Goal: Task Accomplishment & Management: Complete application form

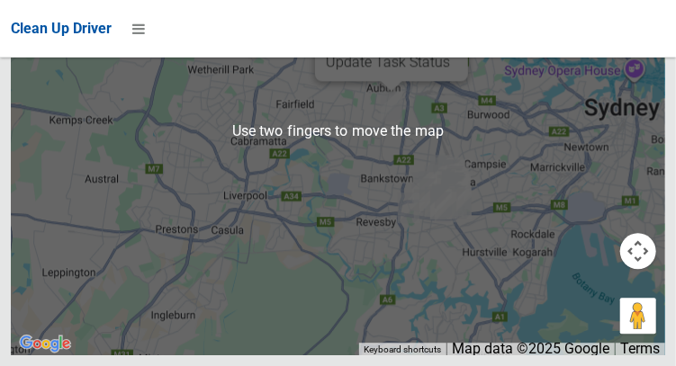
scroll to position [12373, 0]
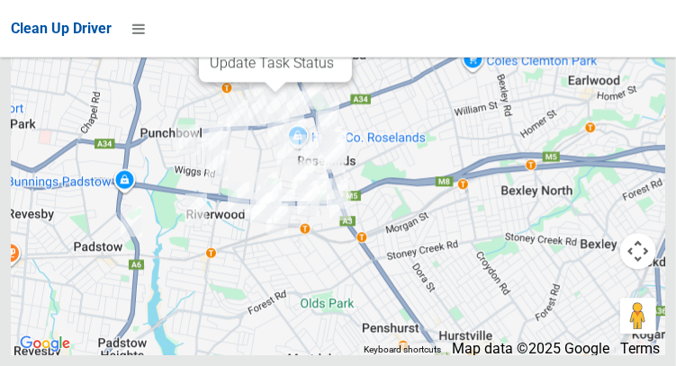
click at [431, 139] on div "1/7 Farnham Avenue, ROSELANDS NSW 2196 Status : AssignedToRoute Update Task Sta…" at bounding box center [338, 131] width 654 height 450
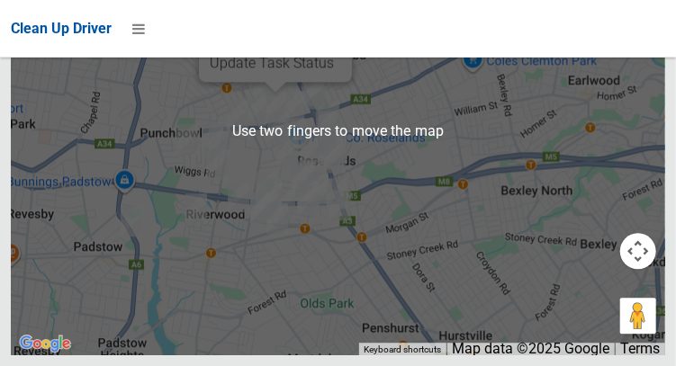
scroll to position [12324, 0]
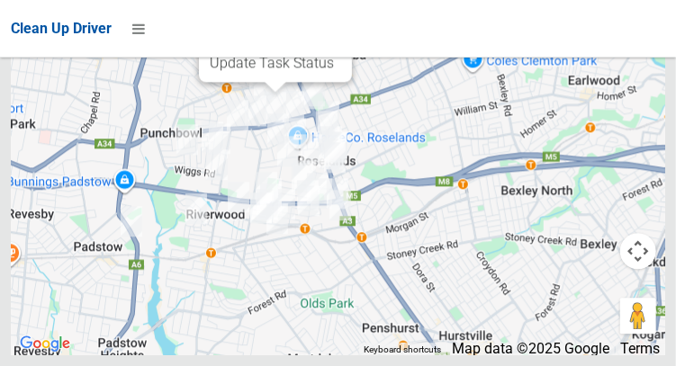
click at [341, 27] on button "Close" at bounding box center [319, 5] width 43 height 43
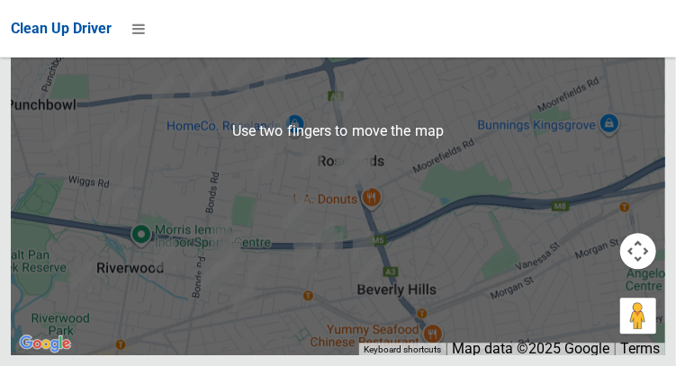
scroll to position [12306, 0]
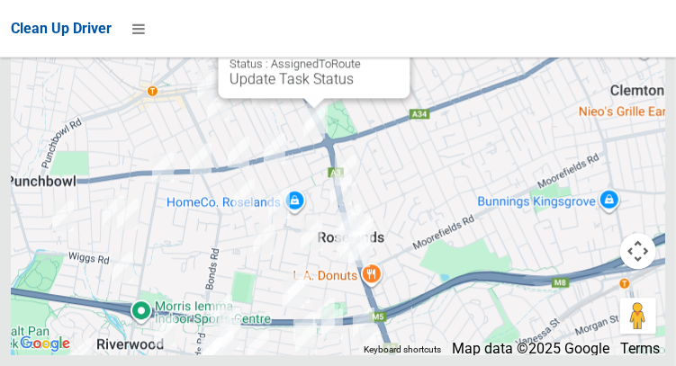
click at [399, 43] on button "Close" at bounding box center [376, 21] width 43 height 43
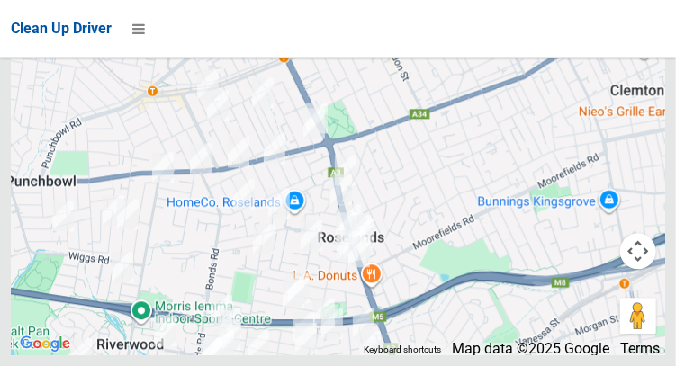
click at [428, 128] on div at bounding box center [338, 131] width 654 height 450
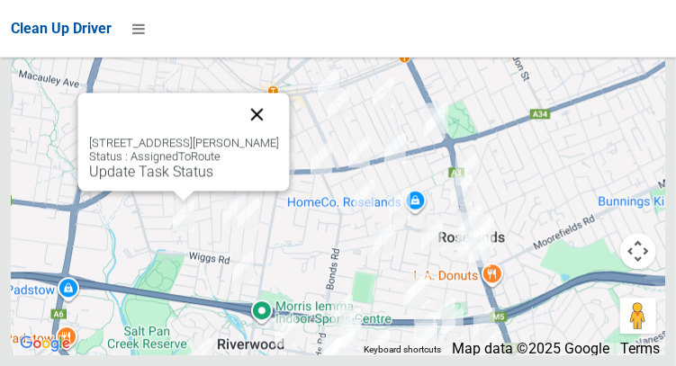
click at [266, 136] on button "Close" at bounding box center [256, 114] width 43 height 43
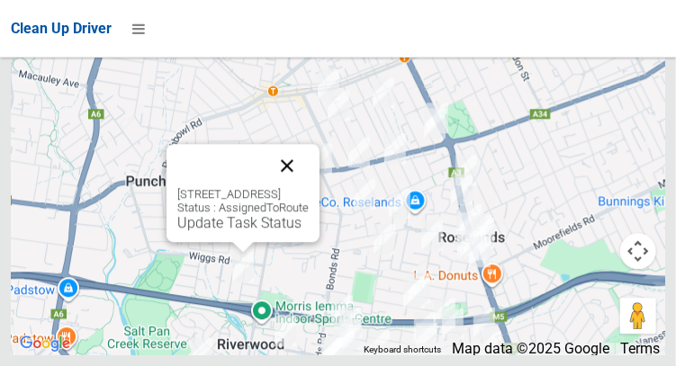
click at [309, 187] on button "Close" at bounding box center [286, 165] width 43 height 43
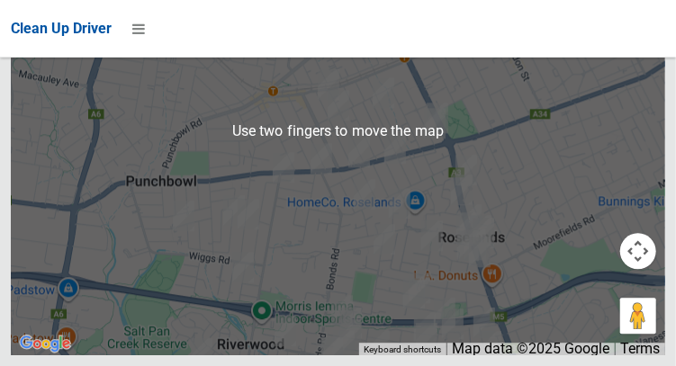
scroll to position [12373, 0]
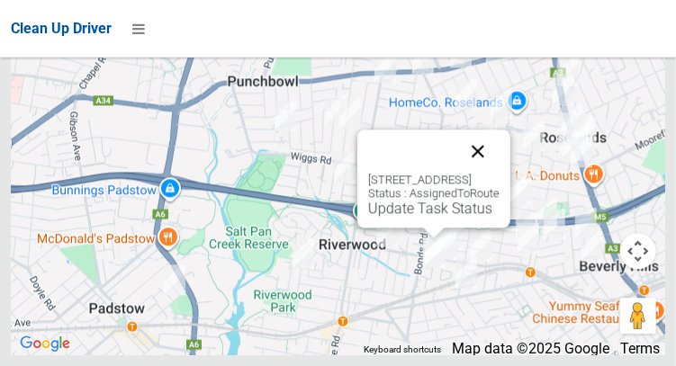
click at [499, 173] on button "Close" at bounding box center [477, 151] width 43 height 43
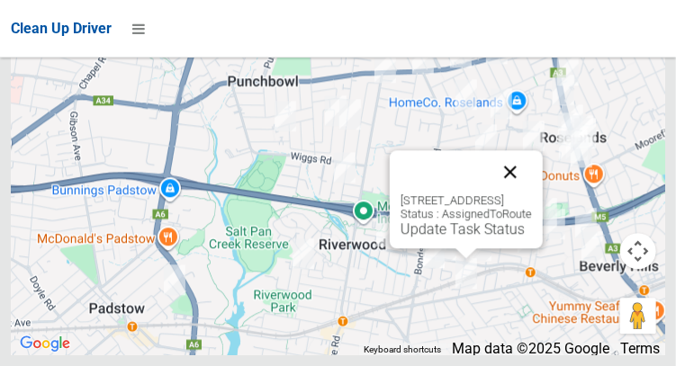
click at [532, 193] on button "Close" at bounding box center [509, 171] width 43 height 43
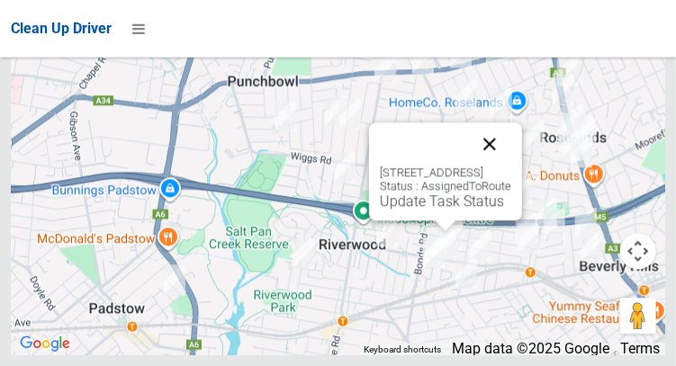
click at [511, 166] on button "Close" at bounding box center [489, 143] width 43 height 43
click at [441, 210] on link "Update Task Status" at bounding box center [442, 201] width 124 height 17
click at [511, 166] on button "Close" at bounding box center [489, 143] width 43 height 43
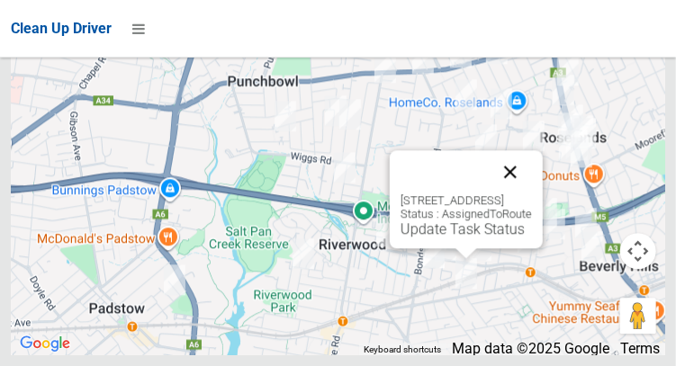
click at [532, 193] on button "Close" at bounding box center [509, 171] width 43 height 43
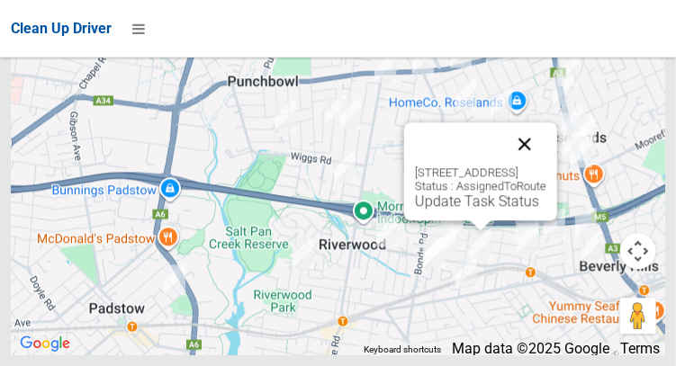
click at [546, 166] on button "Close" at bounding box center [524, 143] width 43 height 43
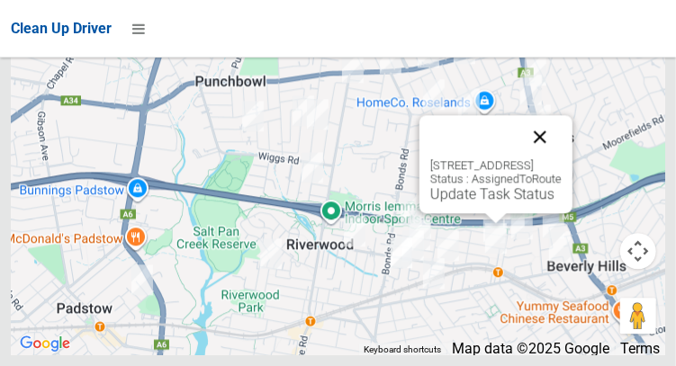
click at [561, 158] on button "Close" at bounding box center [539, 136] width 43 height 43
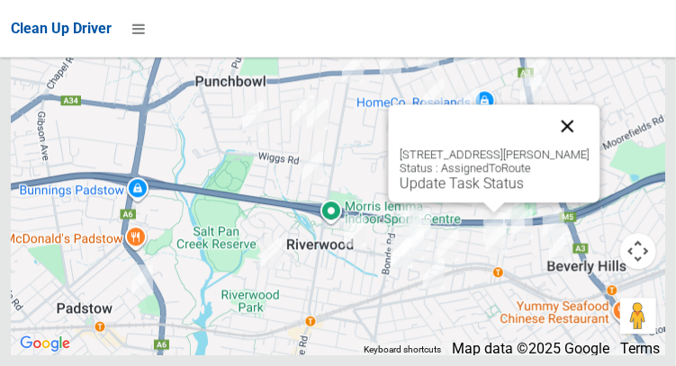
click at [587, 148] on button "Close" at bounding box center [566, 125] width 43 height 43
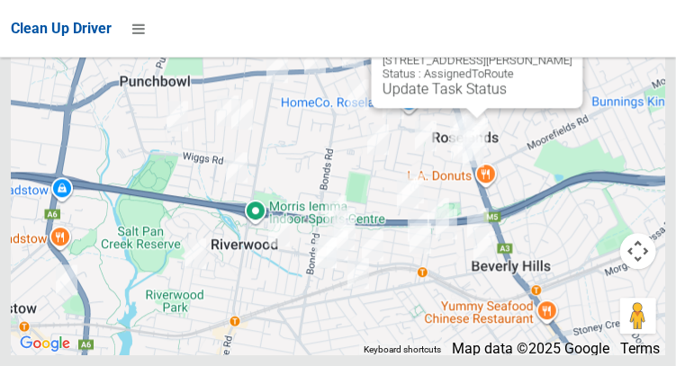
click at [571, 53] on button "Close" at bounding box center [549, 31] width 43 height 43
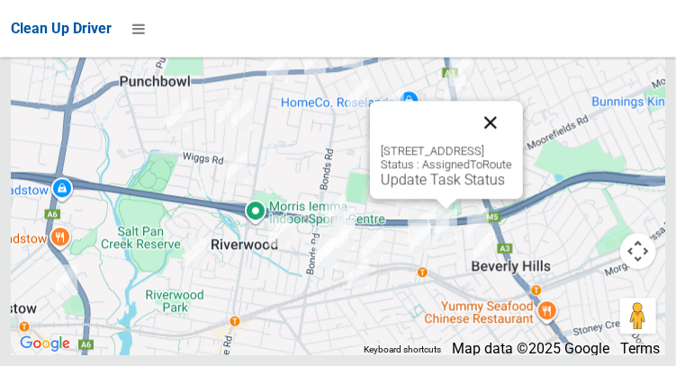
click at [512, 144] on button "Close" at bounding box center [490, 122] width 43 height 43
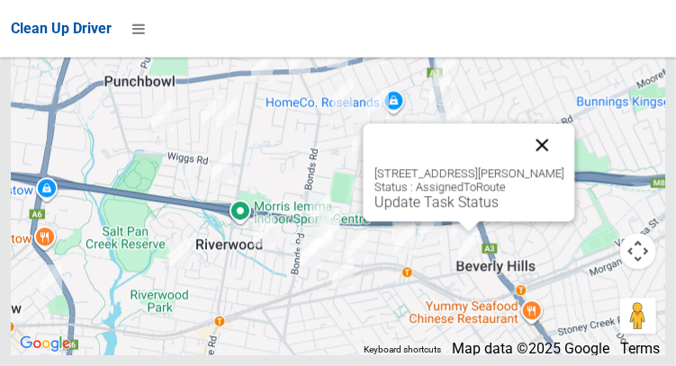
click at [563, 166] on button "Close" at bounding box center [541, 144] width 43 height 43
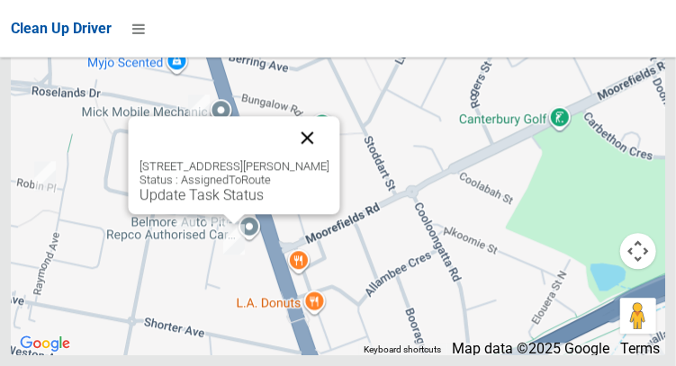
click at [310, 159] on button "Close" at bounding box center [306, 137] width 43 height 43
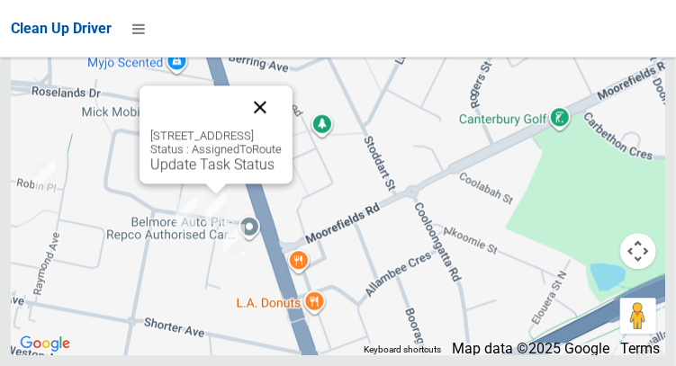
click at [282, 129] on button "Close" at bounding box center [259, 106] width 43 height 43
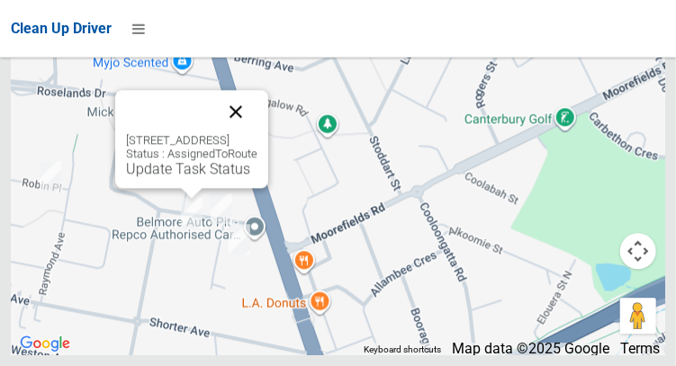
click at [257, 133] on button "Close" at bounding box center [235, 111] width 43 height 43
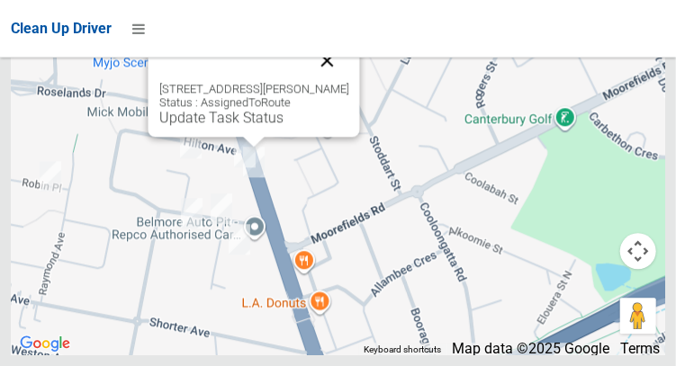
click at [347, 82] on button "Close" at bounding box center [326, 60] width 43 height 43
click at [305, 82] on div at bounding box center [231, 60] width 147 height 43
click at [348, 82] on button "Close" at bounding box center [326, 60] width 43 height 43
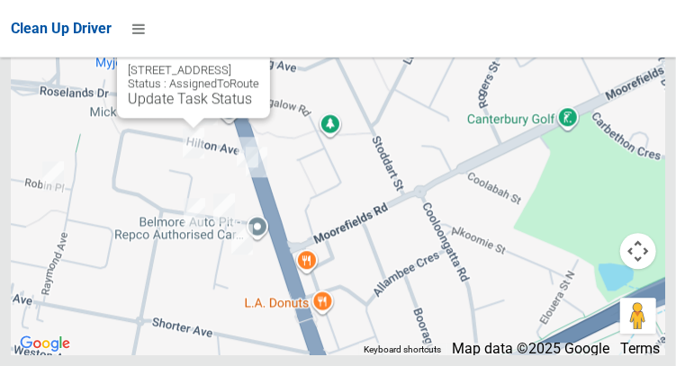
click at [259, 63] on button "Close" at bounding box center [237, 41] width 43 height 43
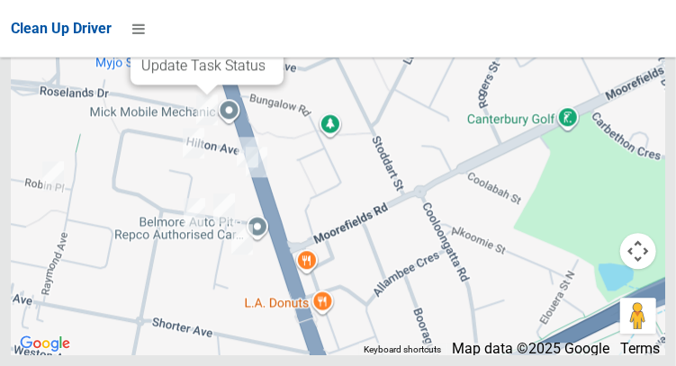
scroll to position [12292, 0]
click at [273, 30] on button "Close" at bounding box center [250, 8] width 43 height 43
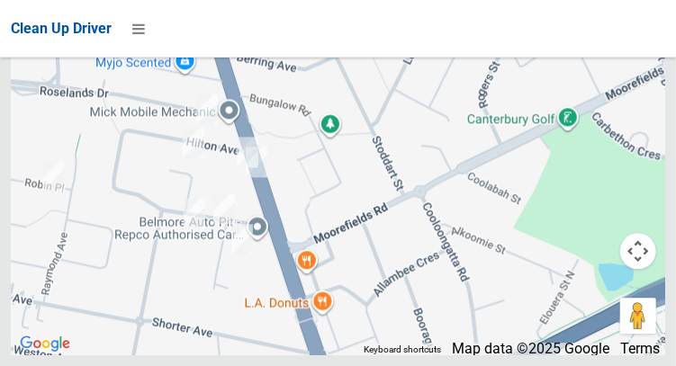
scroll to position [12278, 0]
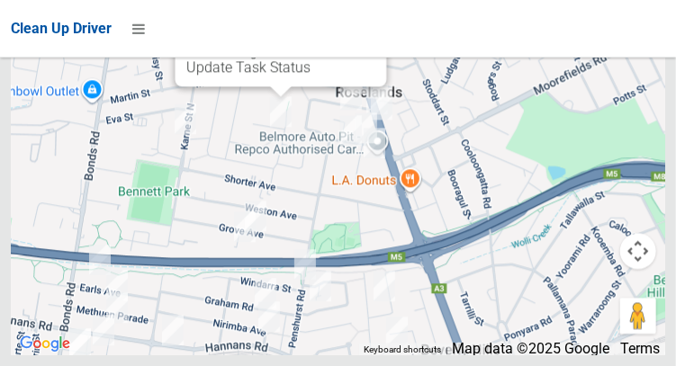
click at [358, 31] on button "Close" at bounding box center [353, 9] width 43 height 43
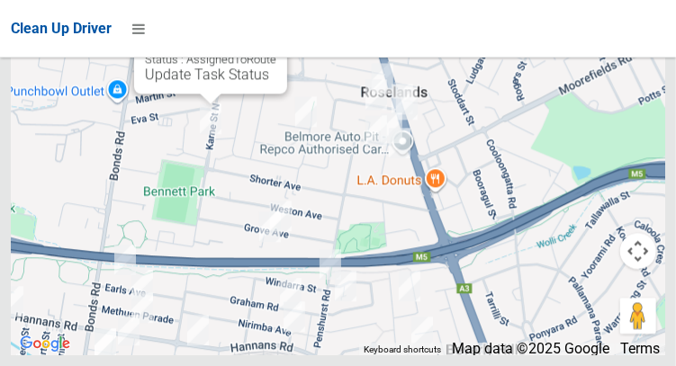
click at [276, 39] on button "Close" at bounding box center [254, 17] width 43 height 43
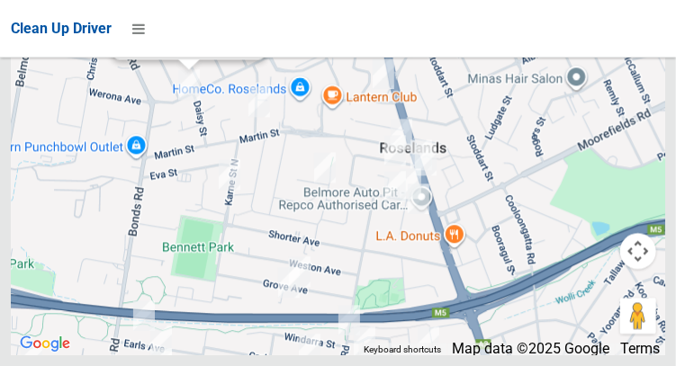
click at [325, 22] on button "Close" at bounding box center [303, -1] width 43 height 43
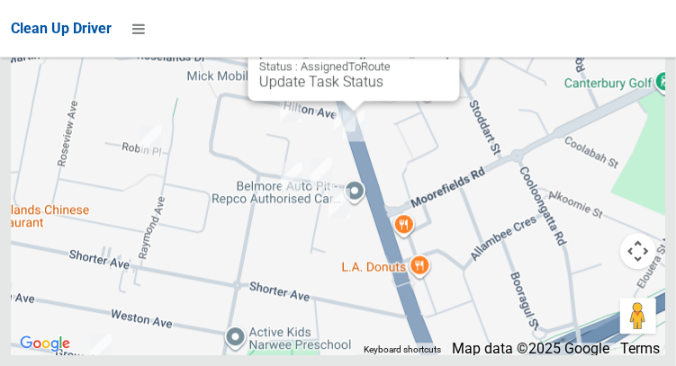
click at [448, 46] on button "Close" at bounding box center [426, 24] width 43 height 43
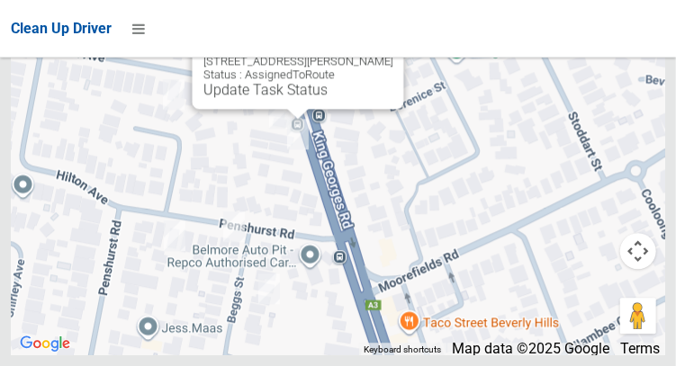
click at [392, 54] on button "Close" at bounding box center [370, 32] width 43 height 43
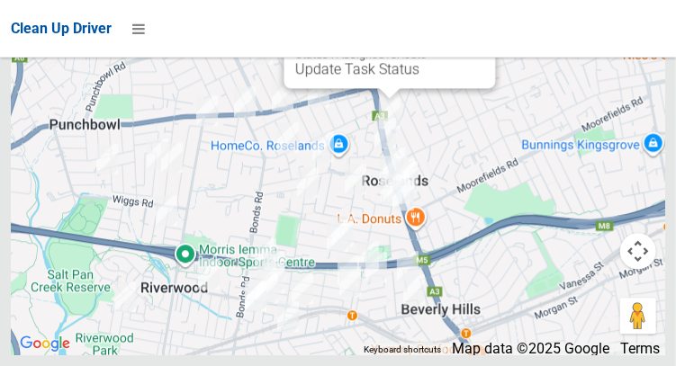
click at [484, 33] on button "Close" at bounding box center [462, 11] width 43 height 43
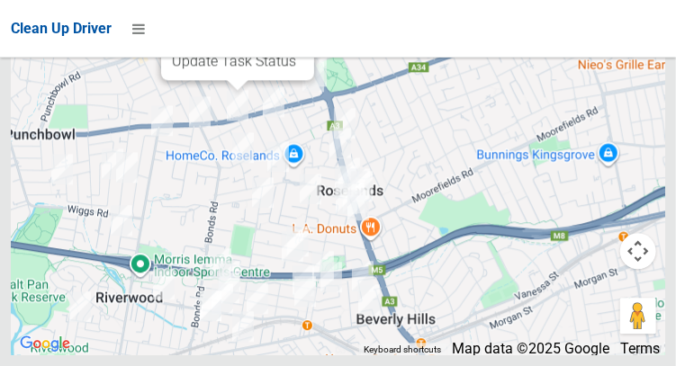
click at [303, 25] on button "Close" at bounding box center [281, 3] width 43 height 43
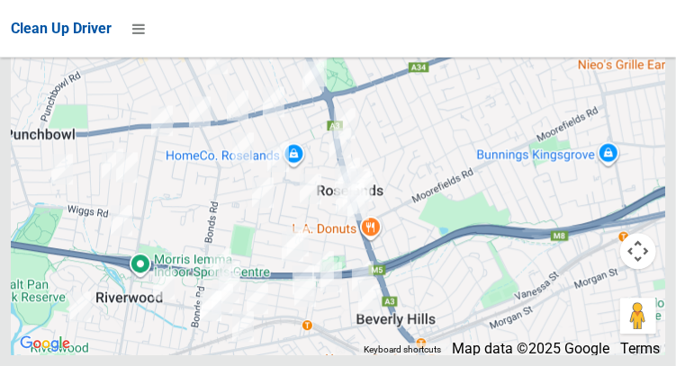
scroll to position [12369, 0]
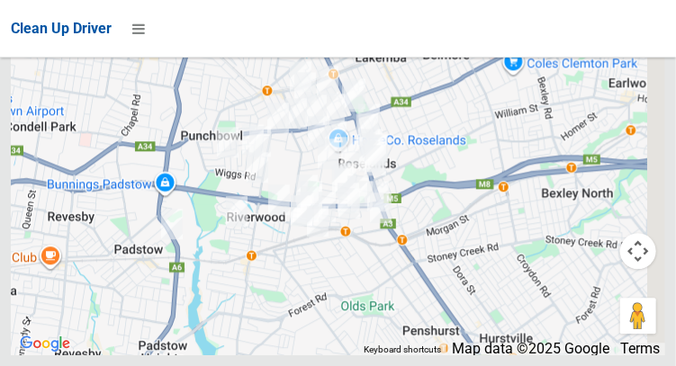
click at [487, 292] on div at bounding box center [338, 131] width 654 height 450
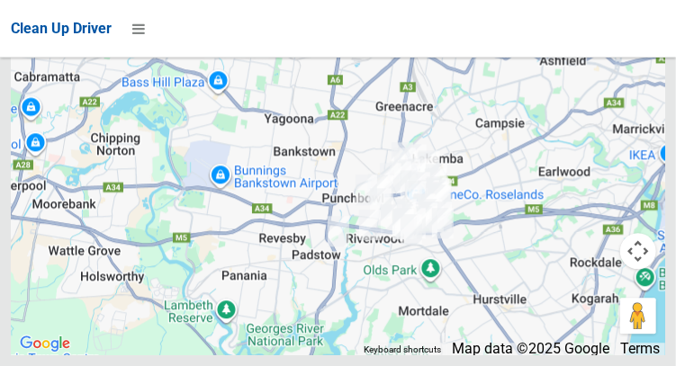
scroll to position [11787, 0]
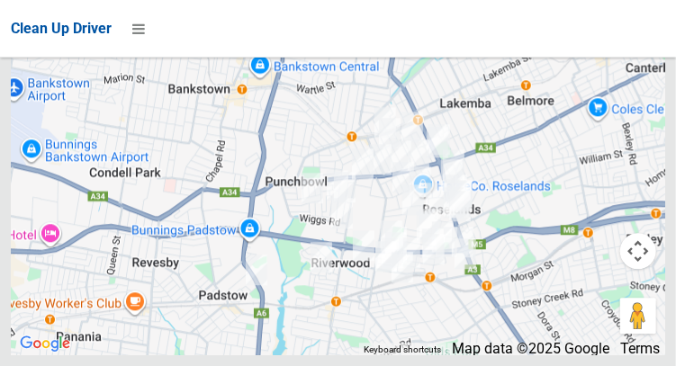
scroll to position [12373, 0]
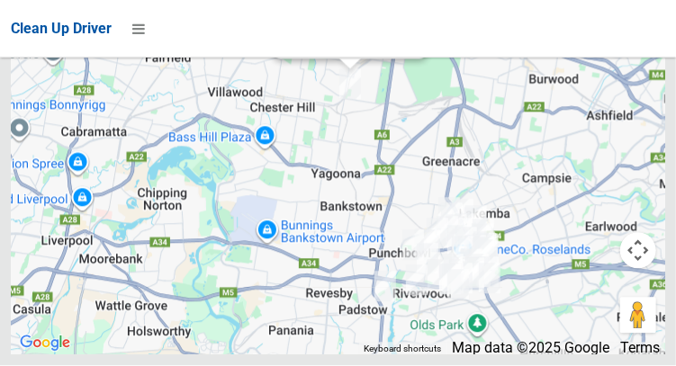
click at [334, 165] on div "6 Gunya Street, REGENTS PARK NSW 2143 Status : AssignedToRoute Update Task Stat…" at bounding box center [338, 131] width 654 height 450
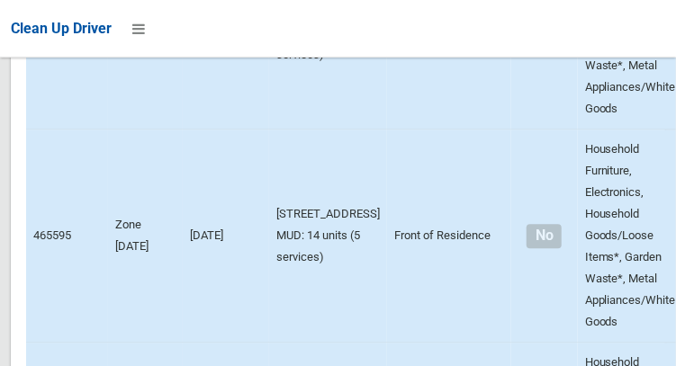
scroll to position [0, 0]
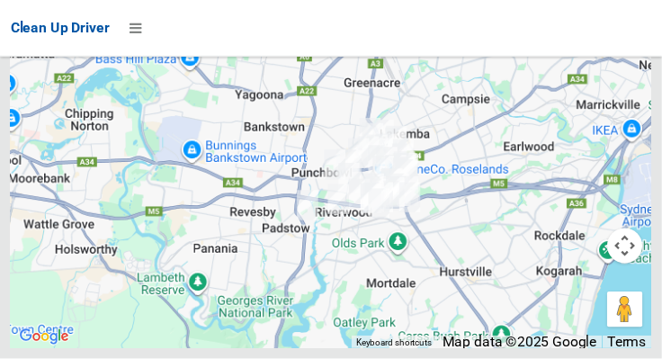
scroll to position [11882, 0]
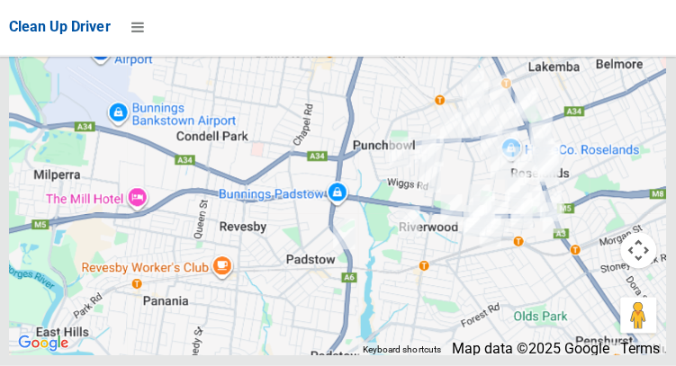
scroll to position [12373, 0]
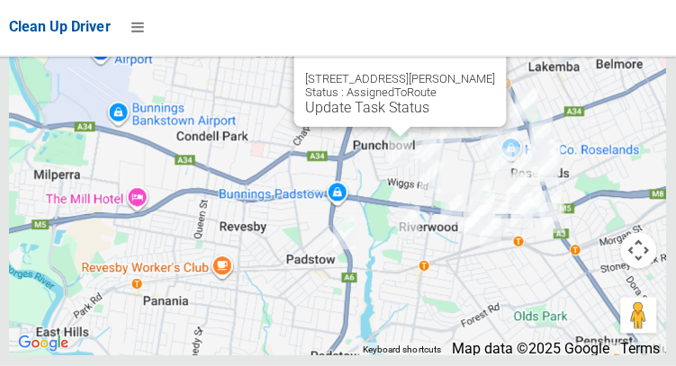
click at [399, 128] on div "30a Craig Street, PUNCHBOWL NSW 2196 Status : AssignedToRoute Update Task Status" at bounding box center [399, 79] width 211 height 98
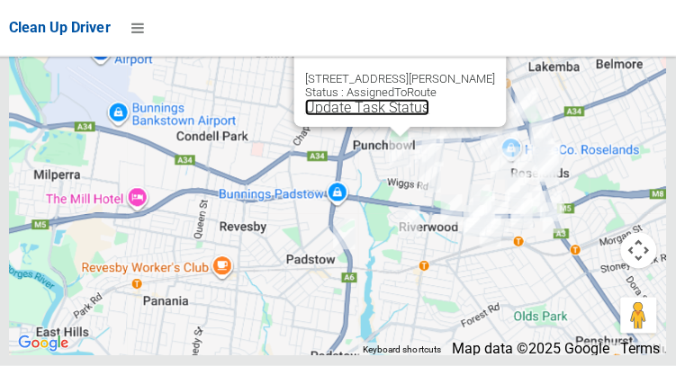
click at [398, 117] on link "Update Task Status" at bounding box center [367, 108] width 124 height 17
click at [374, 117] on link "Update Task Status" at bounding box center [367, 108] width 124 height 17
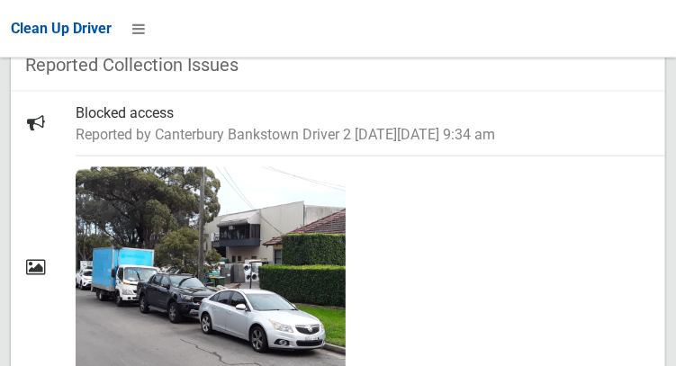
scroll to position [792, 0]
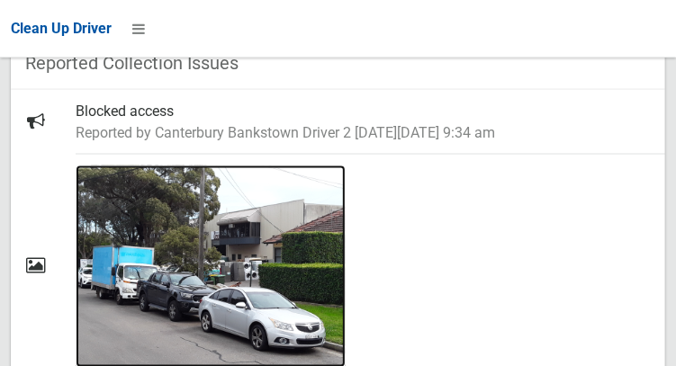
click at [257, 277] on img at bounding box center [211, 266] width 270 height 202
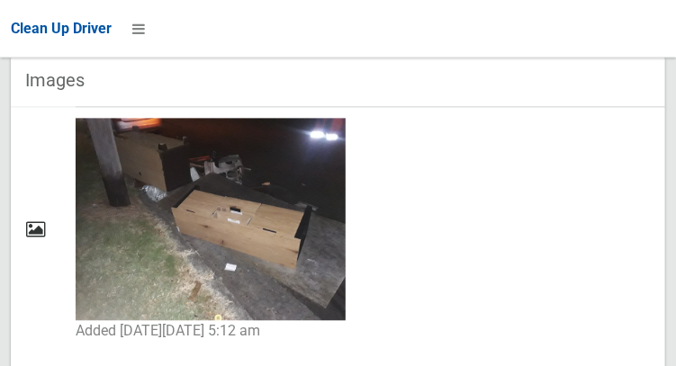
scroll to position [1147, 0]
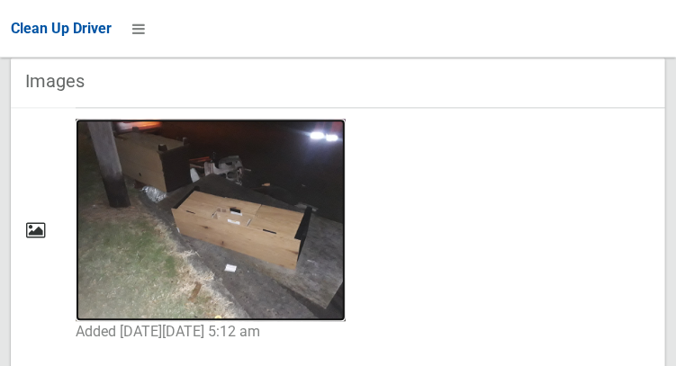
click at [186, 206] on img at bounding box center [211, 221] width 270 height 202
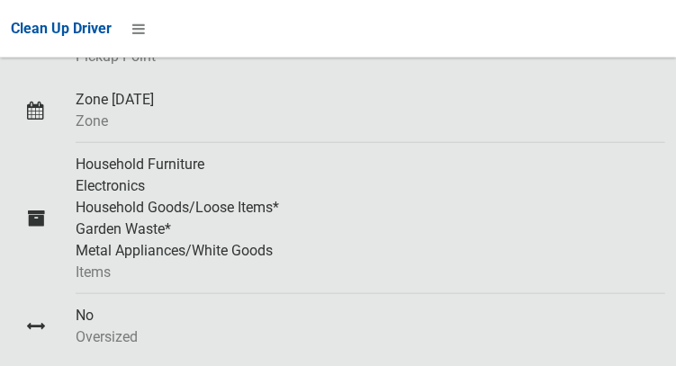
scroll to position [0, 0]
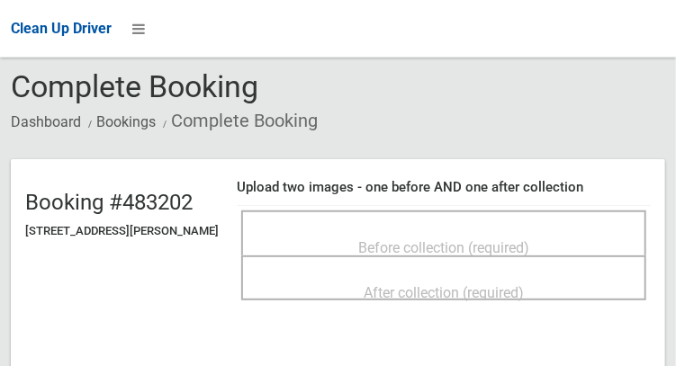
scroll to position [69, 0]
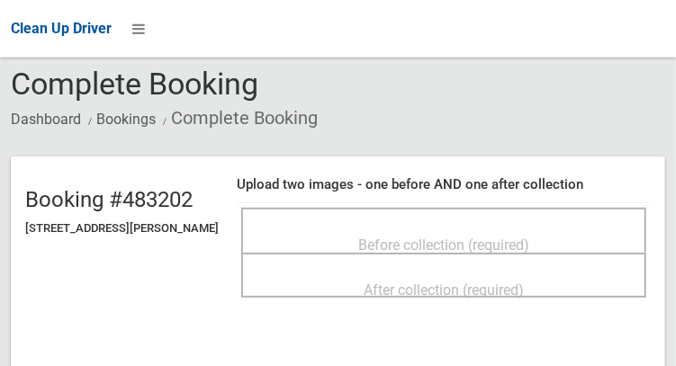
click at [562, 239] on div "Before collection (required)" at bounding box center [443, 244] width 365 height 33
click at [529, 242] on span "Before collection (required)" at bounding box center [443, 245] width 171 height 17
click at [502, 237] on span "Before collection (required)" at bounding box center [443, 245] width 171 height 17
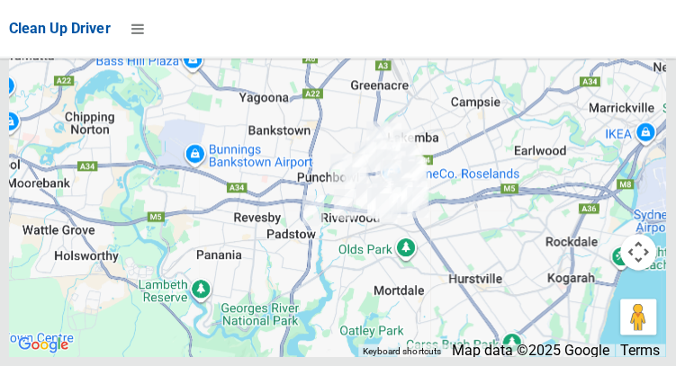
scroll to position [12373, 0]
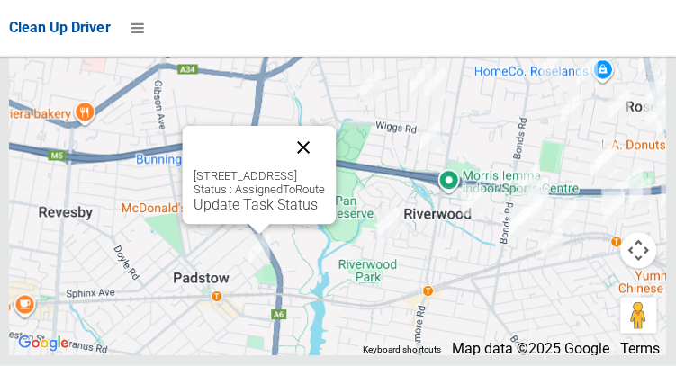
click at [326, 170] on button "Close" at bounding box center [303, 148] width 43 height 43
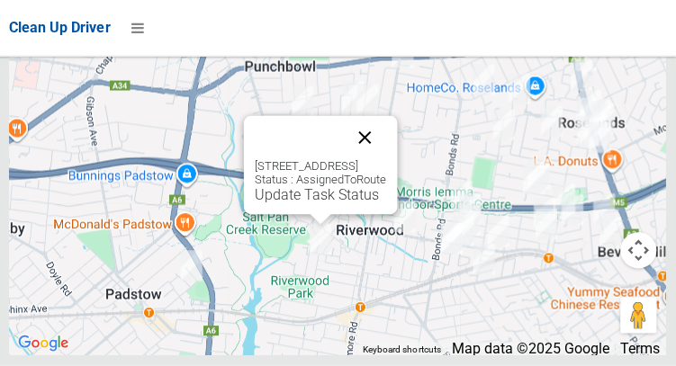
click at [387, 160] on button "Close" at bounding box center [365, 138] width 43 height 43
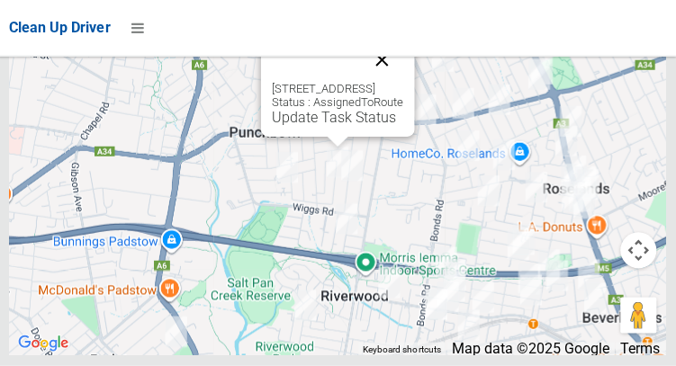
click at [404, 83] on button "Close" at bounding box center [382, 61] width 43 height 43
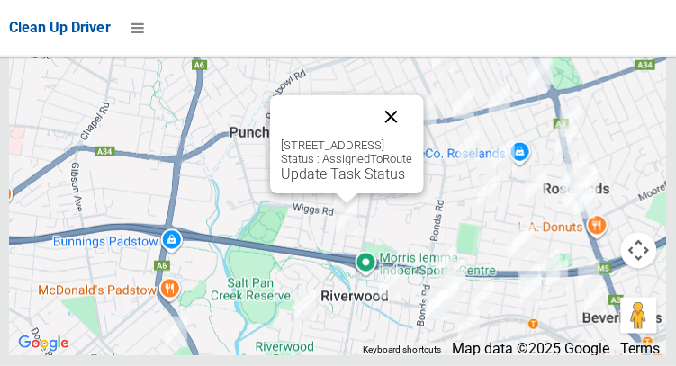
click at [413, 139] on button "Close" at bounding box center [391, 117] width 43 height 43
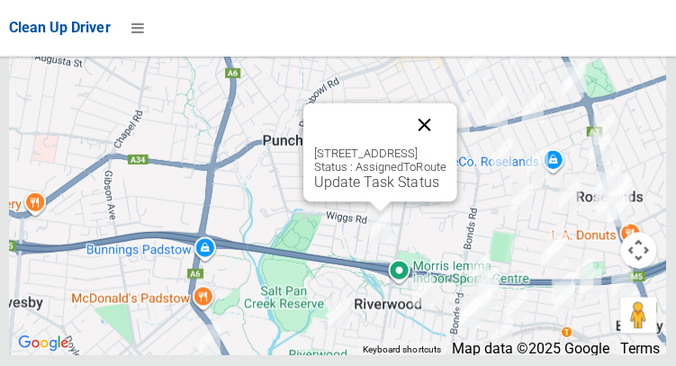
click at [446, 148] on button "Close" at bounding box center [424, 125] width 43 height 43
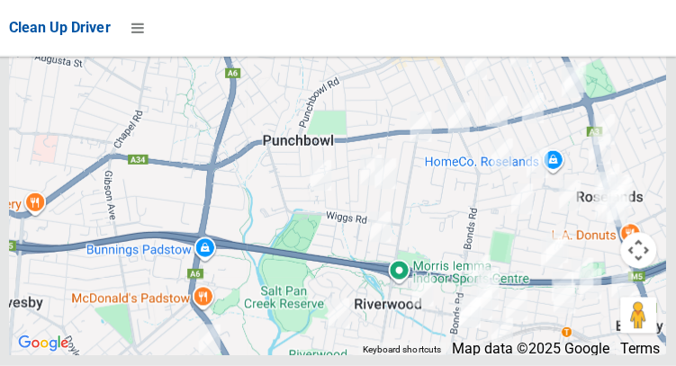
click at [480, 135] on img at bounding box center [497, 112] width 36 height 45
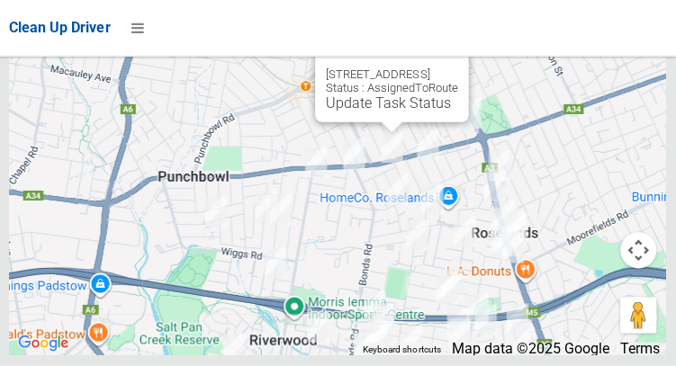
click at [458, 68] on button "Close" at bounding box center [436, 46] width 43 height 43
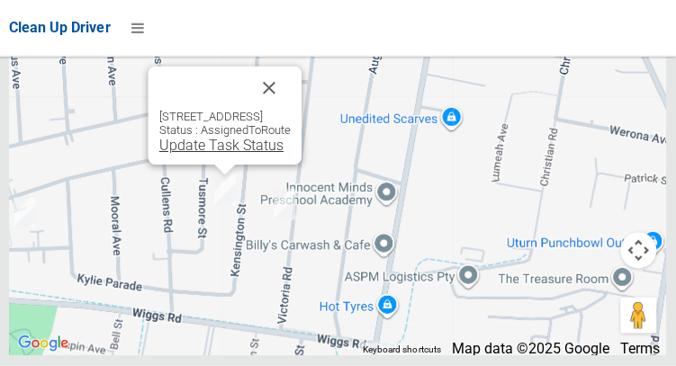
click at [215, 155] on link "Update Task Status" at bounding box center [222, 146] width 124 height 17
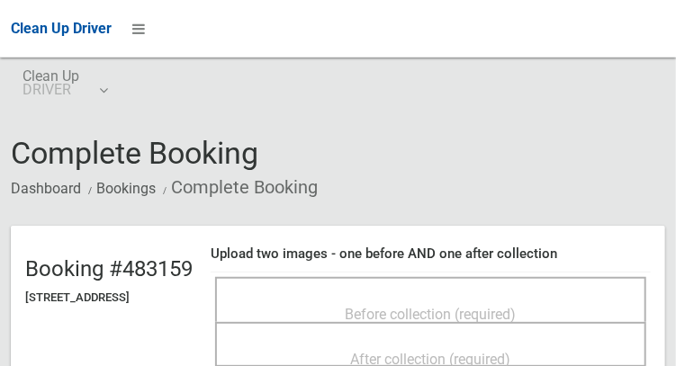
click at [509, 297] on div "Before collection (required)" at bounding box center [430, 313] width 391 height 33
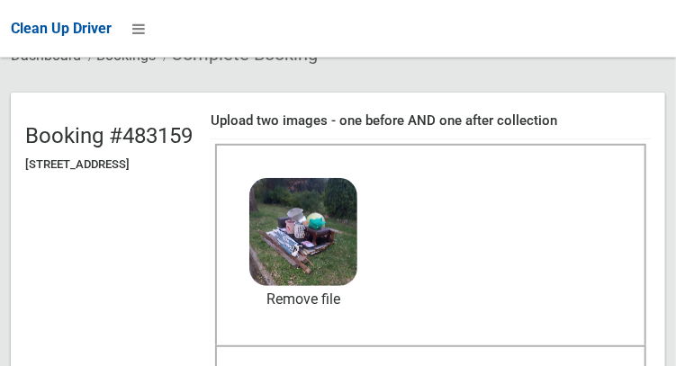
scroll to position [137, 0]
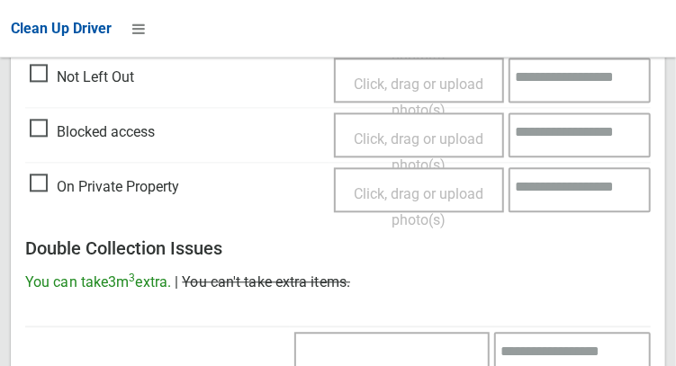
scroll to position [1624, 0]
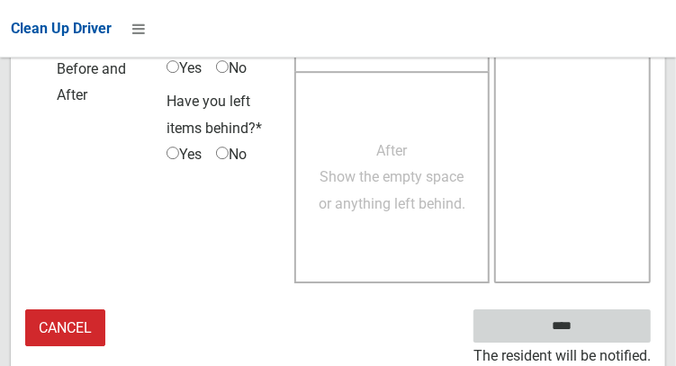
click at [588, 336] on input "****" at bounding box center [561, 325] width 177 height 33
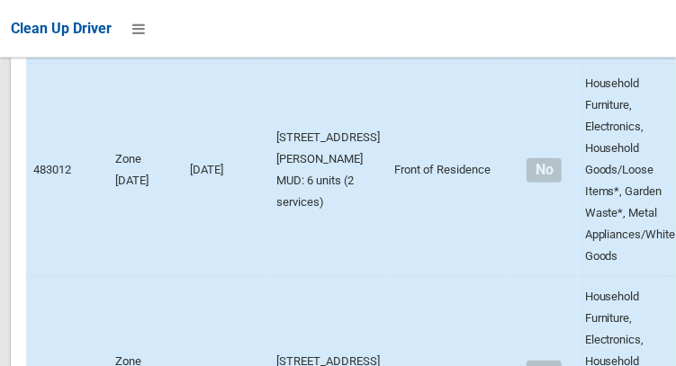
scroll to position [12373, 0]
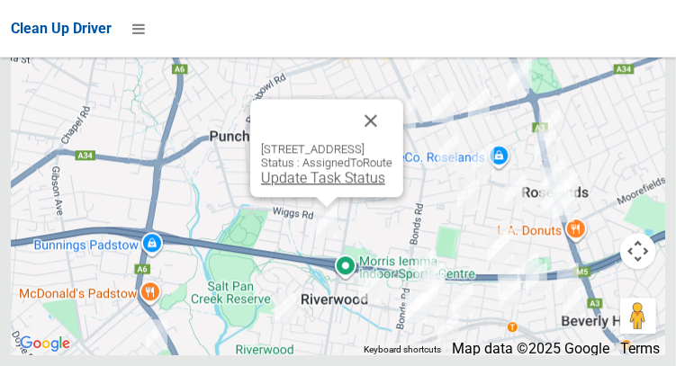
click at [321, 186] on link "Update Task Status" at bounding box center [323, 177] width 124 height 17
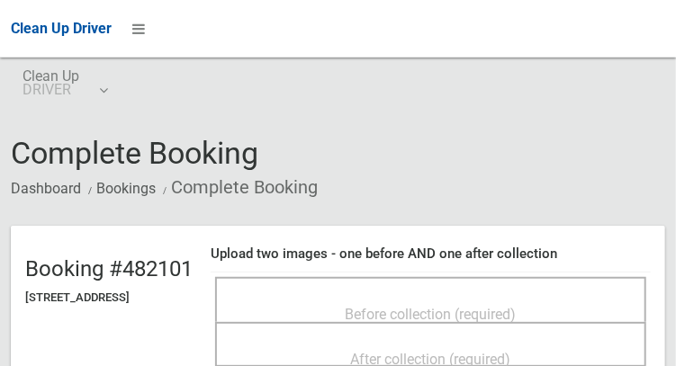
click at [483, 306] on span "Before collection (required)" at bounding box center [430, 314] width 171 height 17
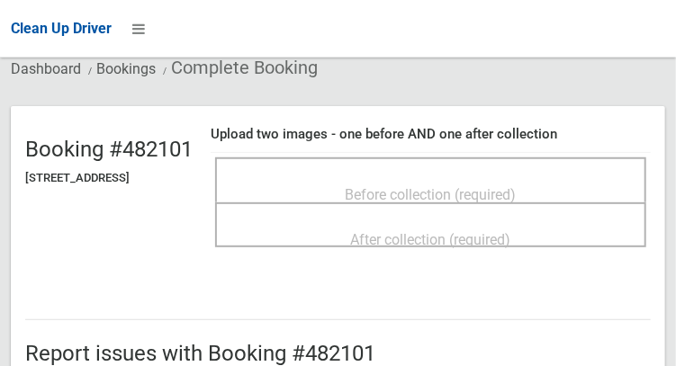
scroll to position [119, 0]
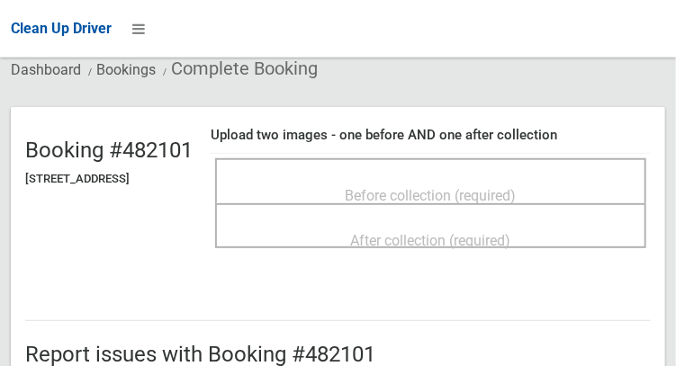
click at [463, 187] on span "Before collection (required)" at bounding box center [430, 195] width 171 height 17
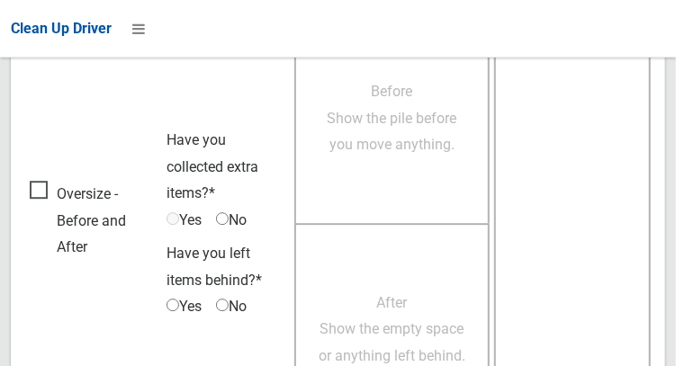
scroll to position [1624, 0]
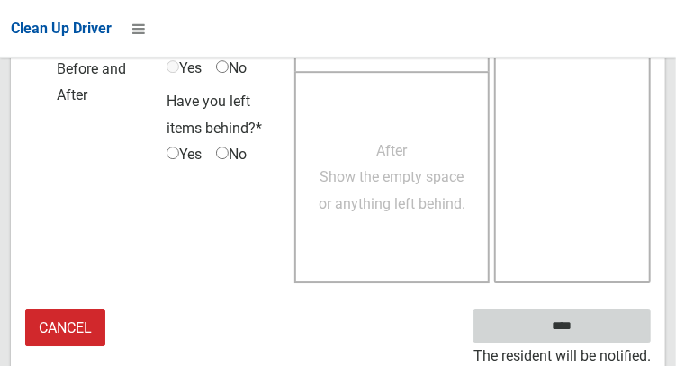
click at [572, 329] on input "****" at bounding box center [561, 325] width 177 height 33
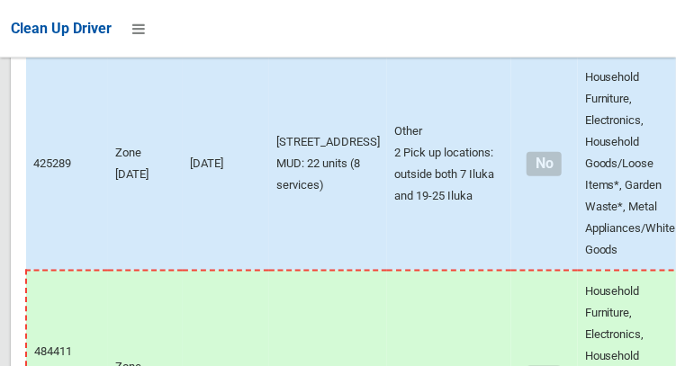
scroll to position [8683, 0]
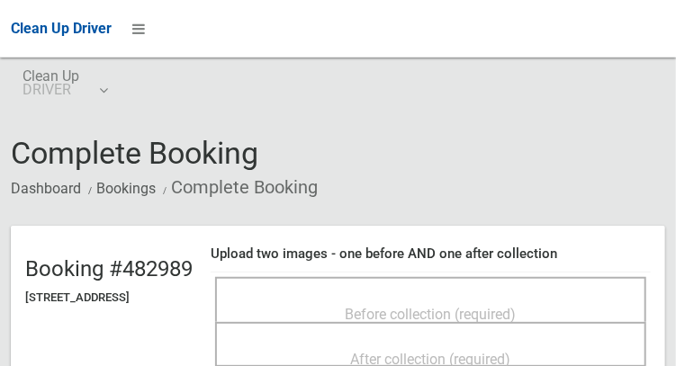
click at [491, 306] on span "Before collection (required)" at bounding box center [430, 314] width 171 height 17
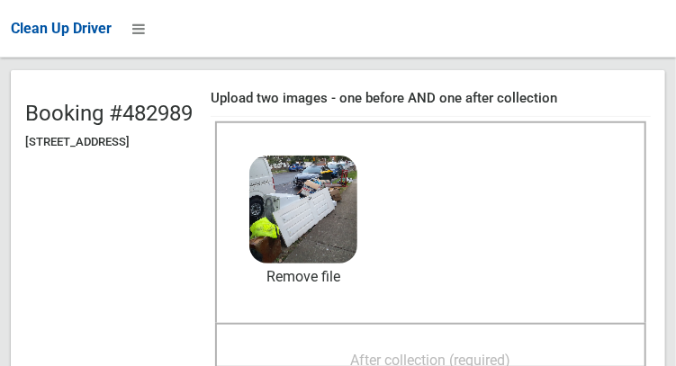
scroll to position [161, 0]
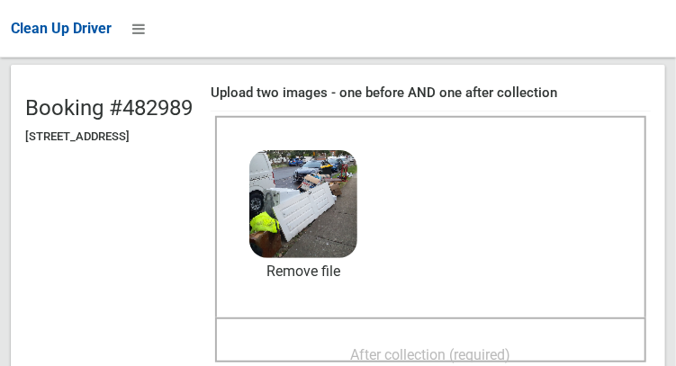
click at [504, 346] on span "After collection (required)" at bounding box center [431, 354] width 160 height 17
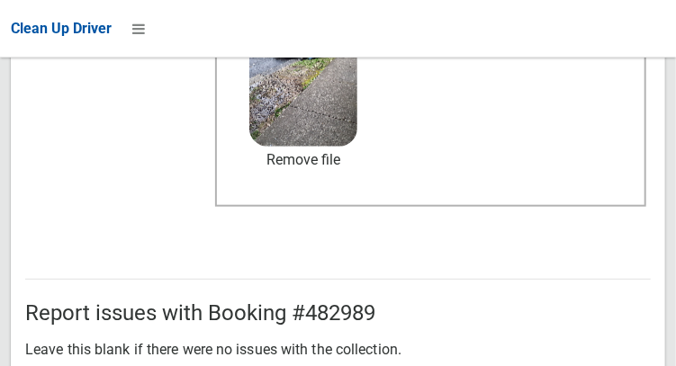
scroll to position [1080, 0]
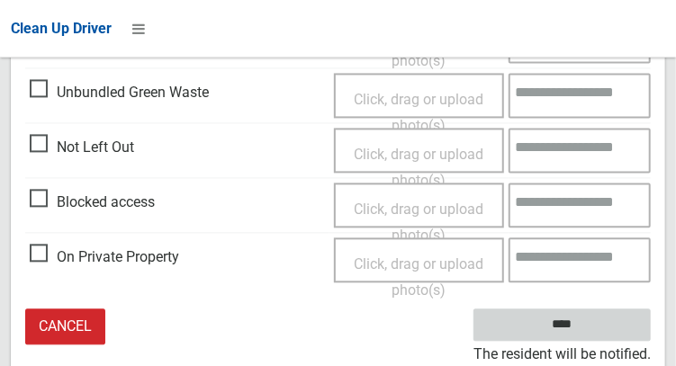
click at [588, 336] on input "****" at bounding box center [561, 325] width 177 height 33
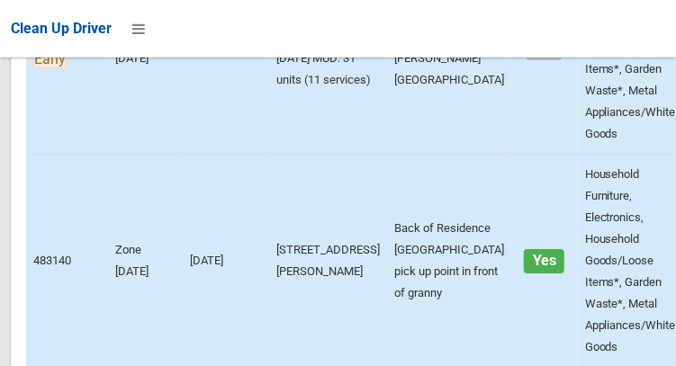
scroll to position [12373, 0]
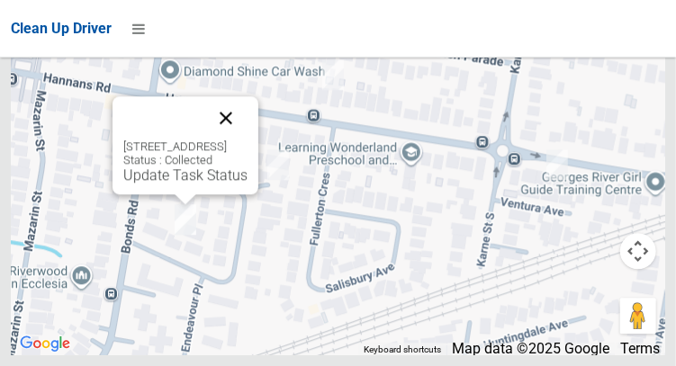
click at [247, 139] on button "Close" at bounding box center [225, 117] width 43 height 43
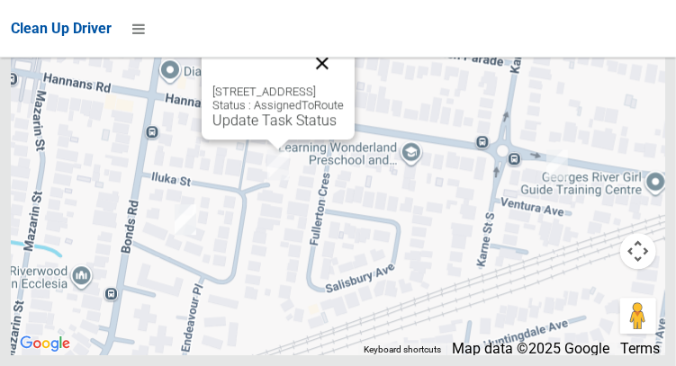
click at [344, 85] on button "Close" at bounding box center [321, 62] width 43 height 43
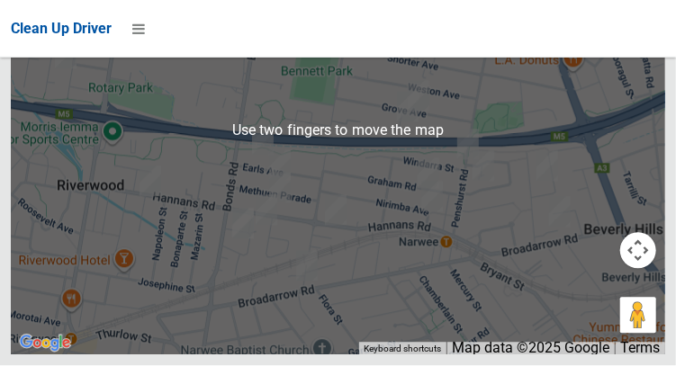
scroll to position [12371, 0]
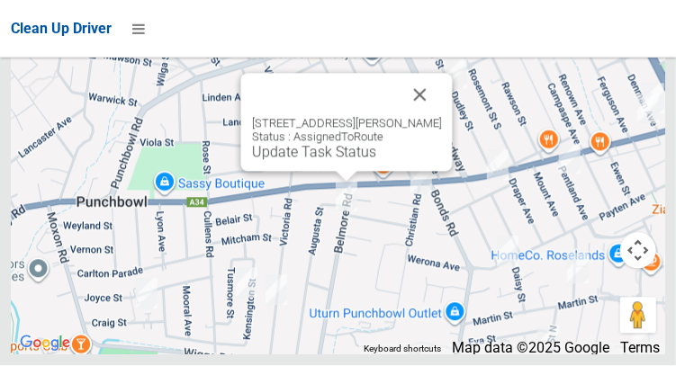
click at [319, 172] on div "[STREET_ADDRESS][PERSON_NAME] Status : AssignedToRoute Update Task Status" at bounding box center [345, 123] width 211 height 98
click at [332, 161] on link "Update Task Status" at bounding box center [313, 152] width 124 height 17
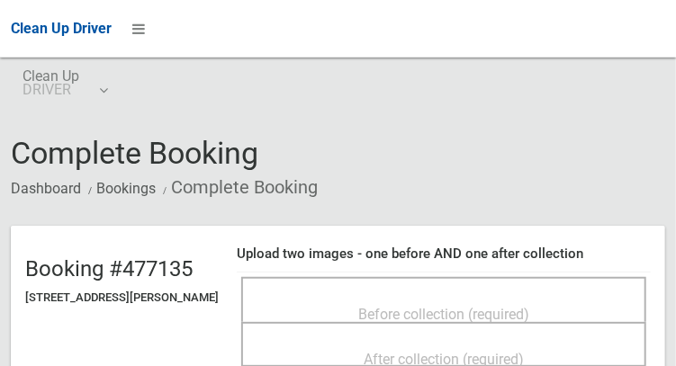
click at [486, 306] on span "Before collection (required)" at bounding box center [443, 314] width 171 height 17
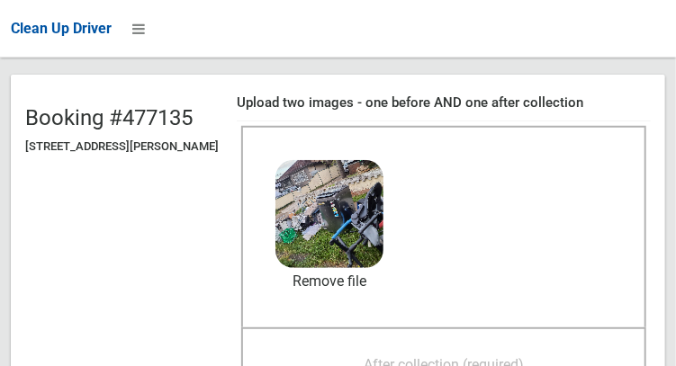
scroll to position [149, 0]
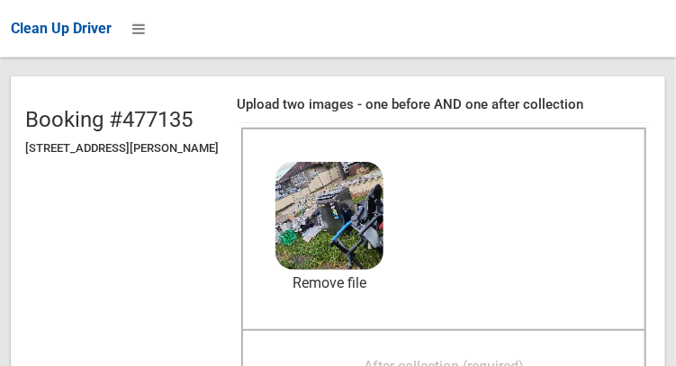
click at [441, 358] on span "After collection (required)" at bounding box center [443, 366] width 160 height 17
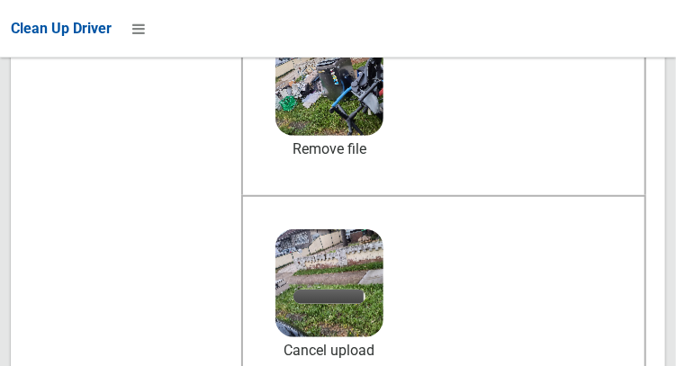
scroll to position [285, 0]
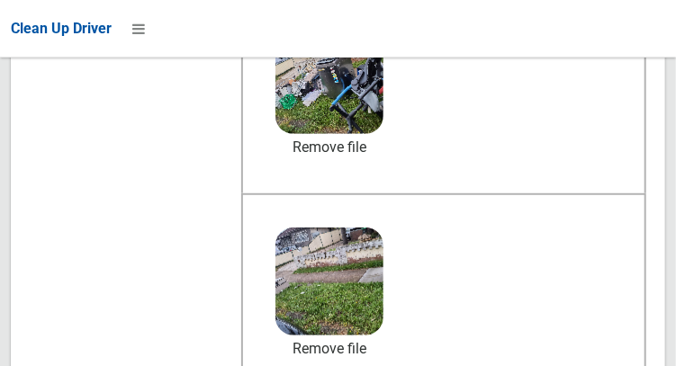
click at [668, 6] on div "Clean Up Driver" at bounding box center [338, 29] width 676 height 58
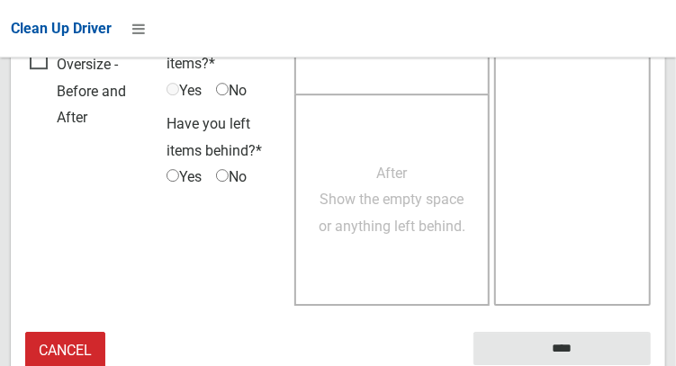
scroll to position [1624, 0]
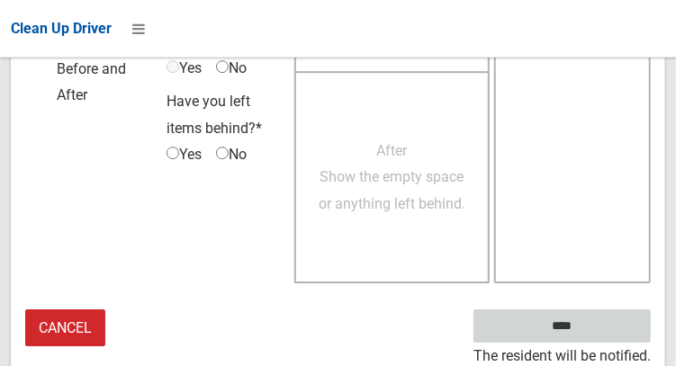
click at [585, 337] on input "****" at bounding box center [561, 325] width 177 height 33
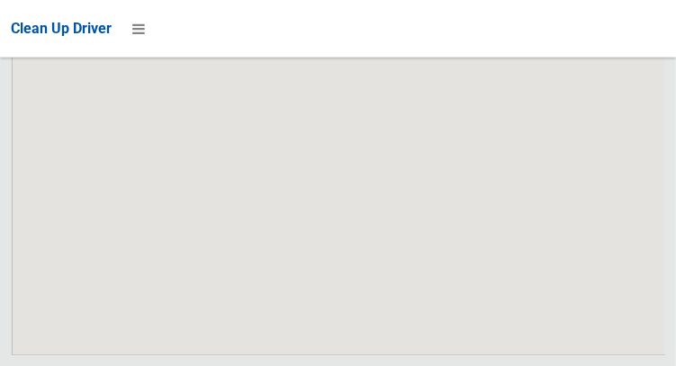
scroll to position [12373, 0]
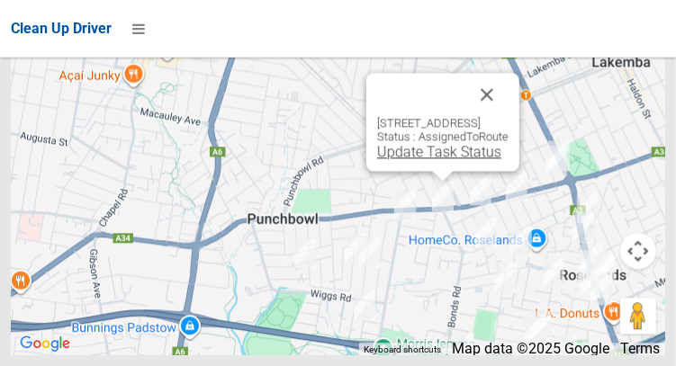
click at [427, 160] on link "Update Task Status" at bounding box center [439, 151] width 124 height 17
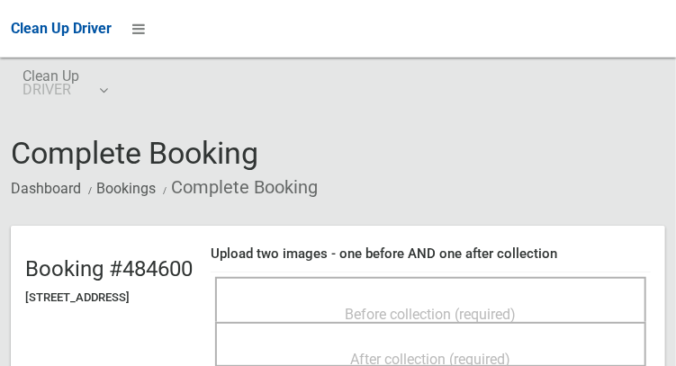
click at [476, 306] on span "Before collection (required)" at bounding box center [430, 314] width 171 height 17
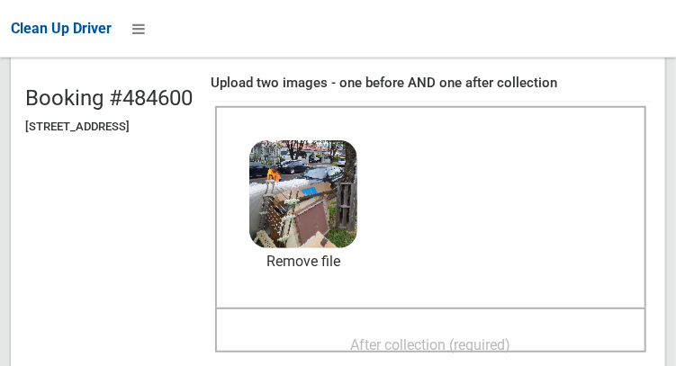
scroll to position [171, 0]
click at [501, 336] on span "After collection (required)" at bounding box center [431, 344] width 160 height 17
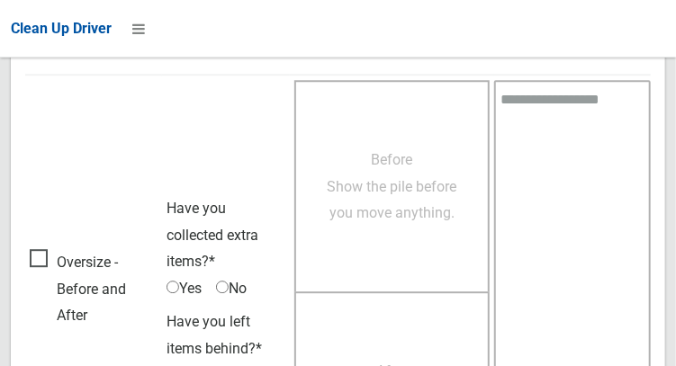
scroll to position [1624, 0]
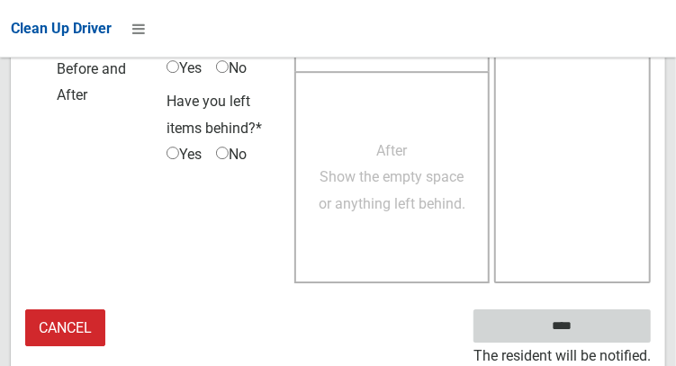
click at [573, 329] on input "****" at bounding box center [561, 325] width 177 height 33
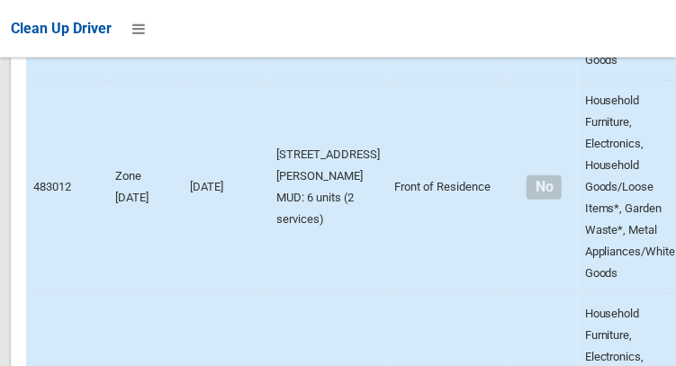
scroll to position [12373, 0]
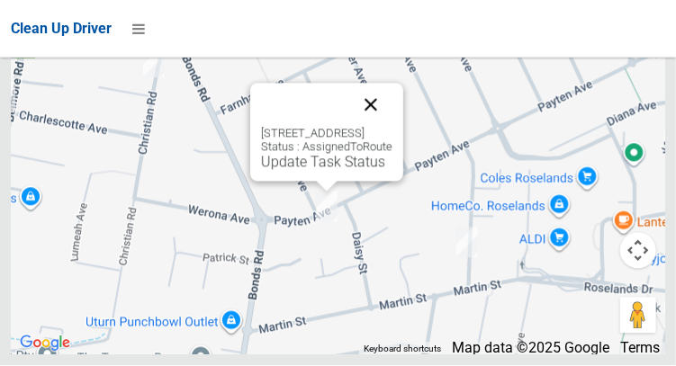
click at [392, 127] on button "Close" at bounding box center [370, 105] width 43 height 43
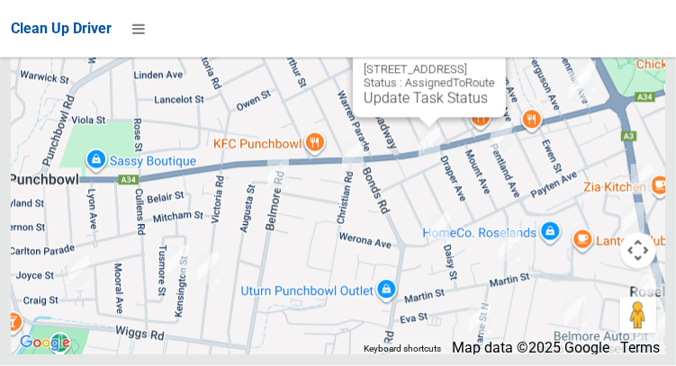
click at [495, 63] on button "Close" at bounding box center [473, 41] width 43 height 43
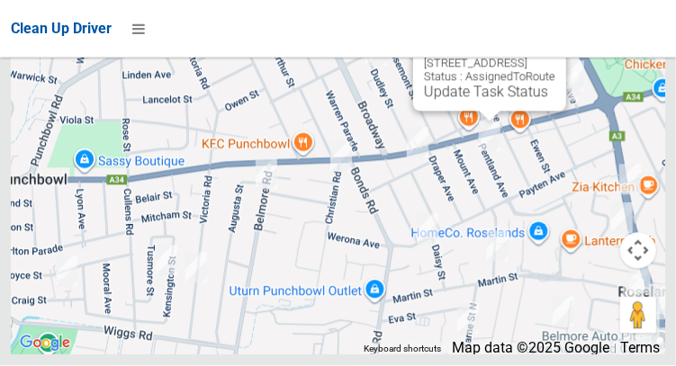
click at [555, 57] on button "Close" at bounding box center [533, 34] width 43 height 43
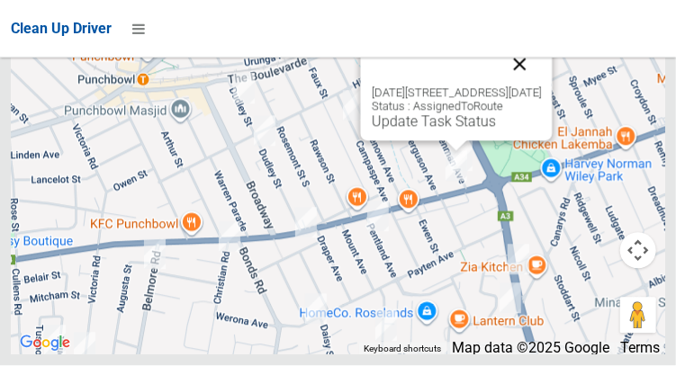
click at [541, 86] on button "Close" at bounding box center [518, 64] width 43 height 43
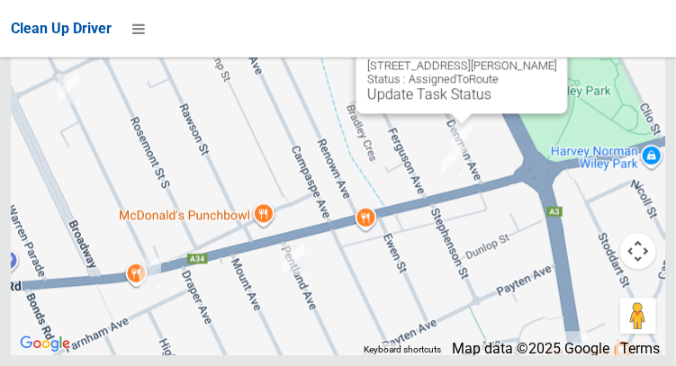
click at [556, 58] on button "Close" at bounding box center [534, 36] width 43 height 43
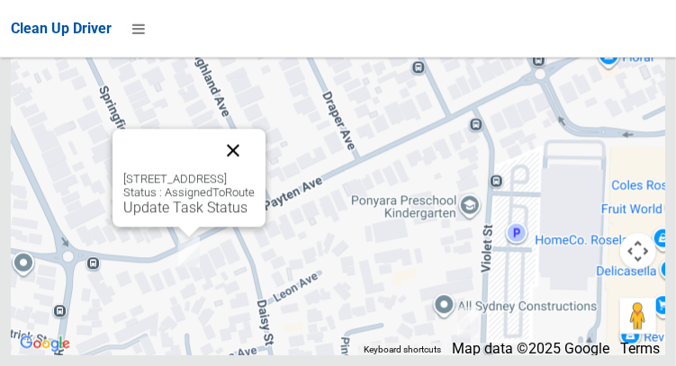
click at [255, 172] on button "Close" at bounding box center [232, 150] width 43 height 43
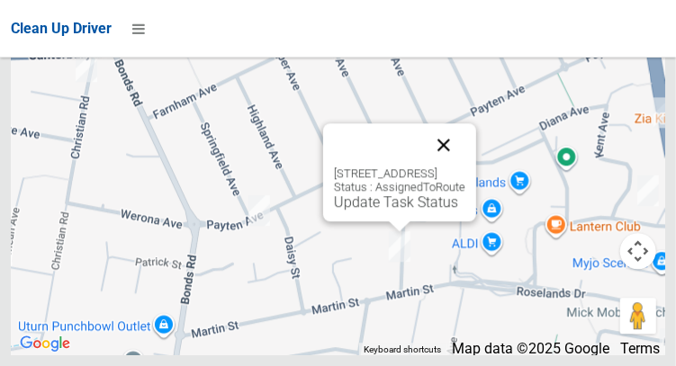
click at [465, 166] on button "Close" at bounding box center [443, 144] width 43 height 43
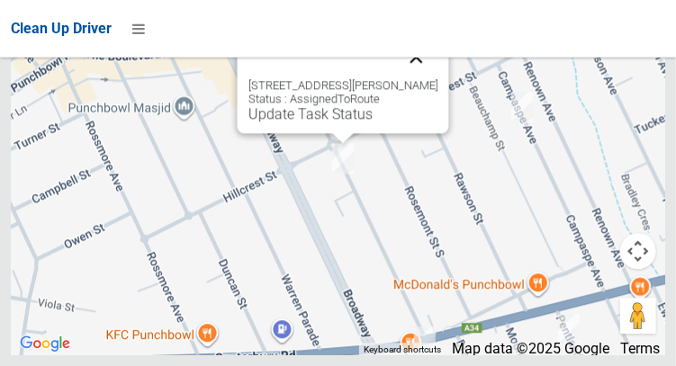
click at [427, 78] on button "Close" at bounding box center [415, 56] width 43 height 43
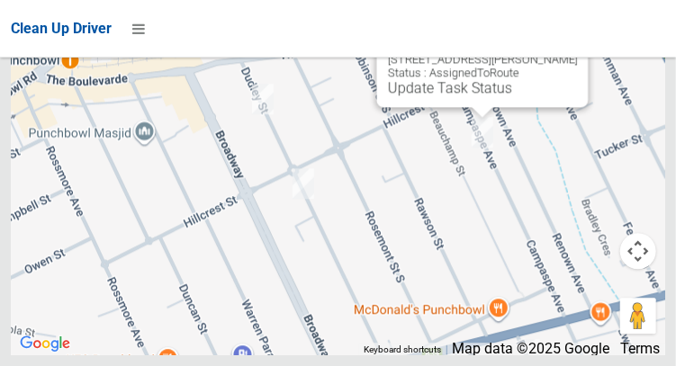
click at [577, 52] on button "Close" at bounding box center [554, 30] width 43 height 43
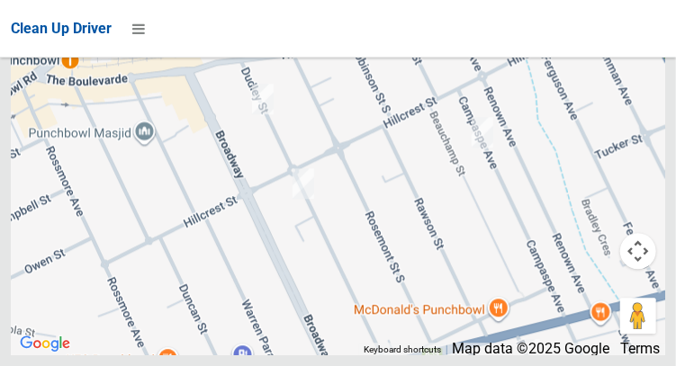
scroll to position [12337, 0]
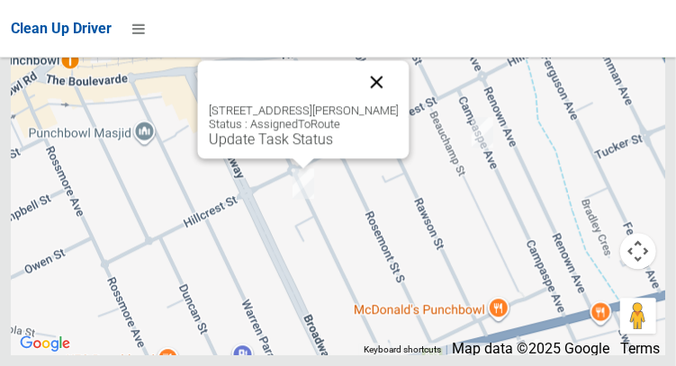
click at [392, 103] on button "Close" at bounding box center [375, 81] width 43 height 43
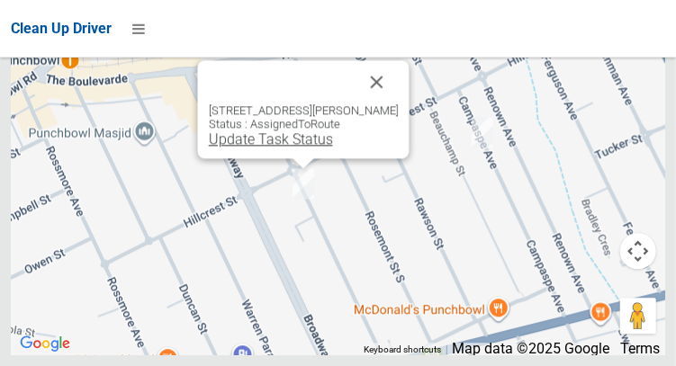
click at [303, 148] on link "Update Task Status" at bounding box center [270, 138] width 124 height 17
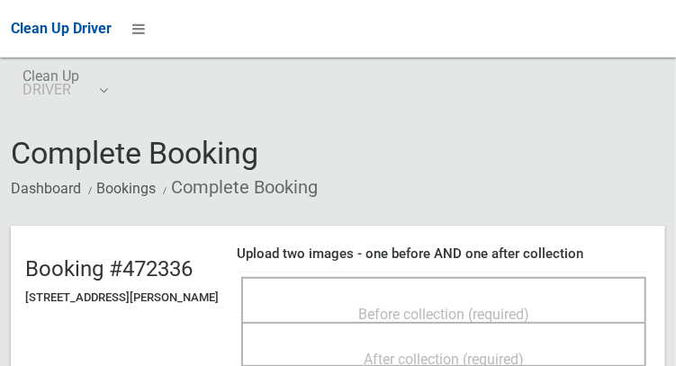
click at [490, 297] on div "Before collection (required)" at bounding box center [443, 313] width 365 height 33
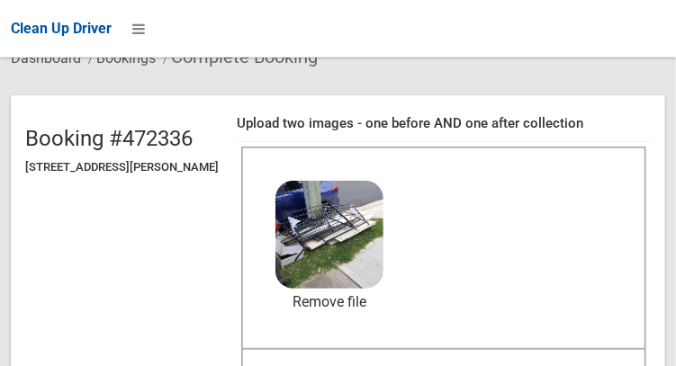
scroll to position [134, 0]
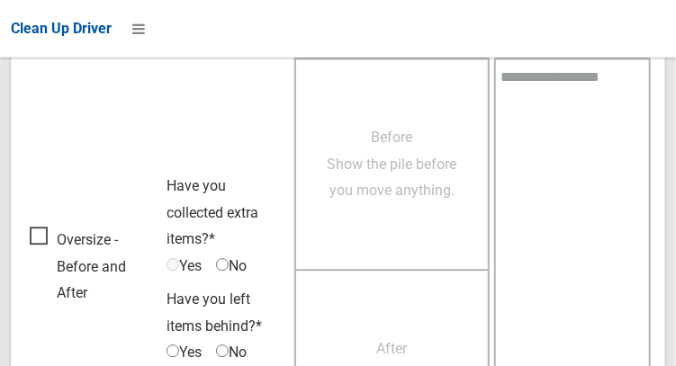
scroll to position [1624, 0]
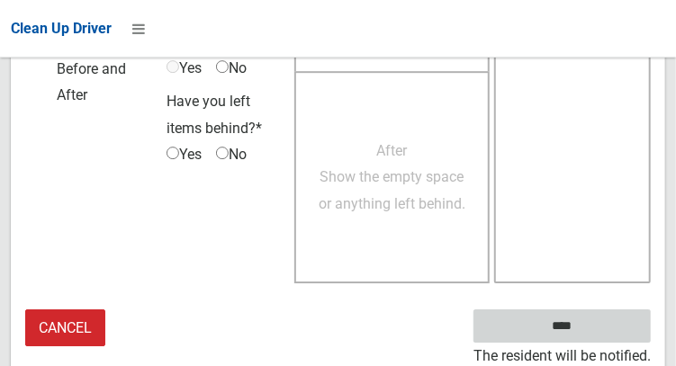
click at [588, 329] on input "****" at bounding box center [561, 325] width 177 height 33
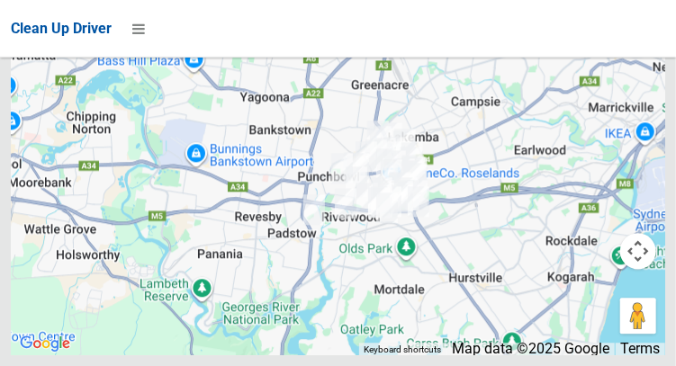
scroll to position [11080, 0]
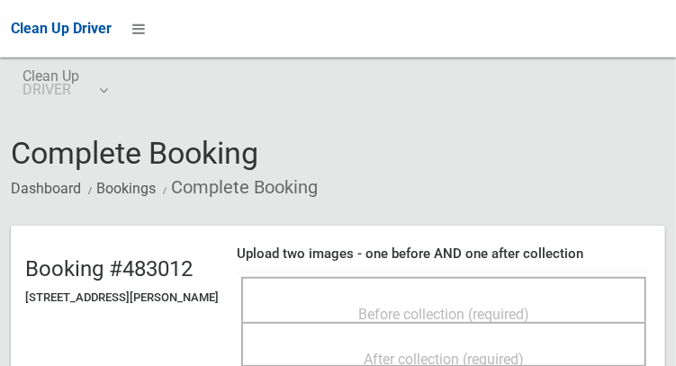
click at [485, 306] on span "Before collection (required)" at bounding box center [443, 314] width 171 height 17
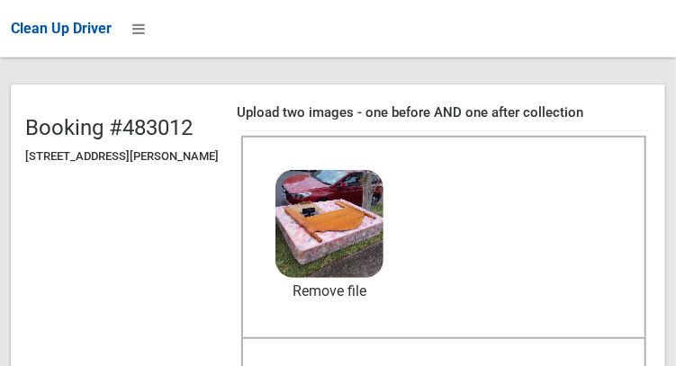
scroll to position [159, 0]
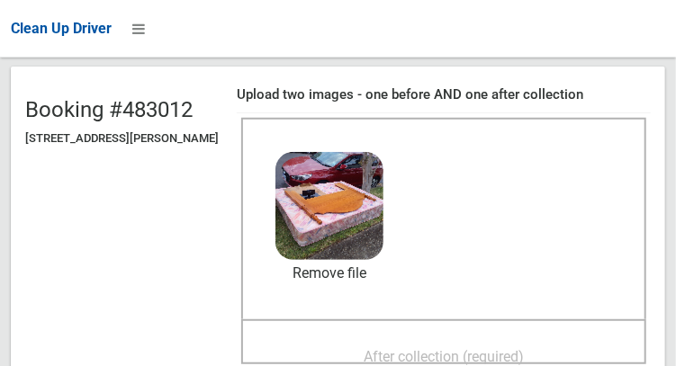
click at [502, 348] on span "After collection (required)" at bounding box center [443, 356] width 160 height 17
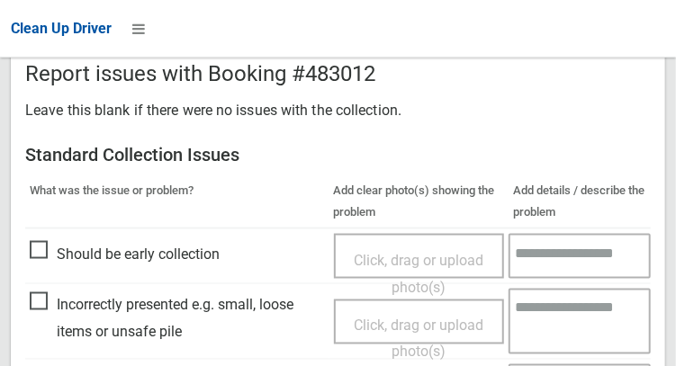
scroll to position [1080, 0]
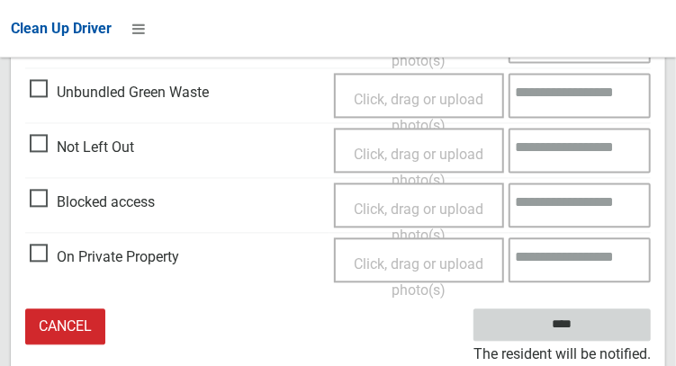
click at [564, 327] on input "****" at bounding box center [561, 325] width 177 height 33
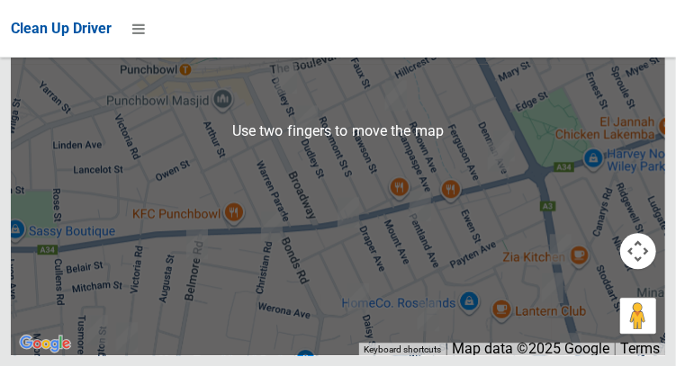
scroll to position [12369, 0]
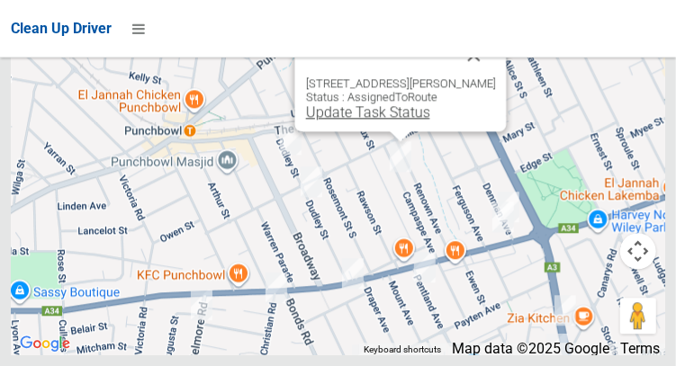
click at [383, 121] on link "Update Task Status" at bounding box center [367, 111] width 124 height 17
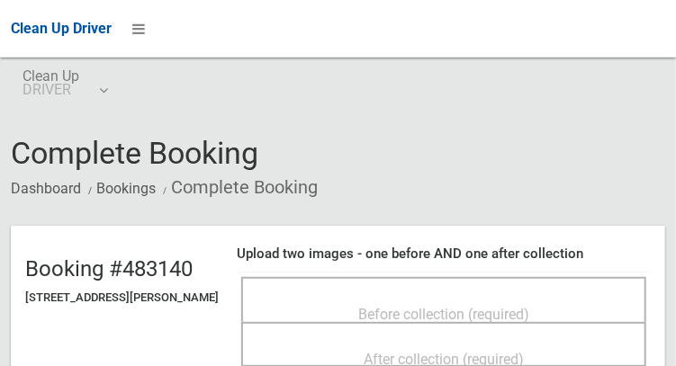
click at [457, 297] on div "Before collection (required)" at bounding box center [443, 313] width 365 height 33
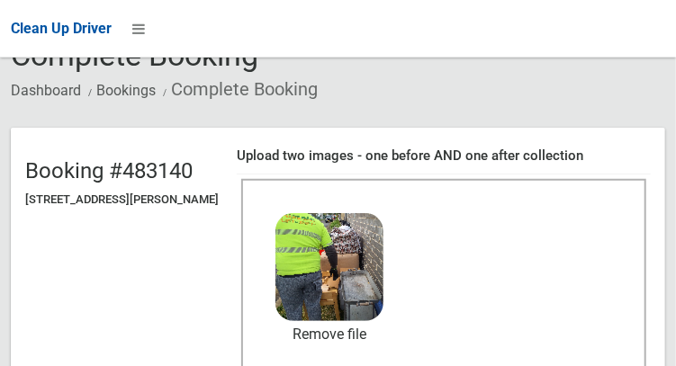
scroll to position [161, 0]
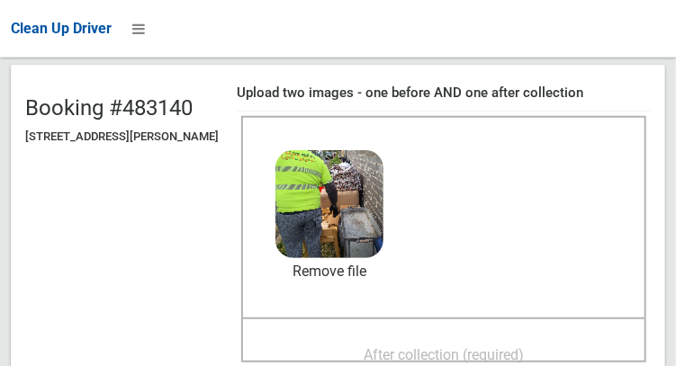
click at [500, 346] on span "After collection (required)" at bounding box center [443, 354] width 160 height 17
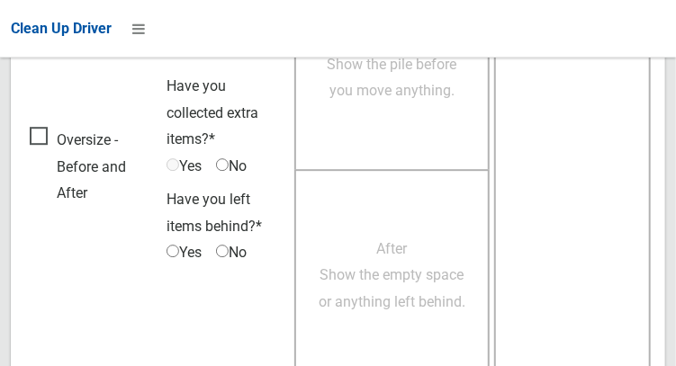
scroll to position [1624, 0]
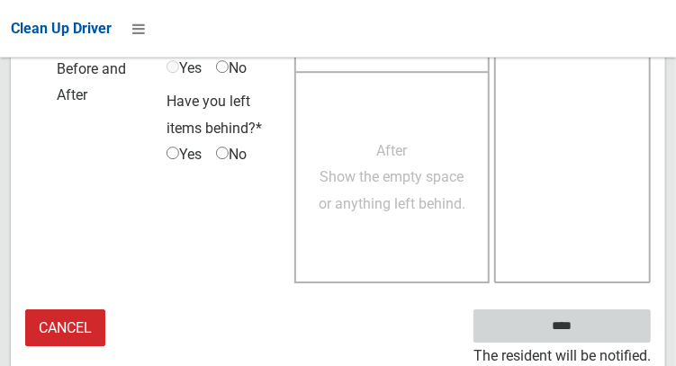
click at [555, 328] on input "****" at bounding box center [561, 325] width 177 height 33
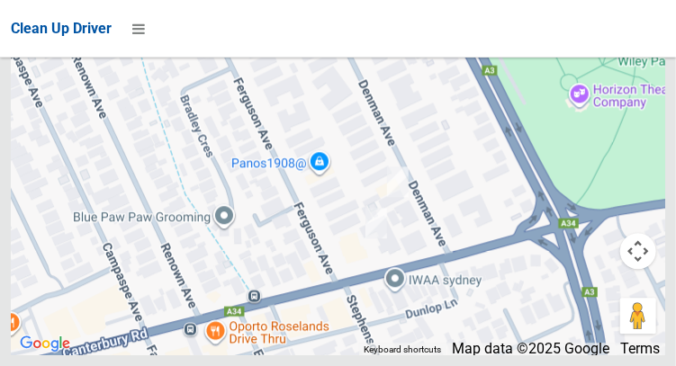
scroll to position [12373, 0]
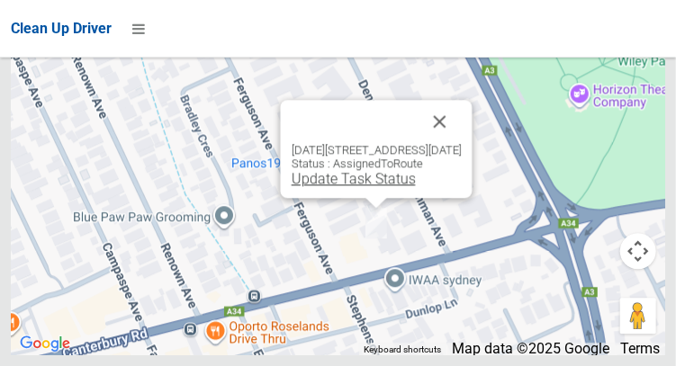
click at [336, 187] on link "Update Task Status" at bounding box center [353, 178] width 124 height 17
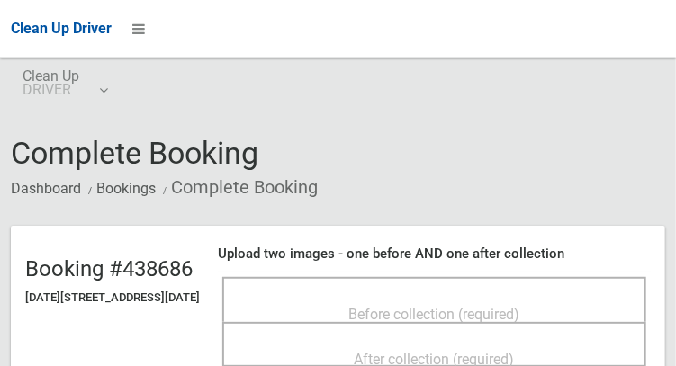
click at [549, 190] on ol "Dashboard Bookings Complete Booking" at bounding box center [338, 187] width 654 height 33
click at [505, 312] on div "Before collection (required)" at bounding box center [434, 313] width 384 height 33
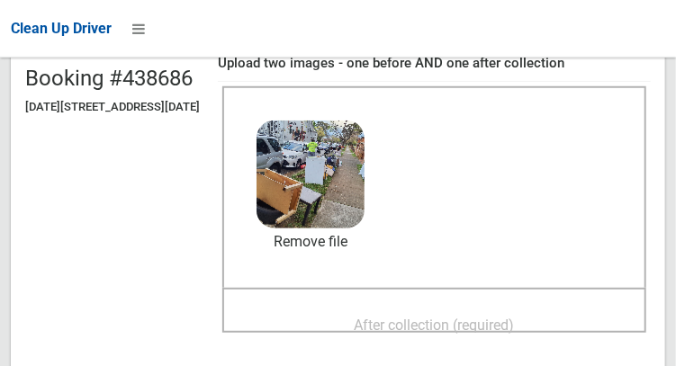
scroll to position [212, 0]
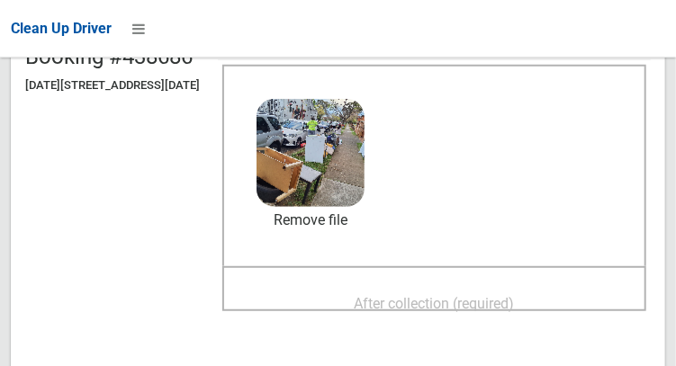
click at [497, 312] on span "After collection (required)" at bounding box center [434, 303] width 160 height 17
click at [494, 312] on span "After collection (required)" at bounding box center [434, 303] width 160 height 17
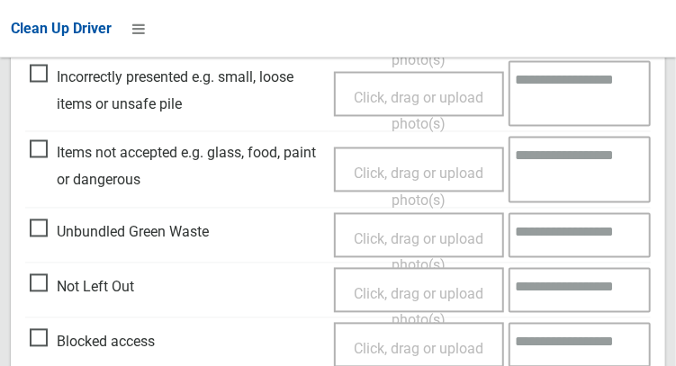
scroll to position [1096, 0]
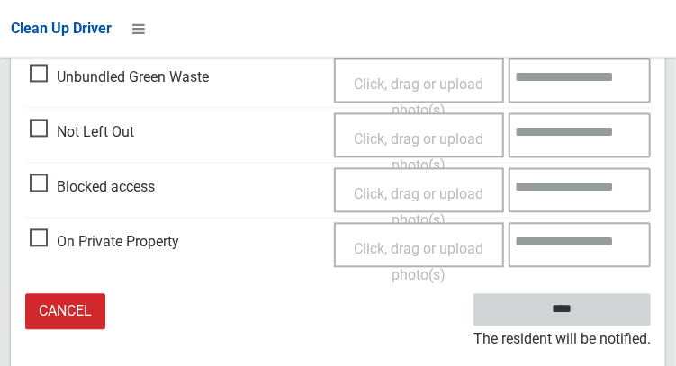
click at [588, 327] on input "****" at bounding box center [561, 310] width 177 height 33
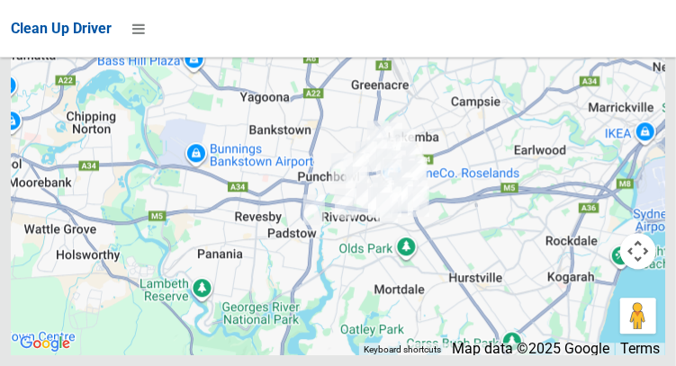
scroll to position [10337, 0]
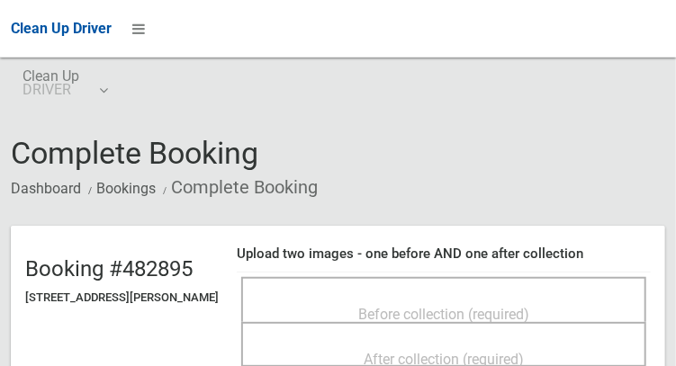
click at [505, 309] on span "Before collection (required)" at bounding box center [443, 314] width 171 height 17
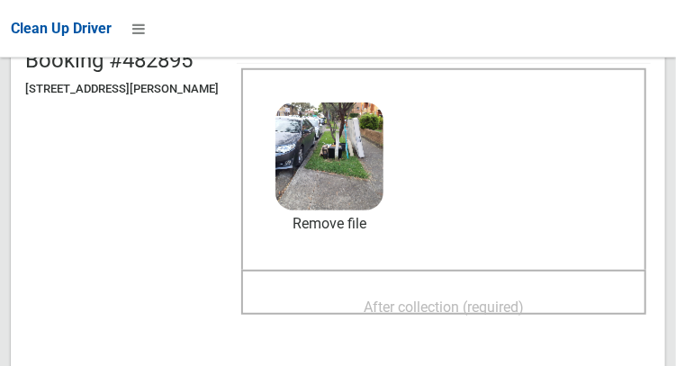
scroll to position [211, 0]
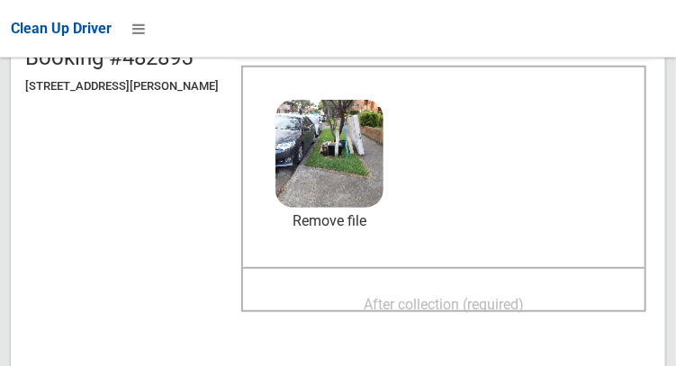
click at [488, 301] on span "After collection (required)" at bounding box center [443, 304] width 160 height 17
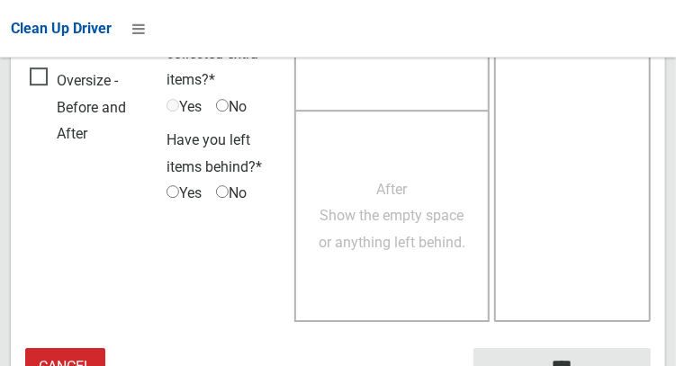
scroll to position [1589, 0]
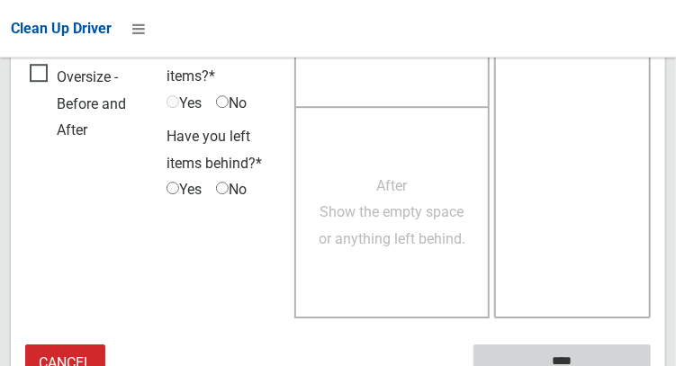
click at [559, 358] on input "****" at bounding box center [561, 361] width 177 height 33
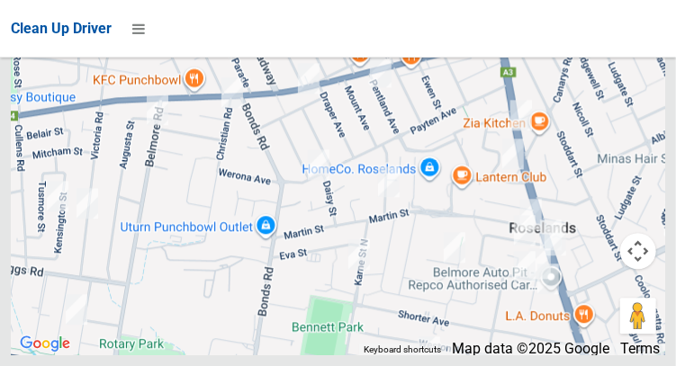
scroll to position [12318, 0]
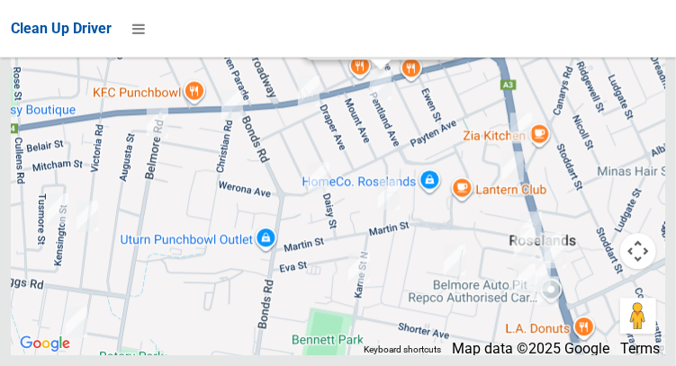
click at [372, 59] on div "7 Pentland Avenue, ROSELANDS NSW 2196 Status : AssignedToRoute Update Task Stat…" at bounding box center [380, 10] width 153 height 98
click at [360, 59] on div "7 Pentland Avenue, ROSELANDS NSW 2196 Status : AssignedToRoute Update Task Stat…" at bounding box center [380, 10] width 153 height 98
click at [363, 49] on link "Update Task Status" at bounding box center [377, 39] width 124 height 17
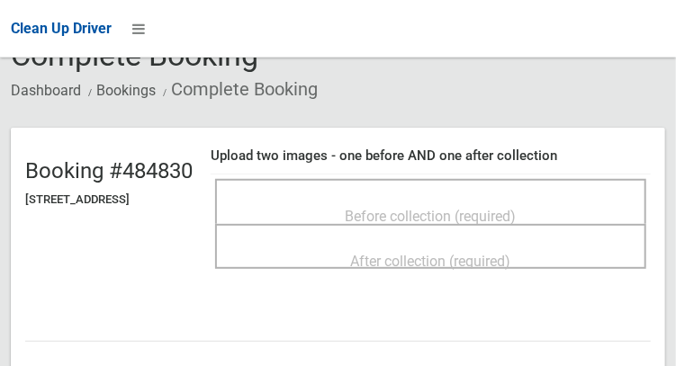
scroll to position [102, 0]
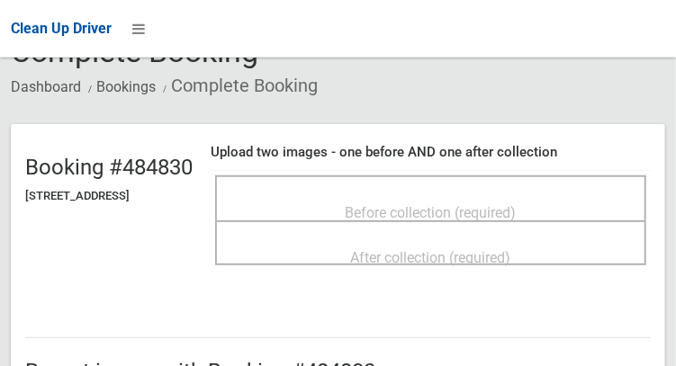
click at [457, 204] on span "Before collection (required)" at bounding box center [430, 212] width 171 height 17
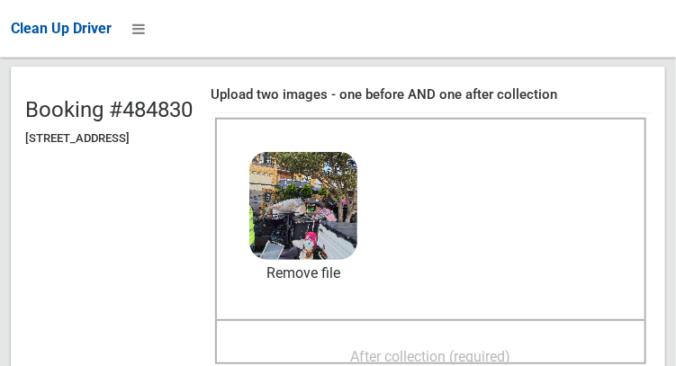
scroll to position [205, 0]
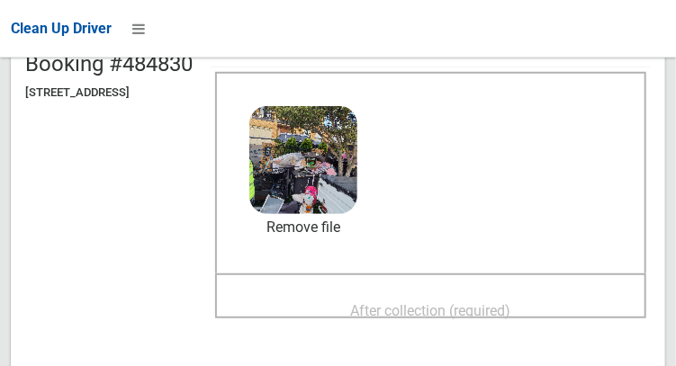
click at [486, 303] on span "After collection (required)" at bounding box center [431, 310] width 160 height 17
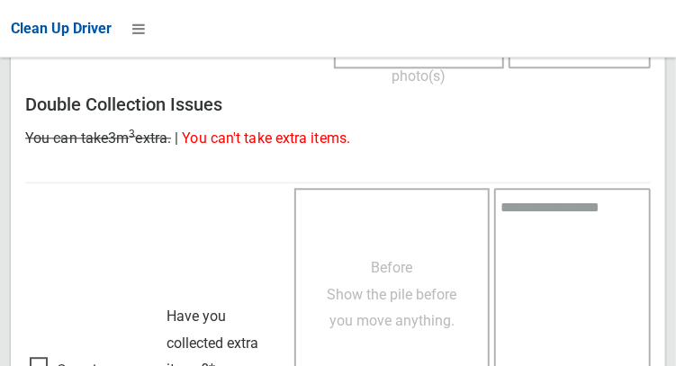
scroll to position [1624, 0]
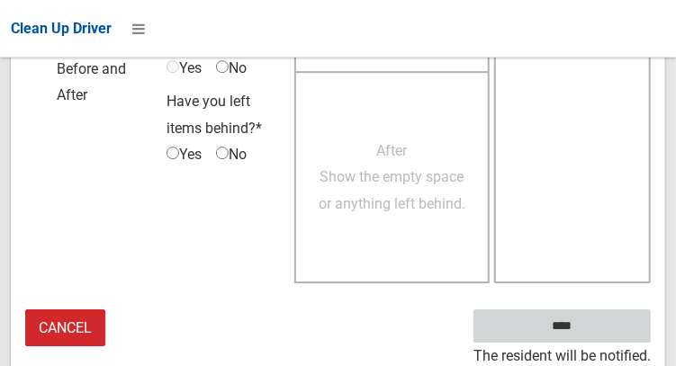
click at [573, 327] on input "****" at bounding box center [561, 325] width 177 height 33
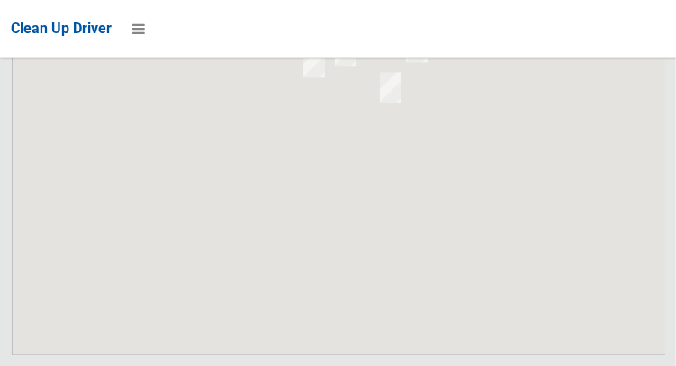
scroll to position [12373, 0]
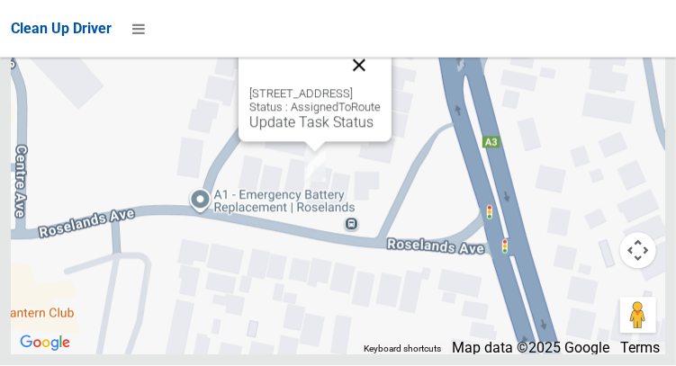
click at [381, 87] on button "Close" at bounding box center [358, 65] width 43 height 43
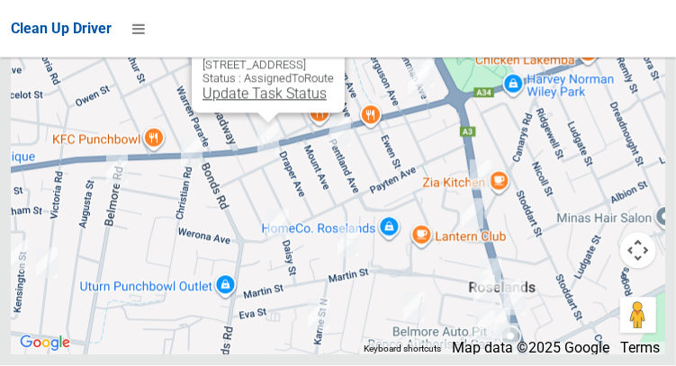
click at [255, 103] on link "Update Task Status" at bounding box center [264, 93] width 124 height 17
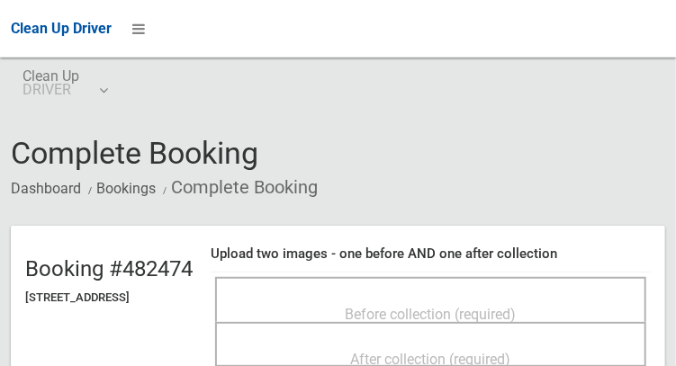
click at [486, 316] on span "Before collection (required)" at bounding box center [430, 314] width 171 height 17
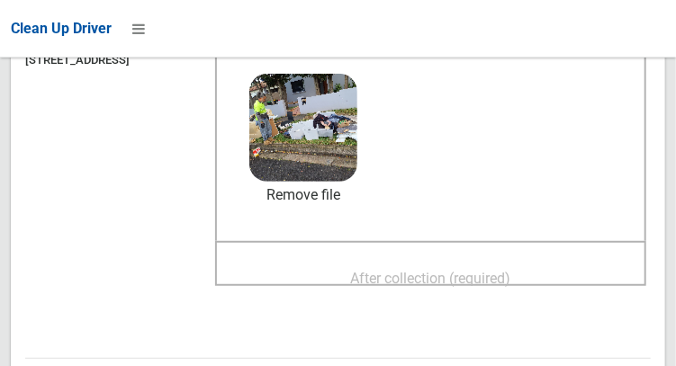
scroll to position [242, 0]
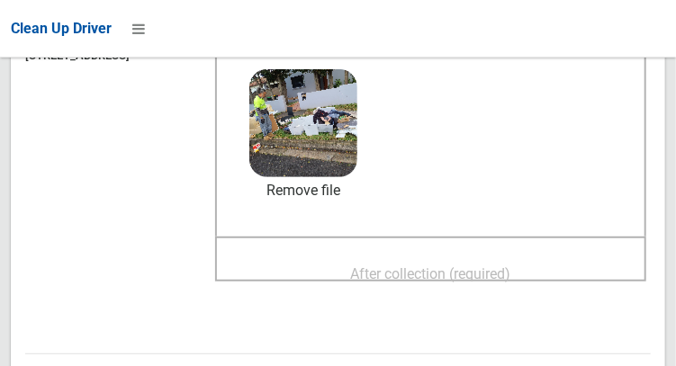
click at [511, 265] on span "After collection (required)" at bounding box center [431, 273] width 160 height 17
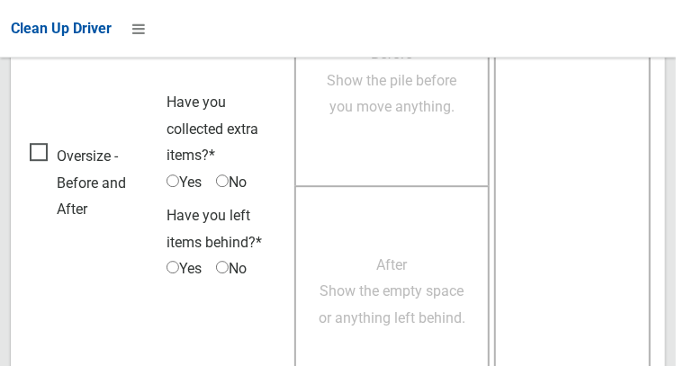
scroll to position [1624, 0]
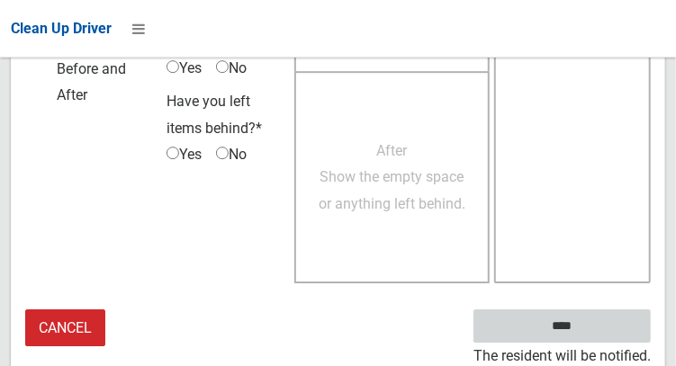
click at [588, 329] on input "****" at bounding box center [561, 325] width 177 height 33
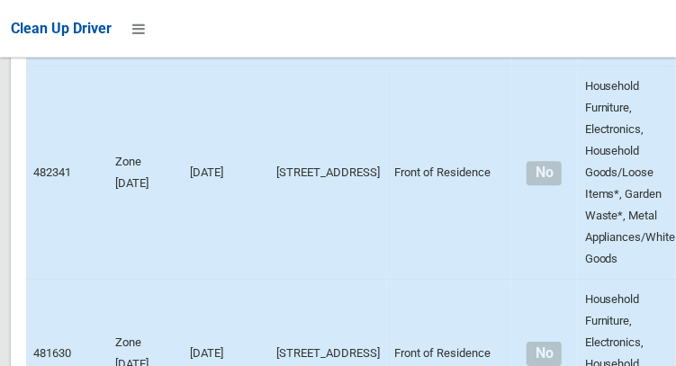
scroll to position [5504, 0]
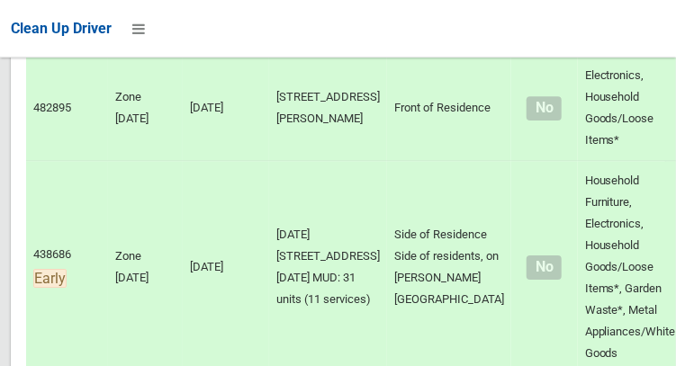
scroll to position [7750, 0]
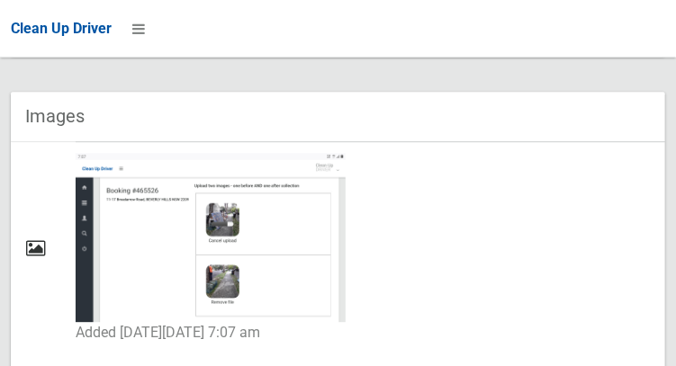
scroll to position [1351, 0]
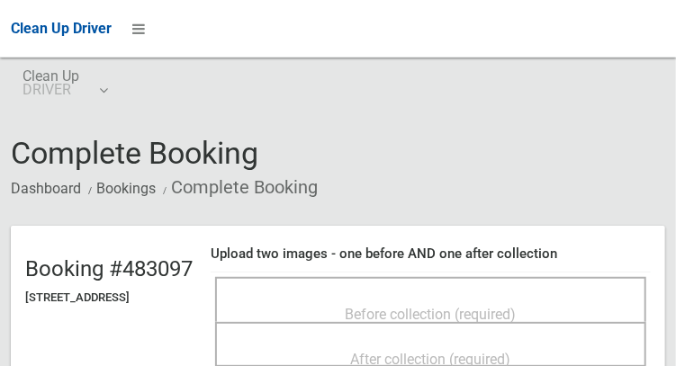
click at [500, 306] on span "Before collection (required)" at bounding box center [430, 314] width 171 height 17
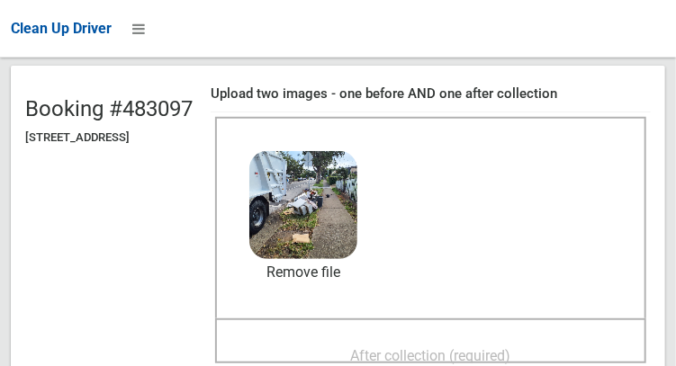
scroll to position [164, 0]
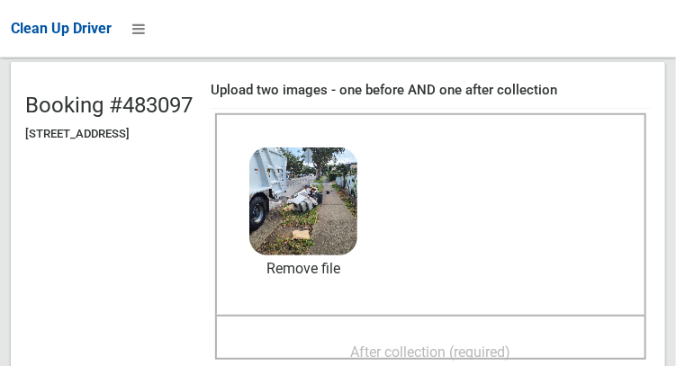
click at [488, 344] on span "After collection (required)" at bounding box center [431, 352] width 160 height 17
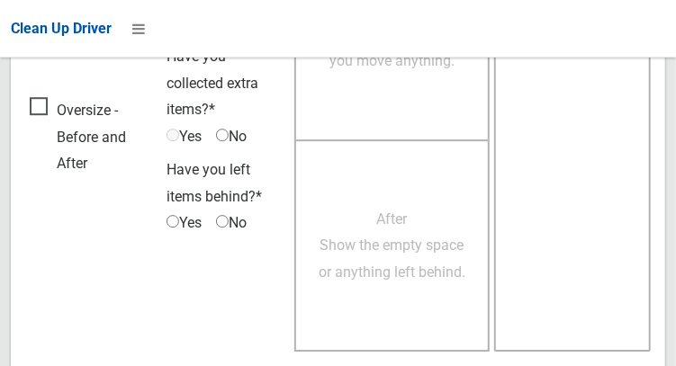
scroll to position [1624, 0]
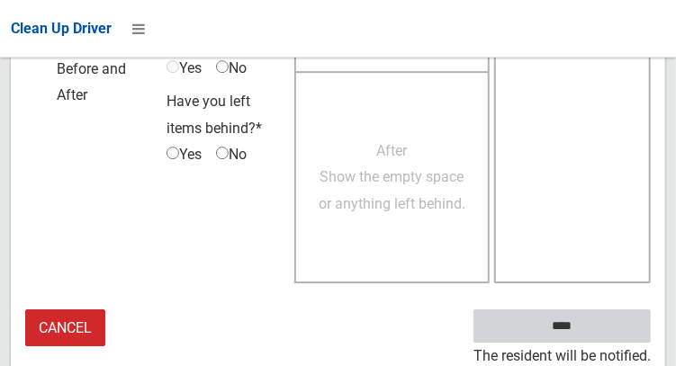
click at [587, 337] on input "****" at bounding box center [561, 325] width 177 height 33
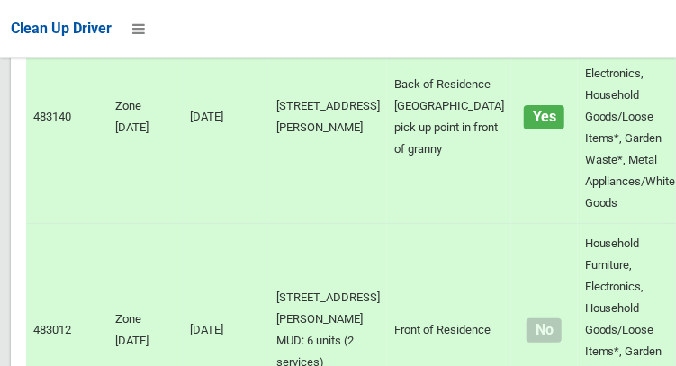
scroll to position [8112, 0]
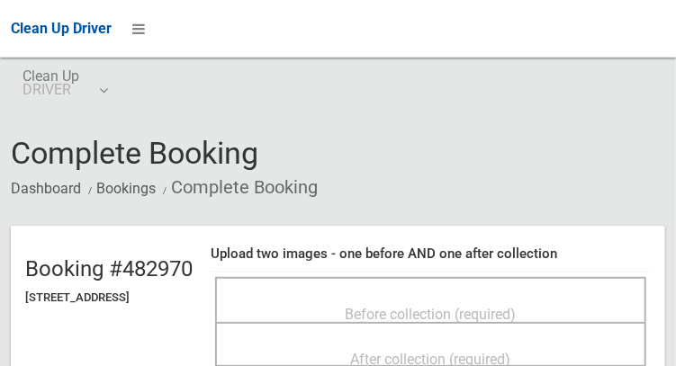
click at [497, 309] on span "Before collection (required)" at bounding box center [430, 314] width 171 height 17
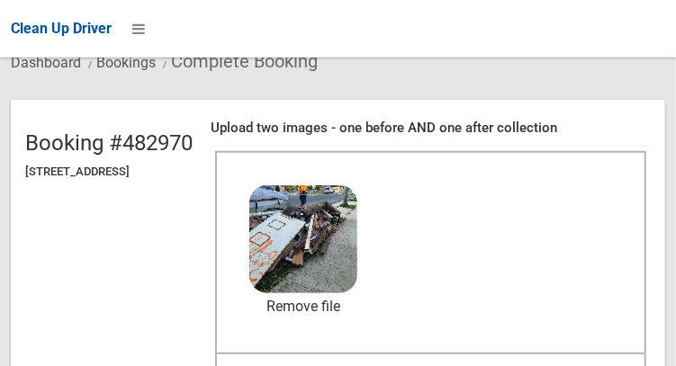
scroll to position [128, 0]
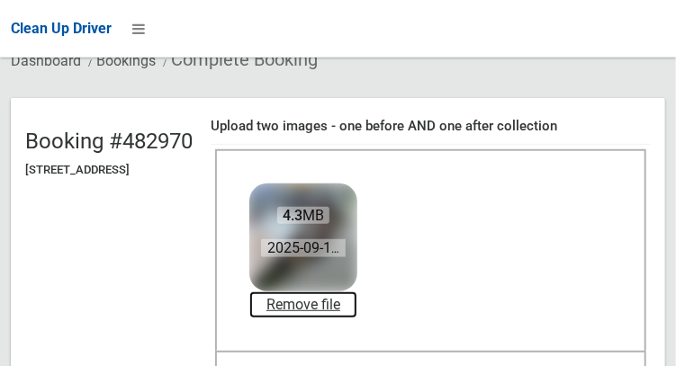
click at [357, 307] on link "Remove file" at bounding box center [303, 304] width 108 height 27
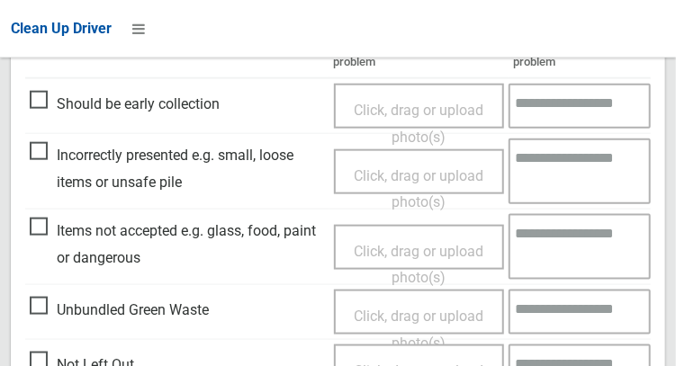
scroll to position [550, 0]
click at [416, 179] on span "Click, drag or upload photo(s)" at bounding box center [419, 189] width 130 height 44
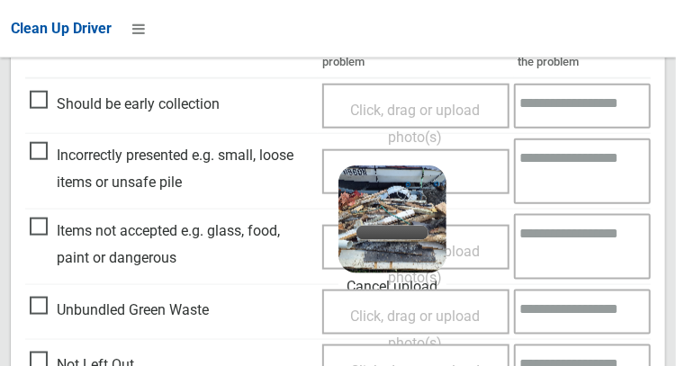
click at [480, 249] on span "Click, drag or upload photo(s)" at bounding box center [416, 265] width 130 height 44
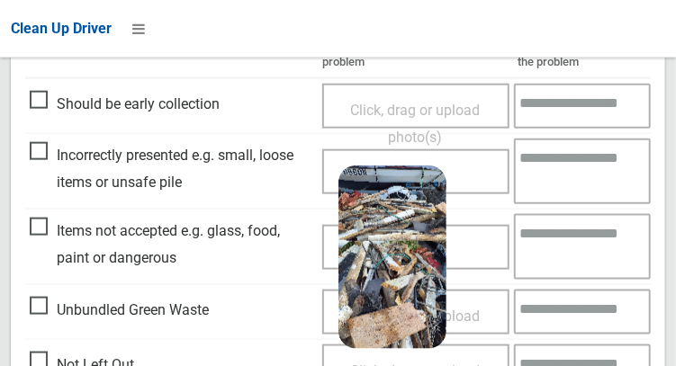
click at [574, 251] on textarea at bounding box center [582, 247] width 137 height 66
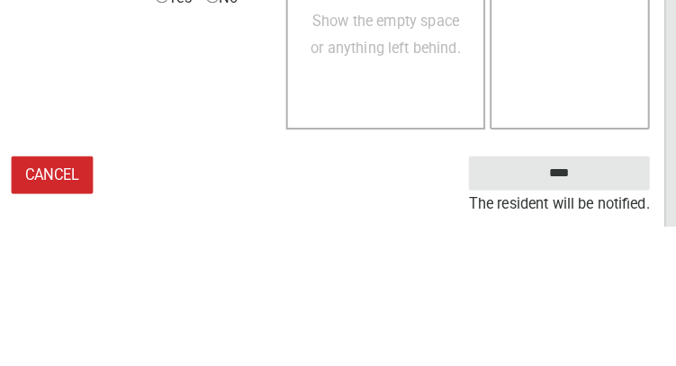
scroll to position [1350, 0]
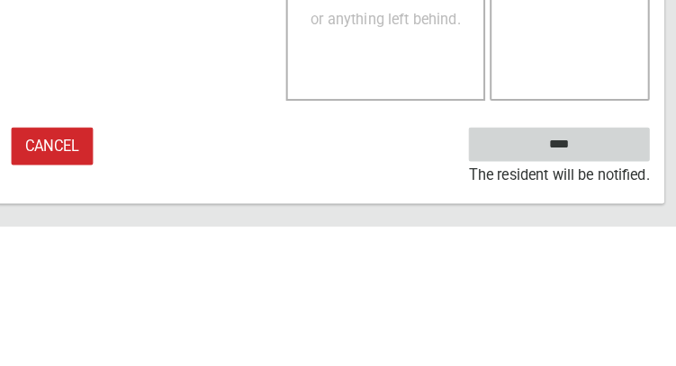
type textarea "**********"
click at [596, 288] on input "****" at bounding box center [561, 285] width 177 height 33
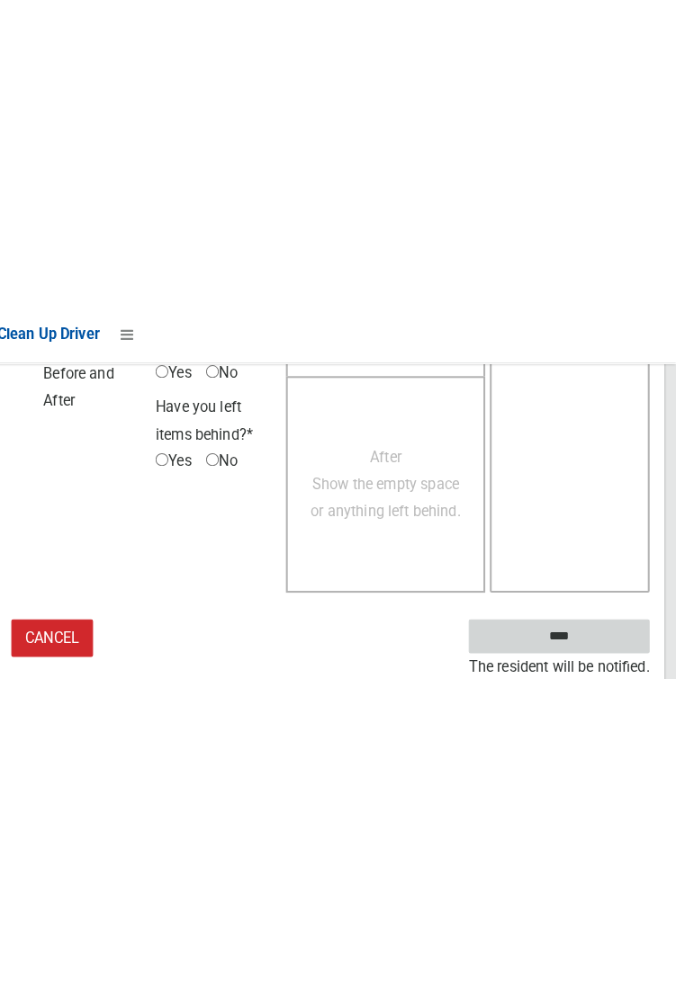
scroll to position [725, 0]
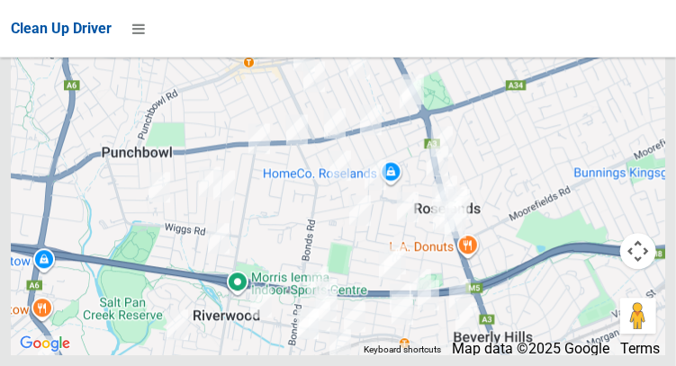
scroll to position [12373, 0]
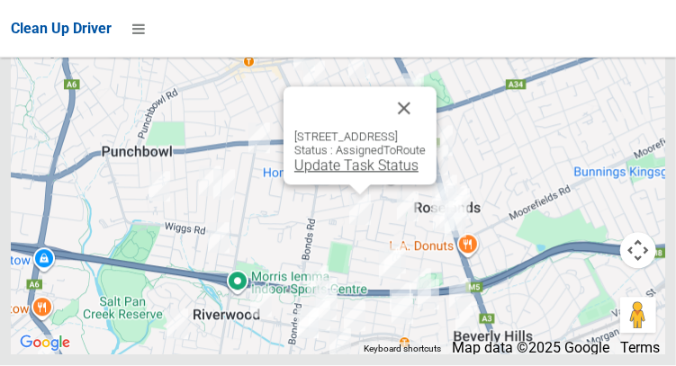
click at [327, 175] on link "Update Task Status" at bounding box center [356, 165] width 124 height 17
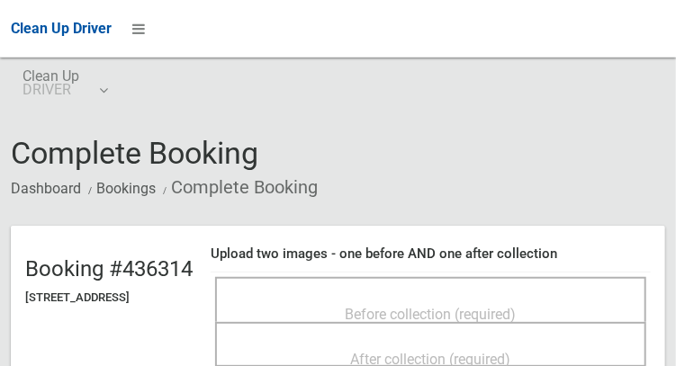
click at [488, 323] on span "Before collection (required)" at bounding box center [430, 314] width 171 height 17
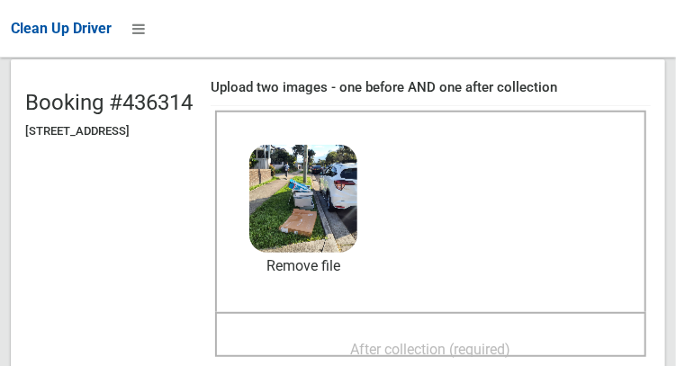
scroll to position [168, 0]
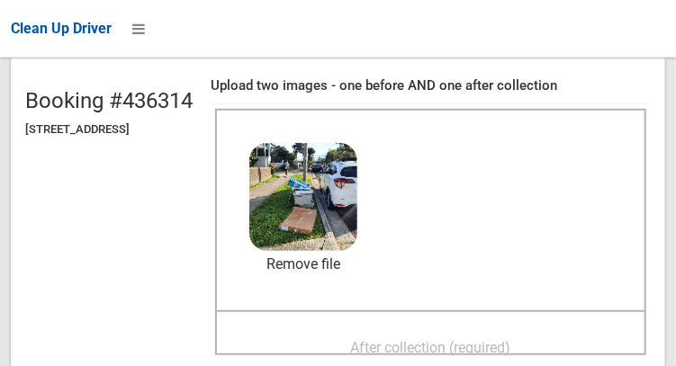
click at [498, 354] on span "After collection (required)" at bounding box center [431, 347] width 160 height 17
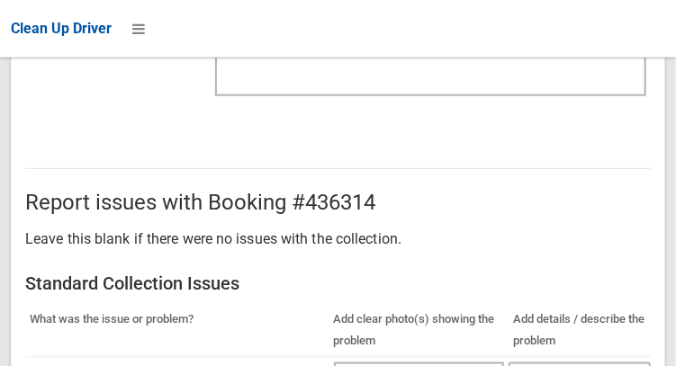
scroll to position [1096, 0]
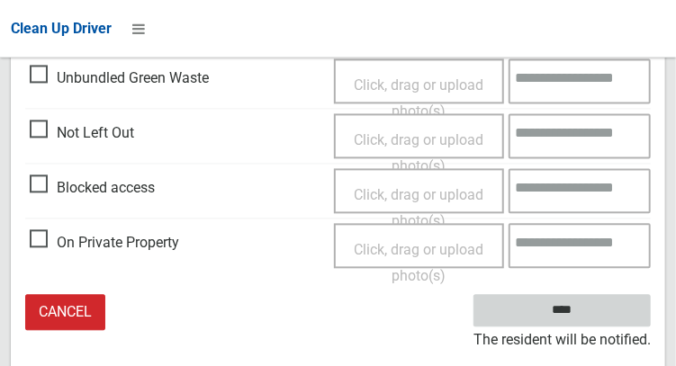
click at [595, 323] on input "****" at bounding box center [561, 310] width 177 height 33
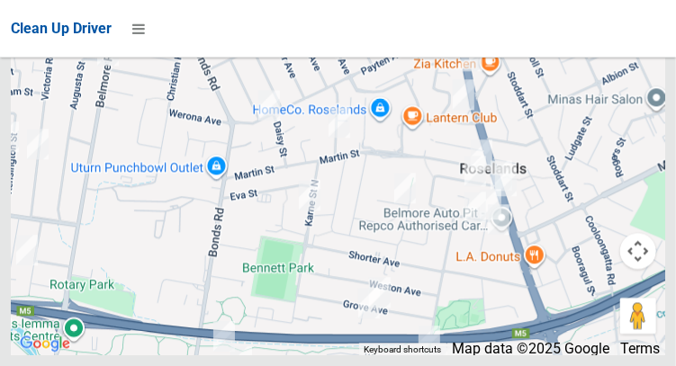
scroll to position [12373, 0]
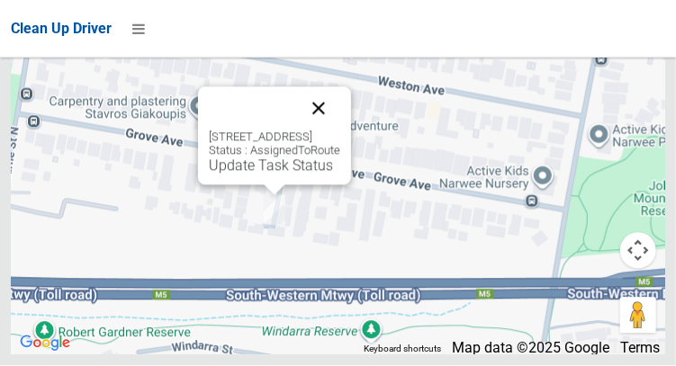
click at [340, 130] on button "Close" at bounding box center [318, 108] width 43 height 43
click at [279, 175] on link "Update Task Status" at bounding box center [271, 165] width 124 height 17
click at [340, 130] on button "Close" at bounding box center [318, 108] width 43 height 43
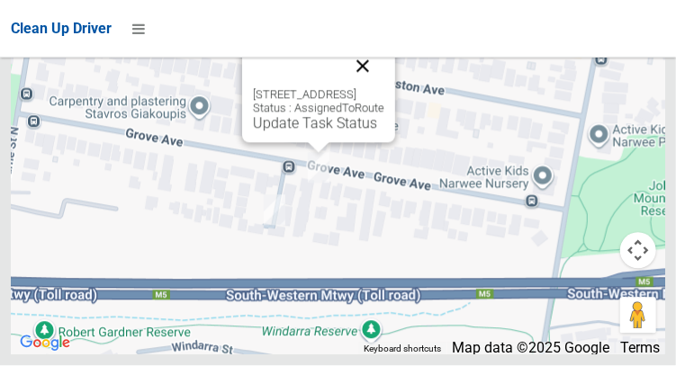
click at [384, 88] on button "Close" at bounding box center [362, 66] width 43 height 43
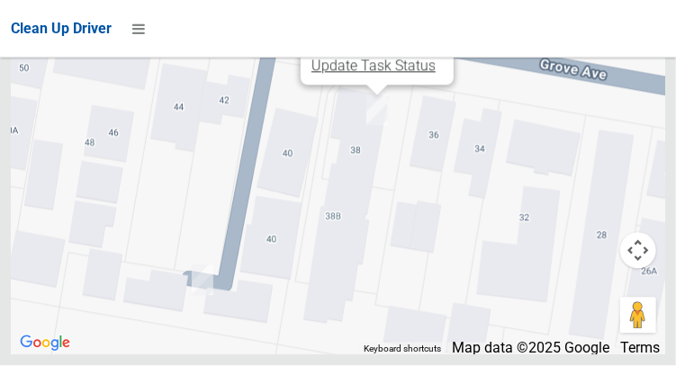
click at [381, 75] on link "Update Task Status" at bounding box center [373, 66] width 124 height 17
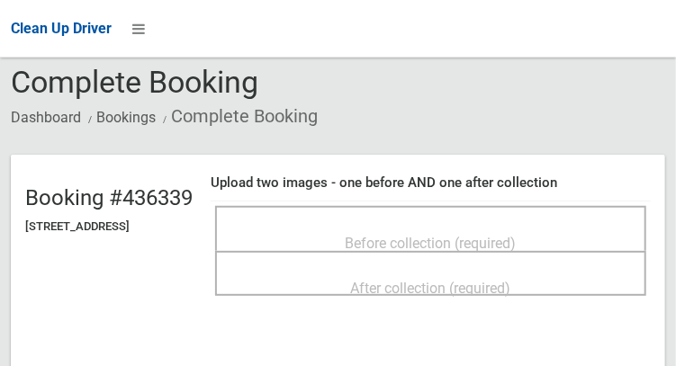
scroll to position [73, 0]
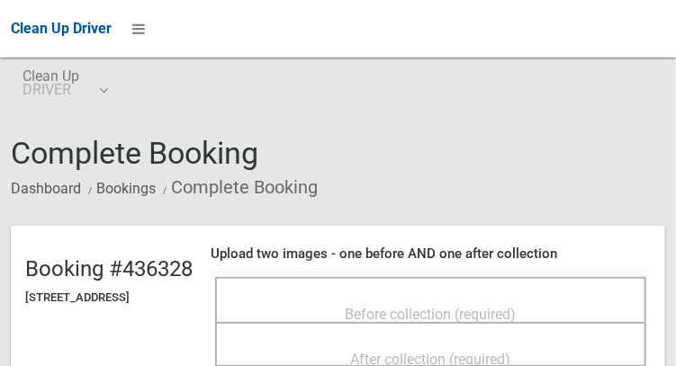
click at [465, 306] on span "Before collection (required)" at bounding box center [430, 314] width 171 height 17
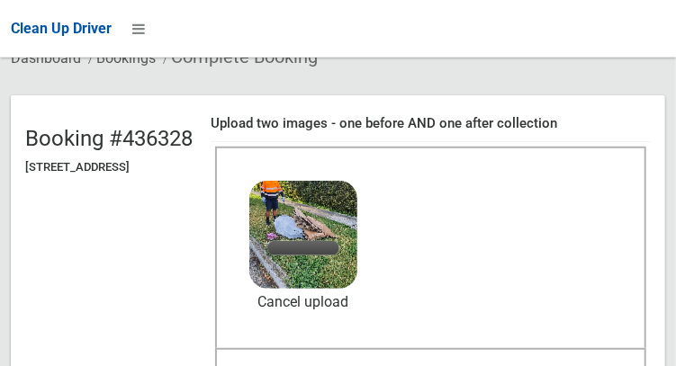
scroll to position [146, 0]
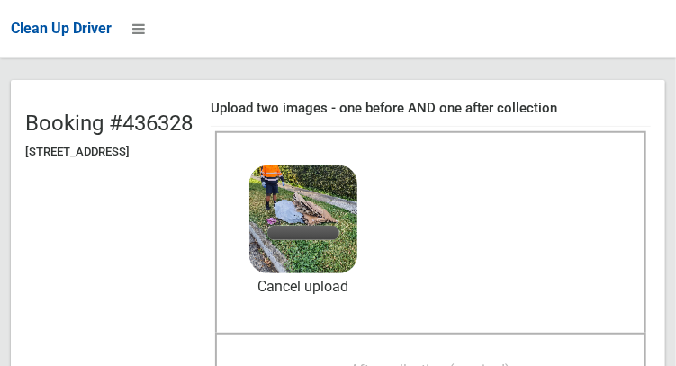
click at [487, 362] on span "After collection (required)" at bounding box center [431, 370] width 160 height 17
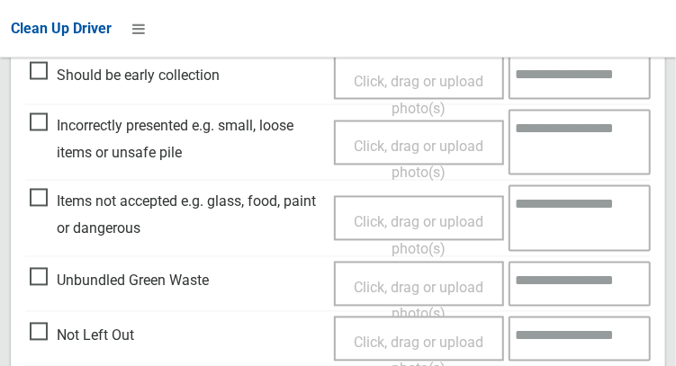
scroll to position [1080, 0]
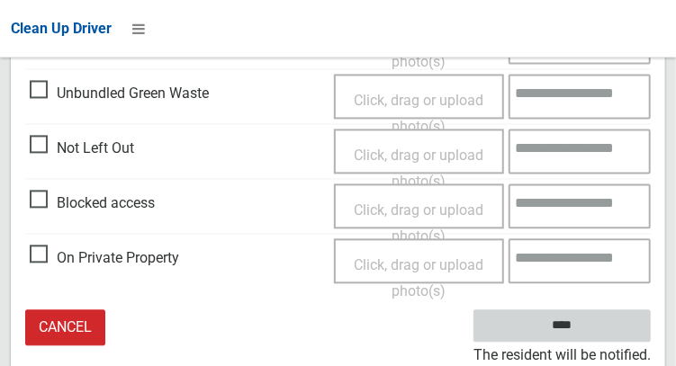
click at [588, 335] on input "****" at bounding box center [561, 325] width 177 height 33
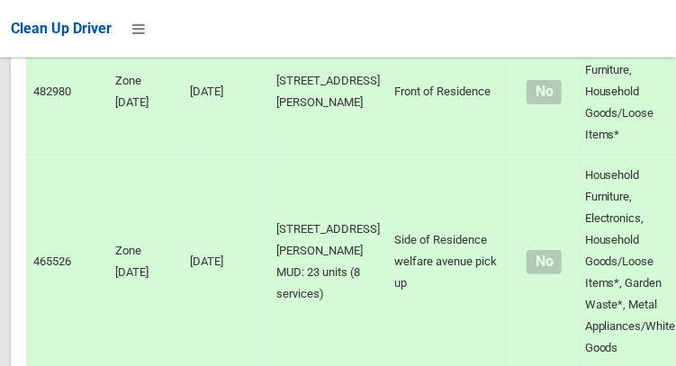
scroll to position [4139, 0]
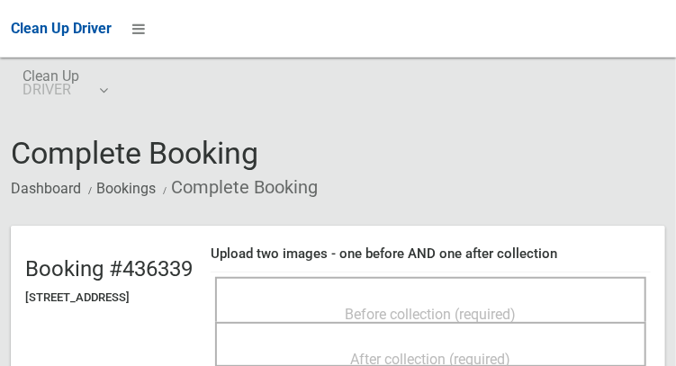
click at [392, 306] on span "Before collection (required)" at bounding box center [430, 314] width 171 height 17
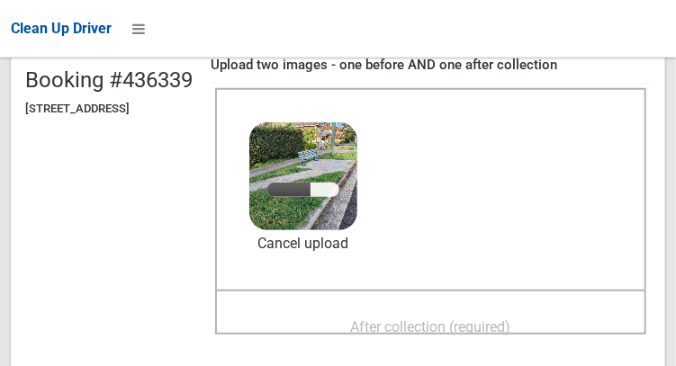
scroll to position [191, 0]
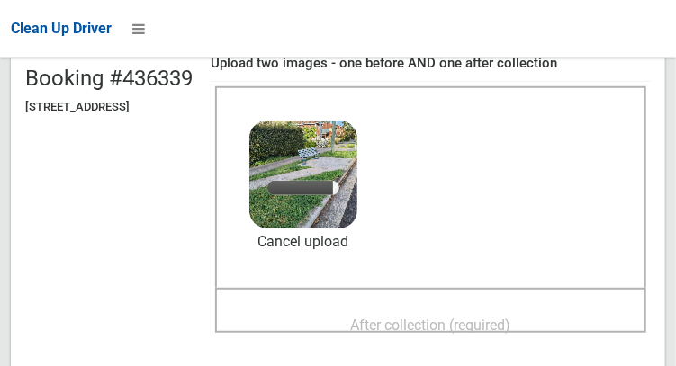
click at [464, 317] on span "After collection (required)" at bounding box center [431, 325] width 160 height 17
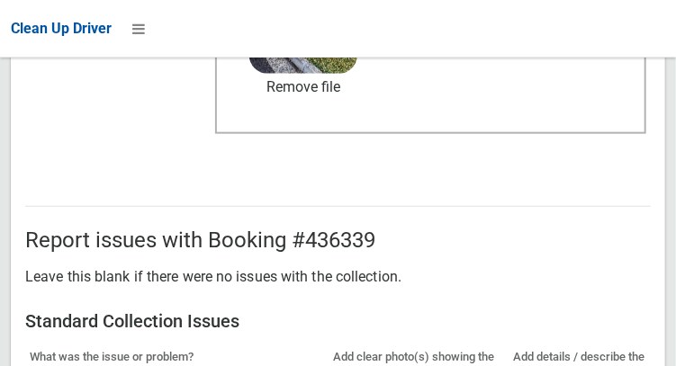
scroll to position [1080, 0]
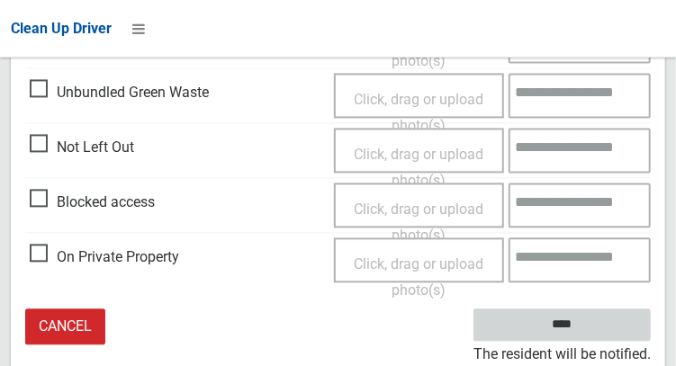
click at [588, 335] on input "****" at bounding box center [561, 325] width 177 height 33
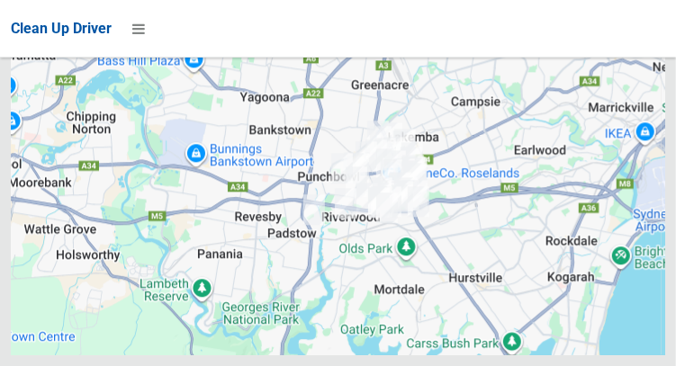
scroll to position [12373, 0]
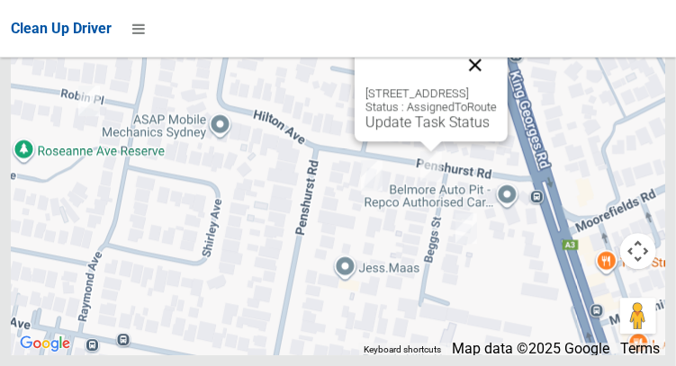
click at [497, 86] on button "Close" at bounding box center [474, 64] width 43 height 43
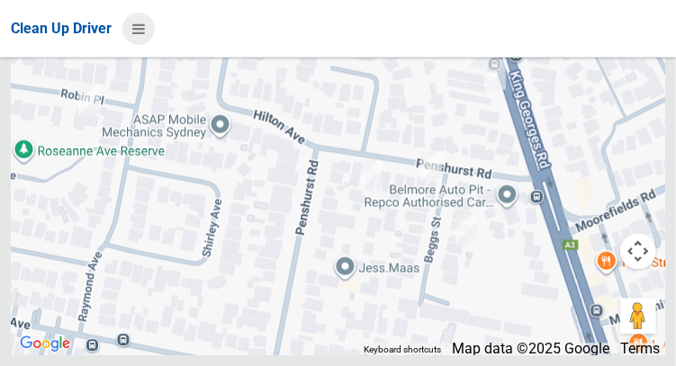
click at [138, 37] on icon at bounding box center [138, 28] width 13 height 31
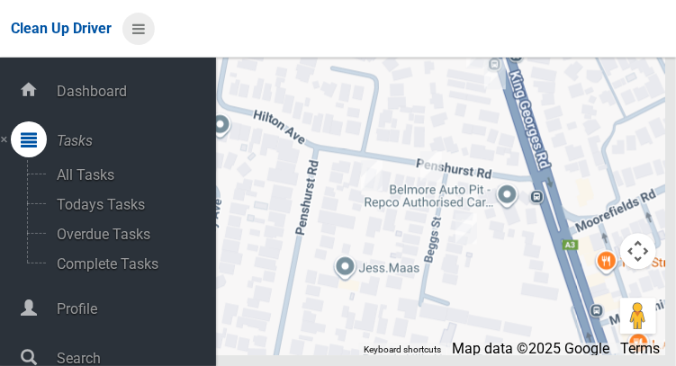
scroll to position [90, 0]
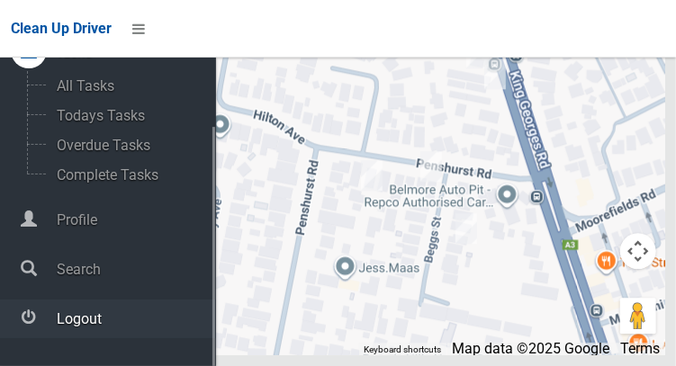
click at [102, 327] on span "Logout" at bounding box center [133, 318] width 165 height 17
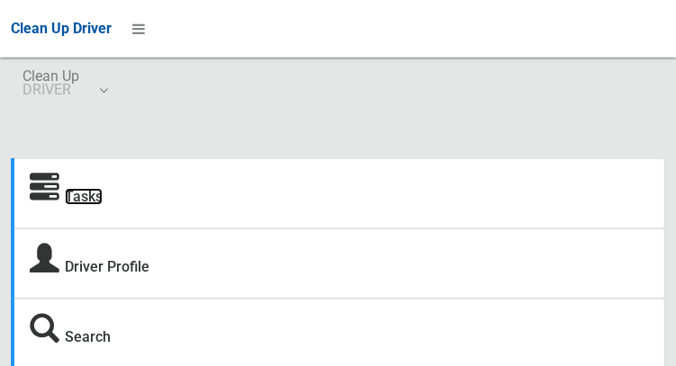
click at [86, 199] on link "Tasks" at bounding box center [84, 196] width 38 height 17
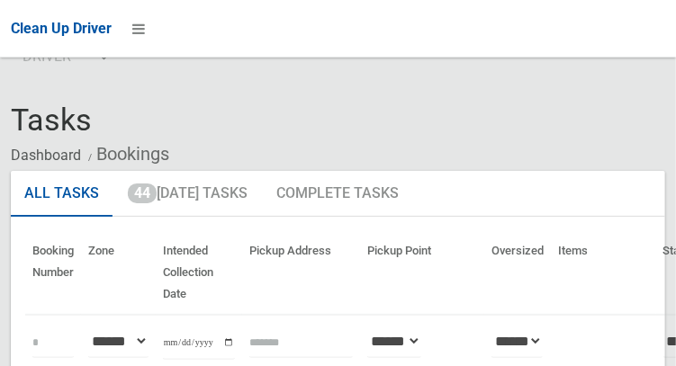
scroll to position [34, 0]
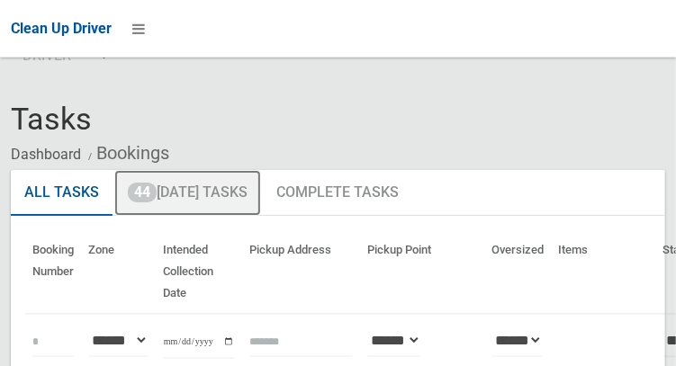
click at [234, 194] on link "44 [DATE] Tasks" at bounding box center [187, 193] width 147 height 47
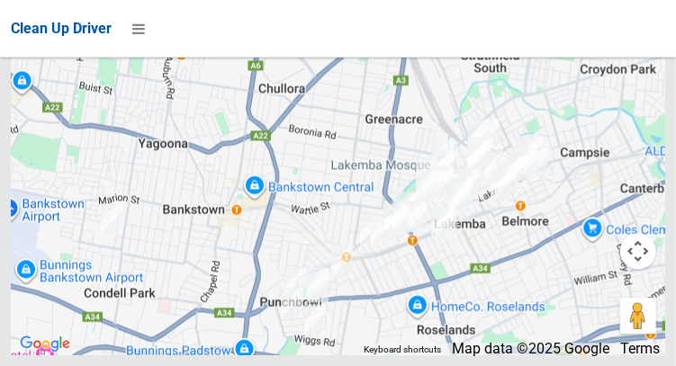
scroll to position [12370, 0]
click at [142, 37] on icon at bounding box center [138, 28] width 13 height 31
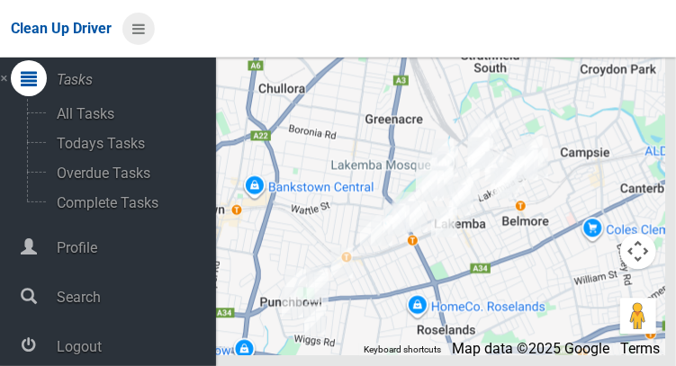
scroll to position [90, 0]
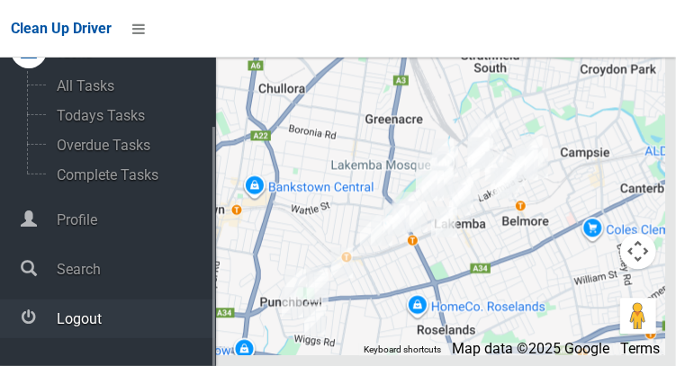
click at [96, 325] on span "Logout" at bounding box center [133, 318] width 165 height 17
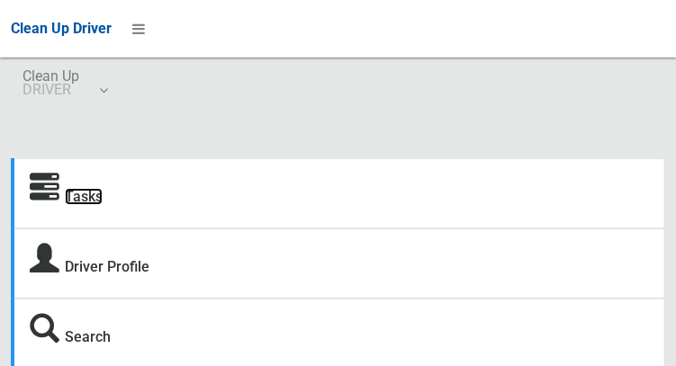
click at [86, 199] on link "Tasks" at bounding box center [84, 196] width 38 height 17
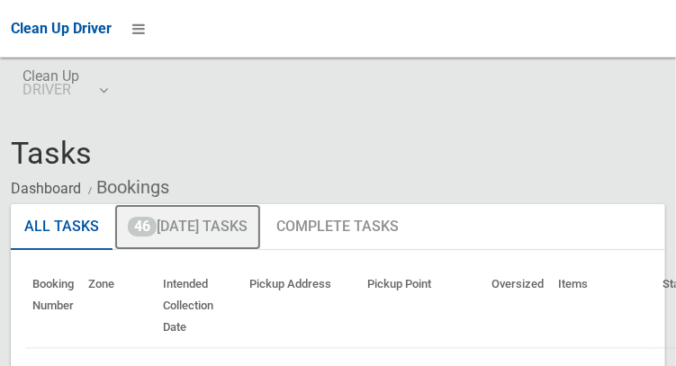
click at [236, 231] on link "46 [DATE] Tasks" at bounding box center [187, 227] width 147 height 47
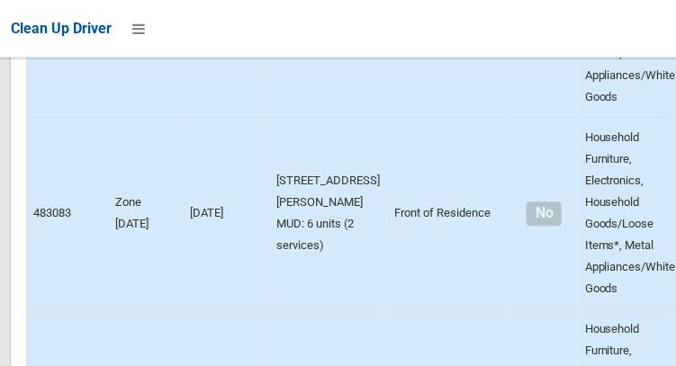
scroll to position [11165, 0]
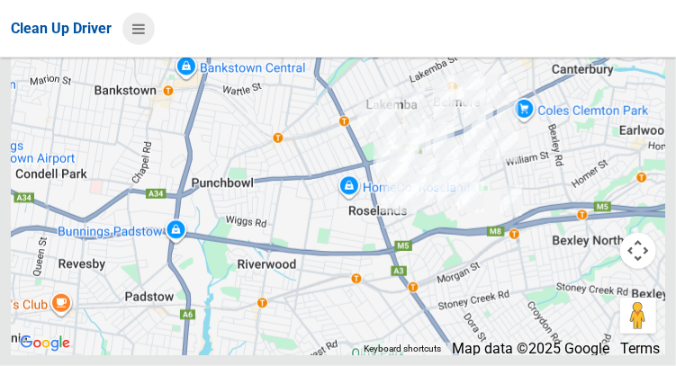
click at [136, 37] on icon at bounding box center [138, 28] width 13 height 31
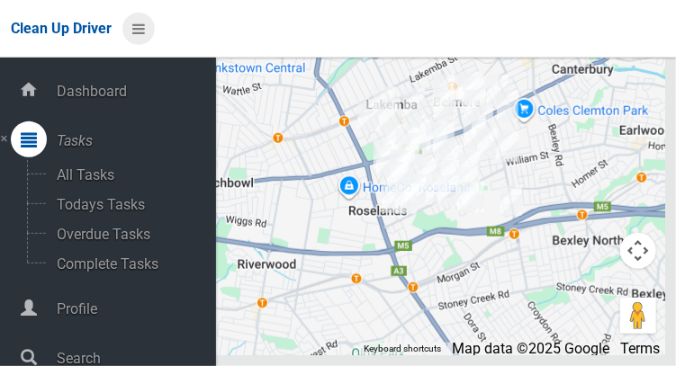
scroll to position [90, 0]
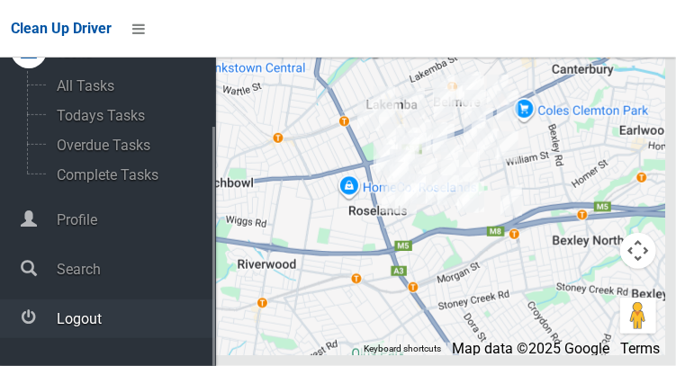
click at [99, 323] on span "Logout" at bounding box center [133, 318] width 165 height 17
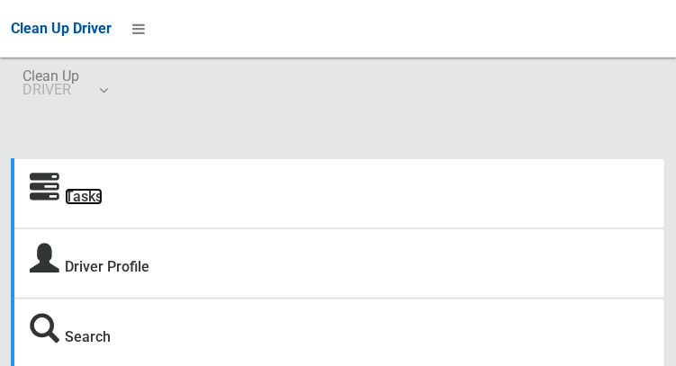
click at [88, 205] on link "Tasks" at bounding box center [84, 196] width 38 height 17
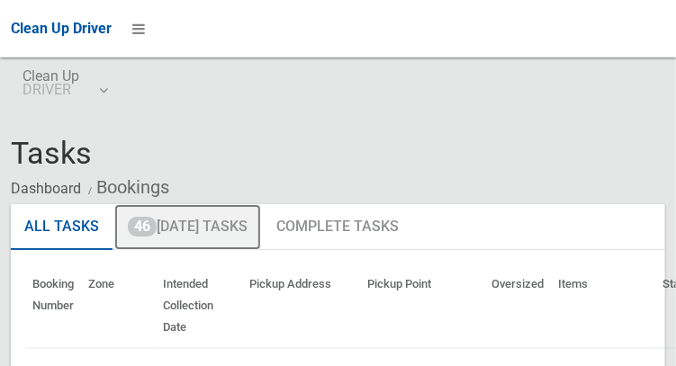
click at [219, 230] on link "46 [DATE] Tasks" at bounding box center [187, 227] width 147 height 47
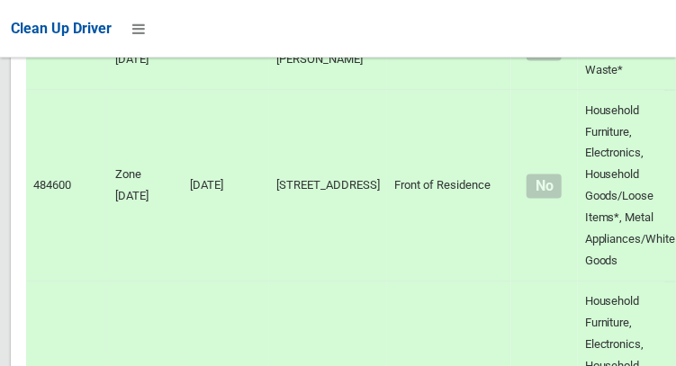
scroll to position [6946, 0]
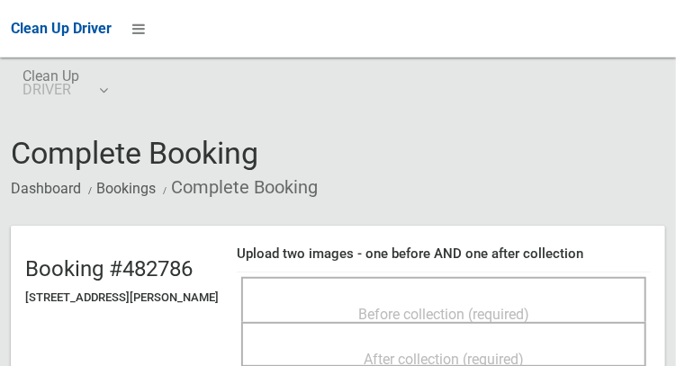
click at [525, 307] on span "Before collection (required)" at bounding box center [443, 314] width 171 height 17
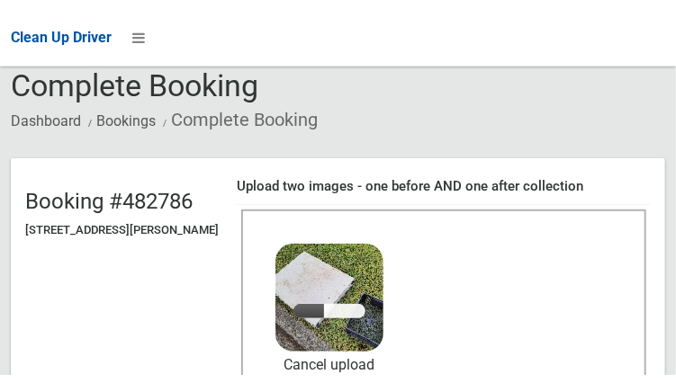
scroll to position [185, 0]
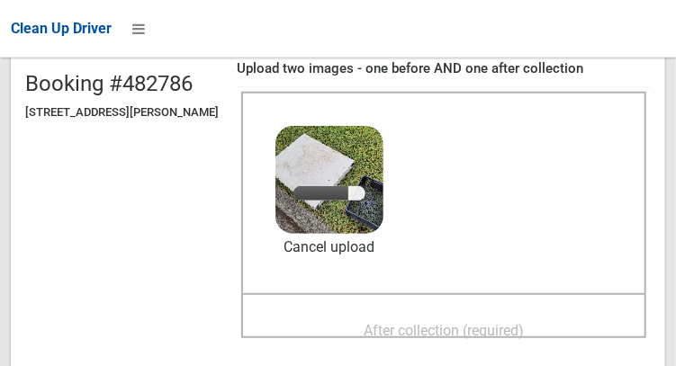
click at [476, 322] on span "After collection (required)" at bounding box center [443, 330] width 160 height 17
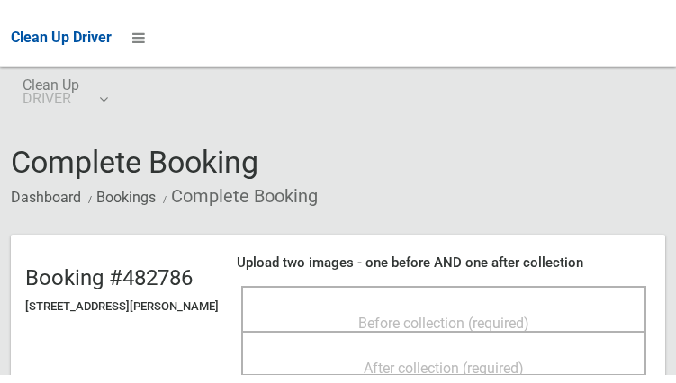
scroll to position [184, 0]
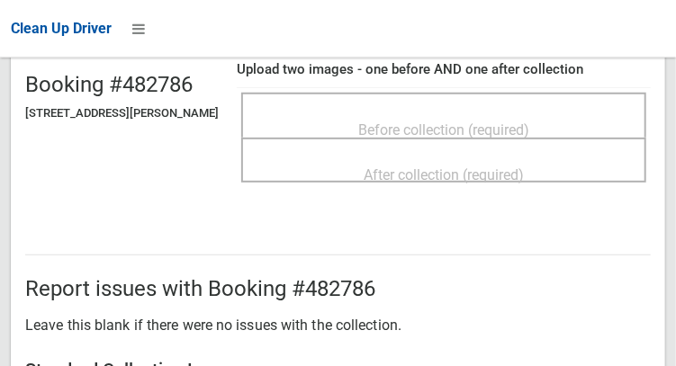
click at [495, 125] on span "Before collection (required)" at bounding box center [443, 129] width 171 height 17
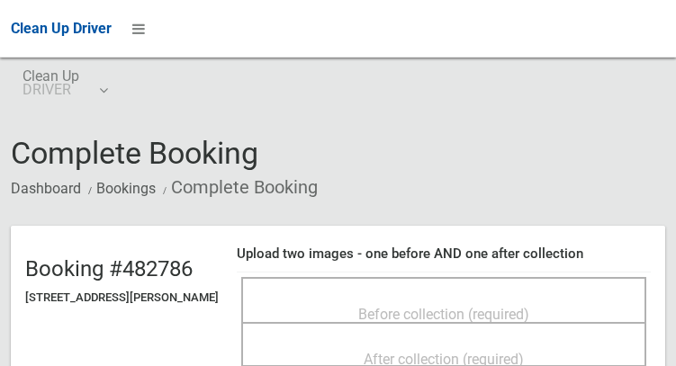
scroll to position [184, 0]
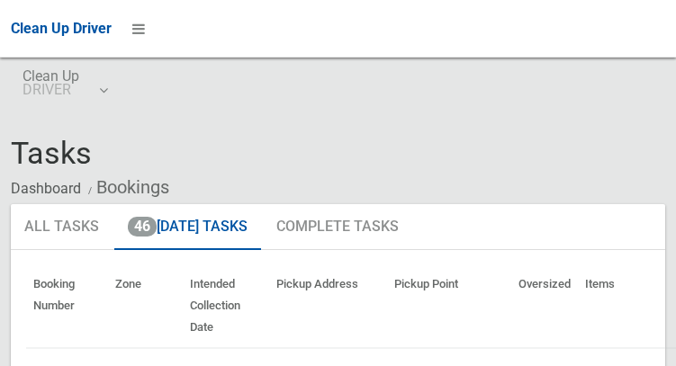
scroll to position [6946, 0]
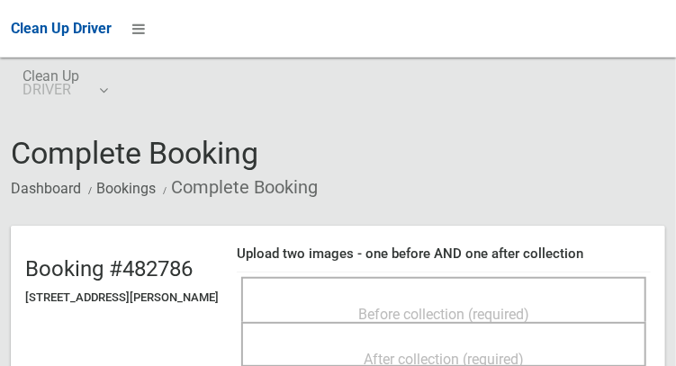
click at [465, 306] on span "Before collection (required)" at bounding box center [443, 314] width 171 height 17
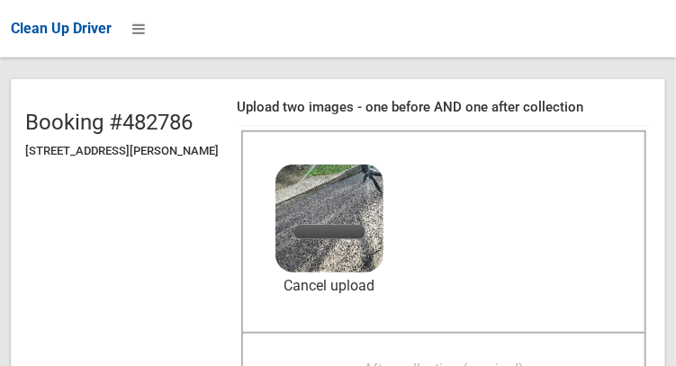
scroll to position [147, 0]
click at [492, 365] on span "After collection (required)" at bounding box center [443, 369] width 160 height 17
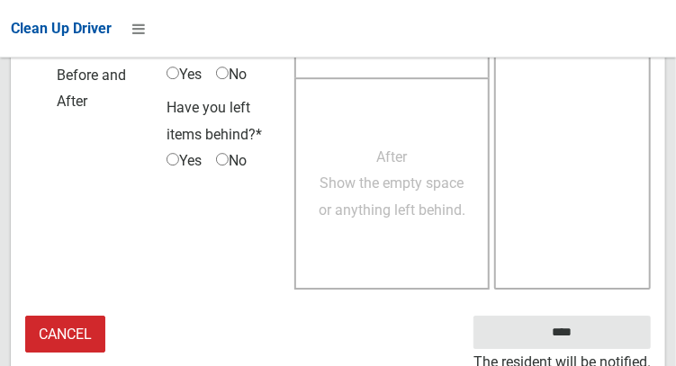
scroll to position [1625, 0]
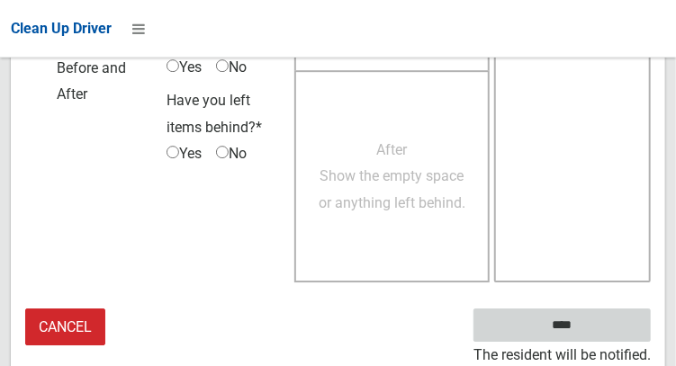
click at [588, 334] on input "****" at bounding box center [561, 325] width 177 height 33
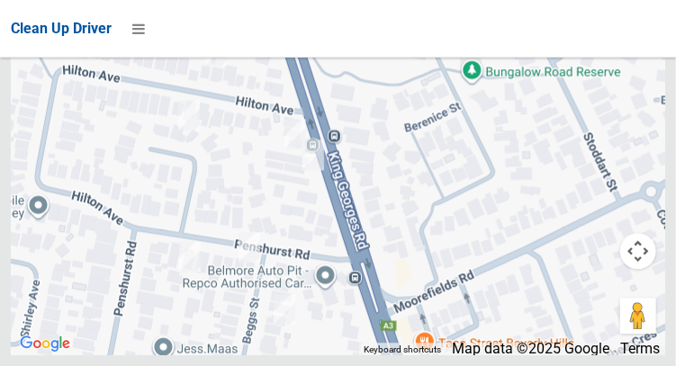
scroll to position [12373, 0]
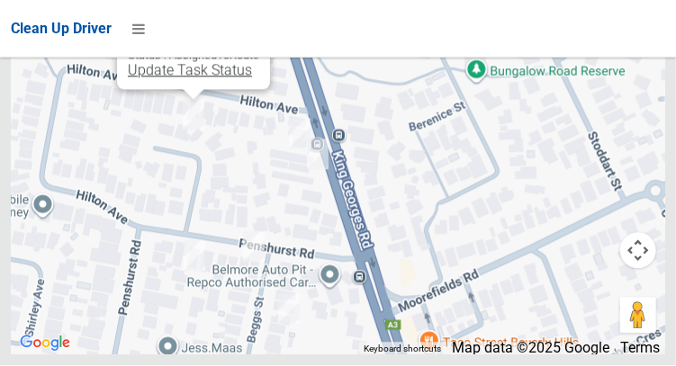
click at [179, 79] on link "Update Task Status" at bounding box center [190, 70] width 124 height 17
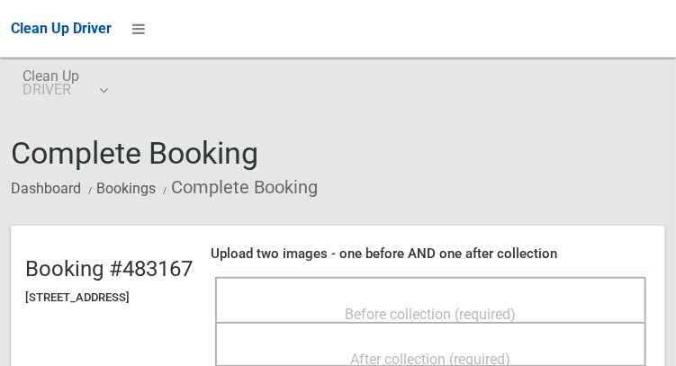
click at [514, 306] on span "Before collection (required)" at bounding box center [430, 314] width 171 height 17
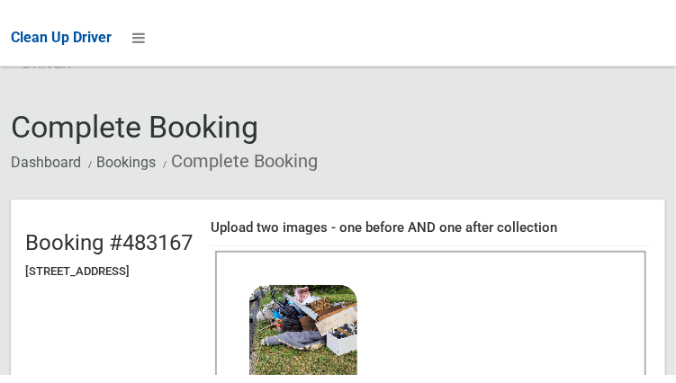
scroll to position [169, 0]
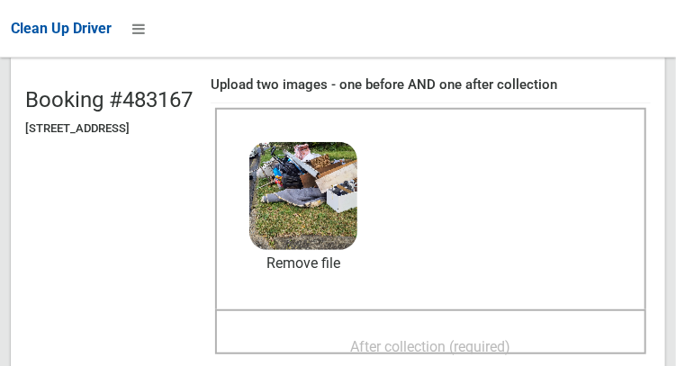
click at [490, 339] on span "After collection (required)" at bounding box center [431, 346] width 160 height 17
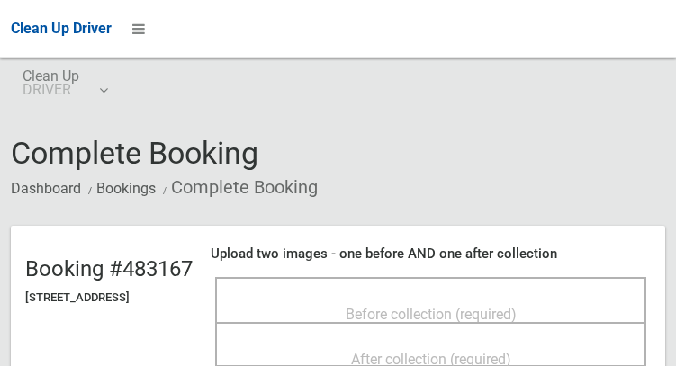
scroll to position [170, 0]
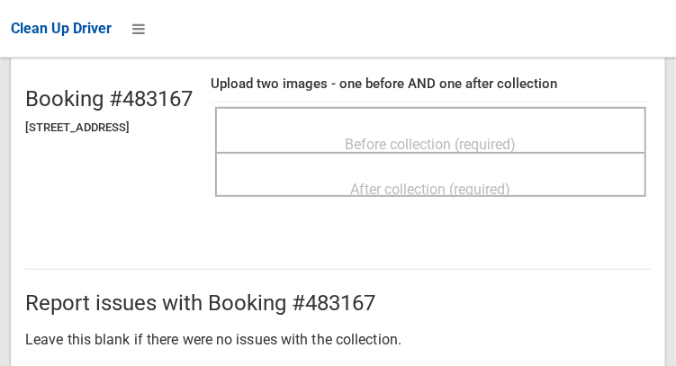
click at [488, 136] on span "Before collection (required)" at bounding box center [430, 144] width 171 height 17
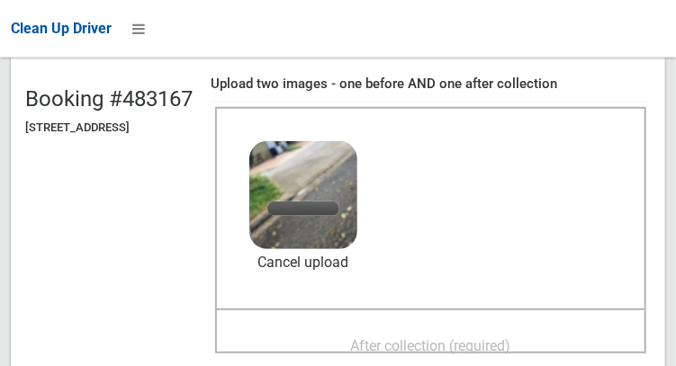
click at [478, 337] on span "After collection (required)" at bounding box center [431, 345] width 160 height 17
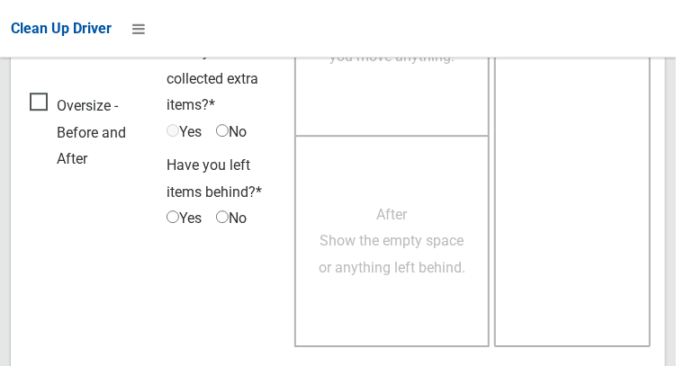
scroll to position [1624, 0]
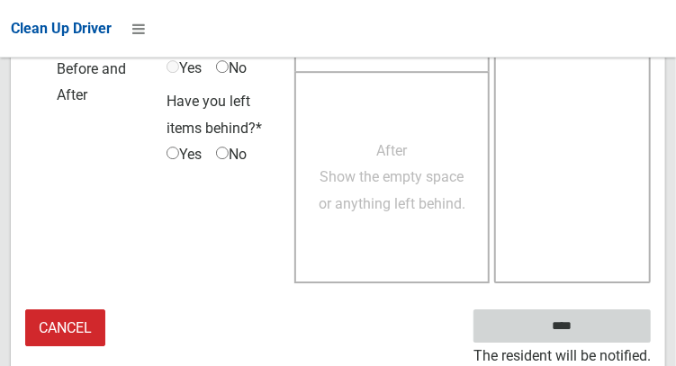
click at [588, 327] on input "****" at bounding box center [561, 325] width 177 height 33
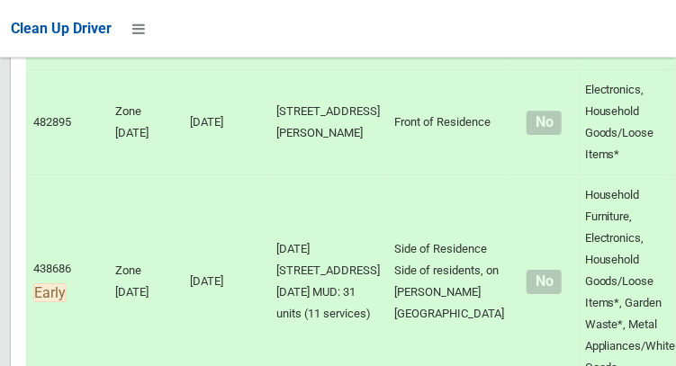
scroll to position [12373, 0]
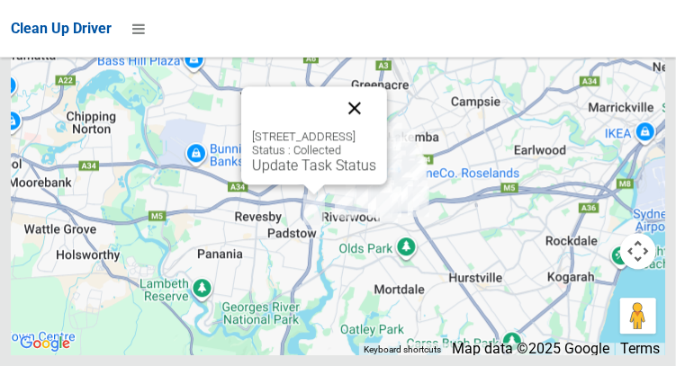
click at [376, 130] on button "Close" at bounding box center [354, 107] width 43 height 43
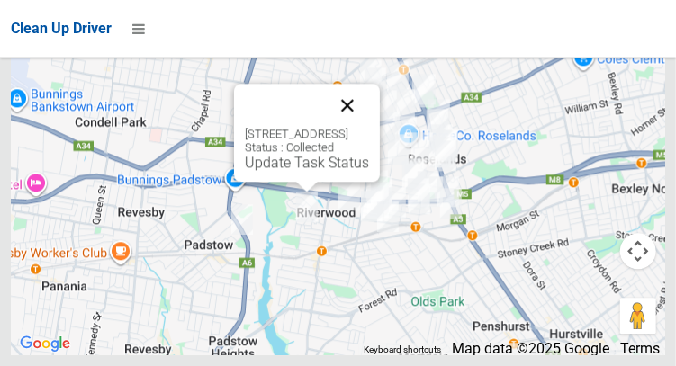
click at [369, 127] on button "Close" at bounding box center [347, 105] width 43 height 43
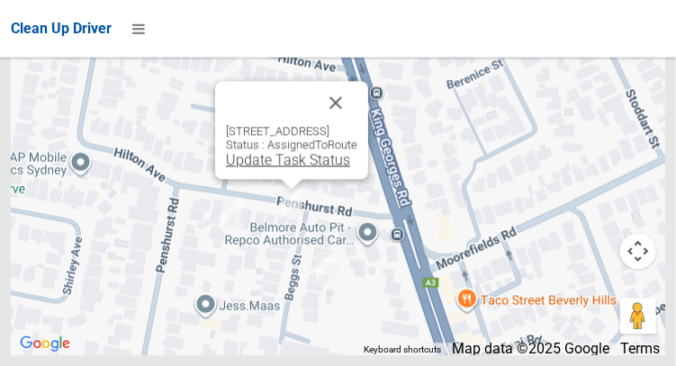
click at [270, 168] on link "Update Task Status" at bounding box center [288, 159] width 124 height 17
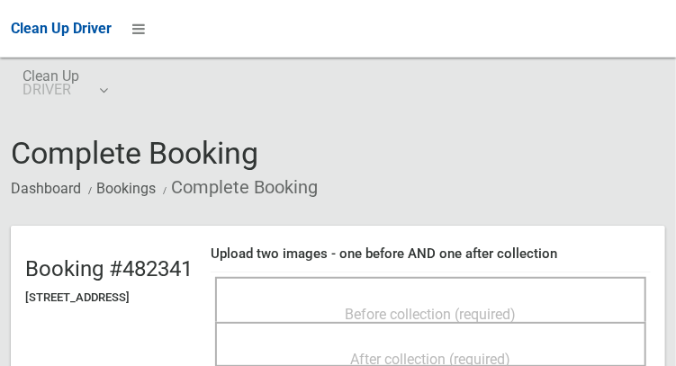
click at [472, 312] on span "Before collection (required)" at bounding box center [430, 314] width 171 height 17
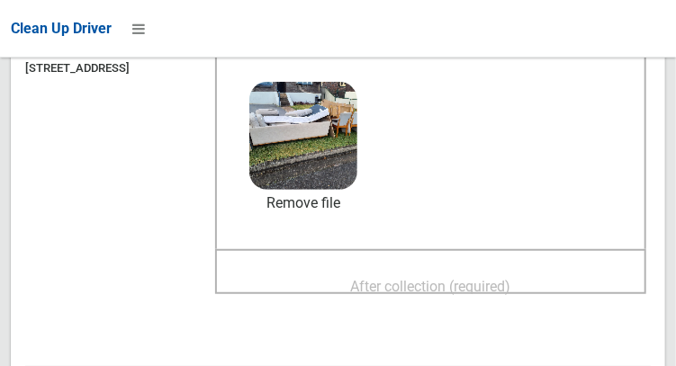
scroll to position [230, 0]
click at [488, 277] on span "After collection (required)" at bounding box center [431, 285] width 160 height 17
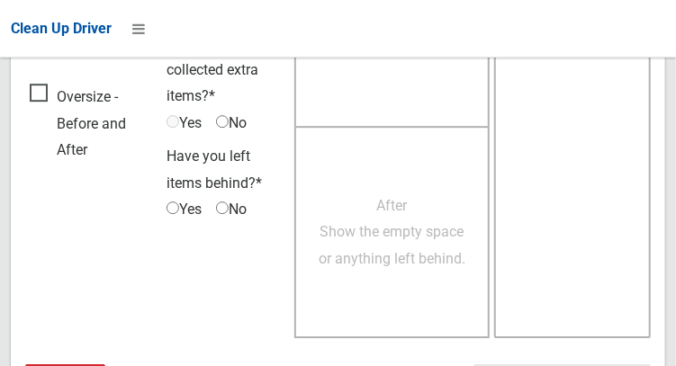
scroll to position [1624, 0]
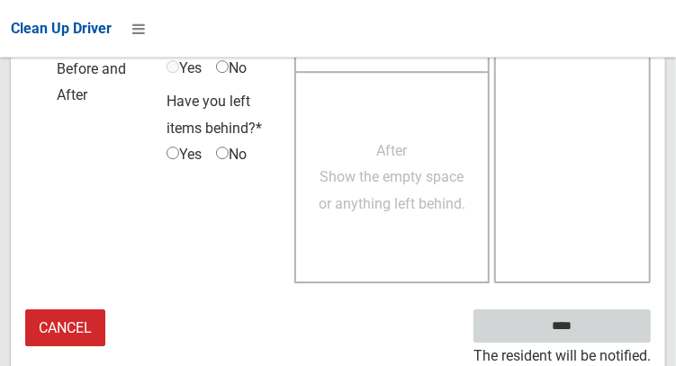
click at [588, 337] on input "****" at bounding box center [561, 325] width 177 height 33
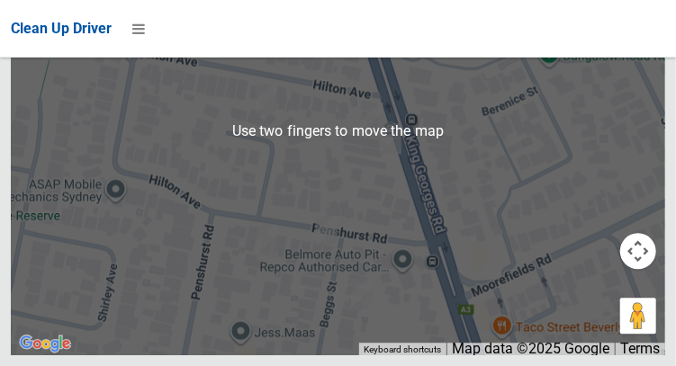
scroll to position [12373, 0]
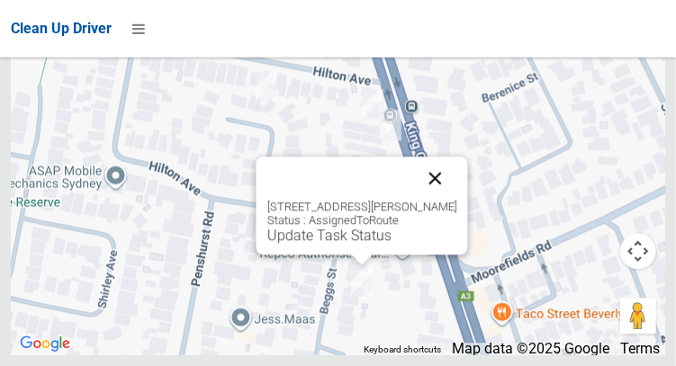
click at [450, 200] on button "Close" at bounding box center [434, 178] width 43 height 43
click at [359, 244] on link "Update Task Status" at bounding box center [328, 235] width 124 height 17
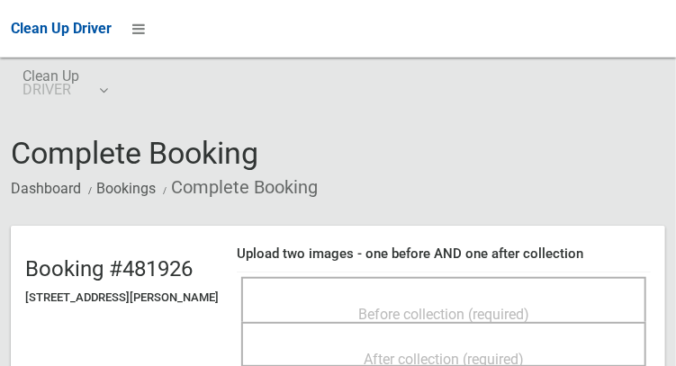
click at [511, 313] on span "Before collection (required)" at bounding box center [443, 314] width 171 height 17
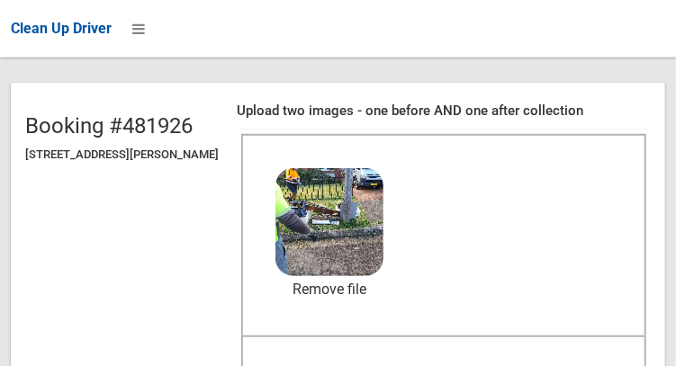
scroll to position [144, 0]
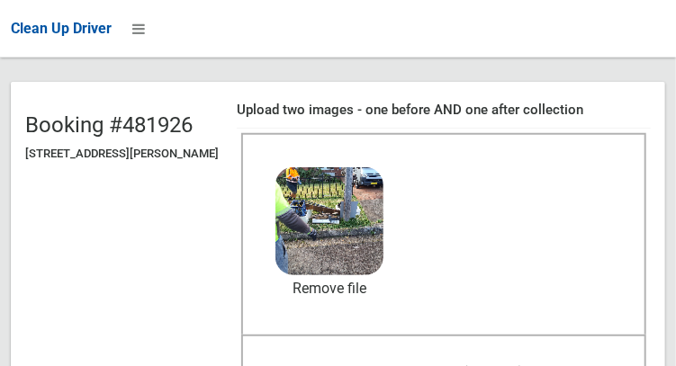
click at [501, 363] on span "After collection (required)" at bounding box center [443, 371] width 160 height 17
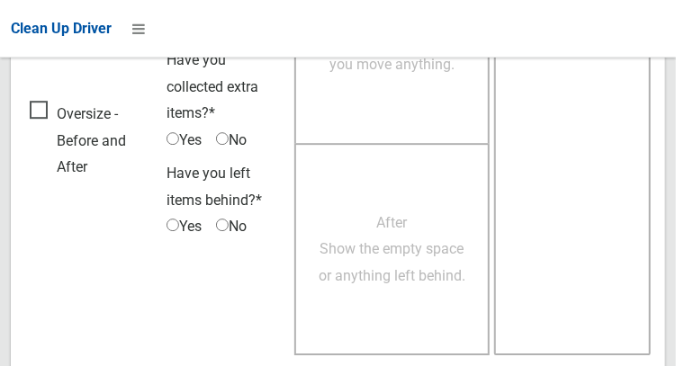
scroll to position [1624, 0]
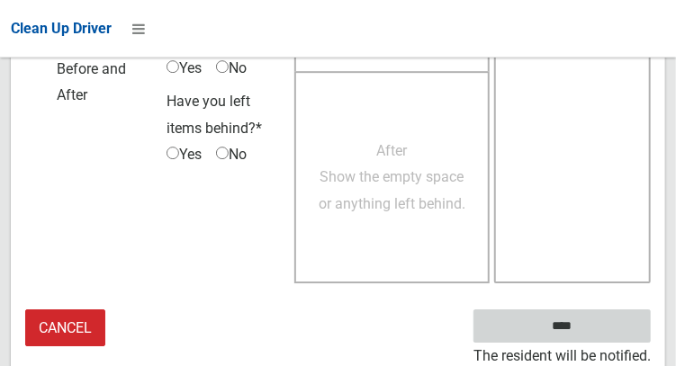
click at [588, 337] on input "****" at bounding box center [561, 325] width 177 height 33
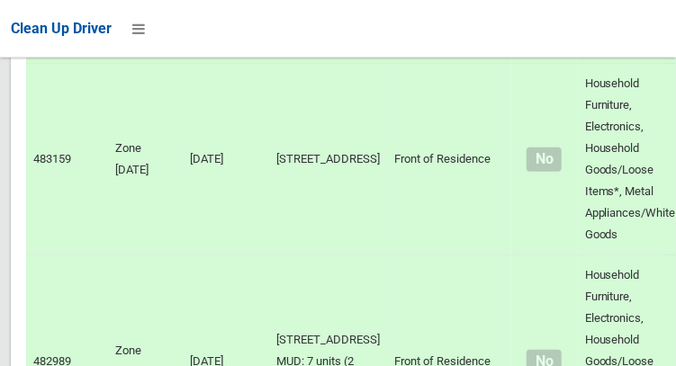
scroll to position [6267, 0]
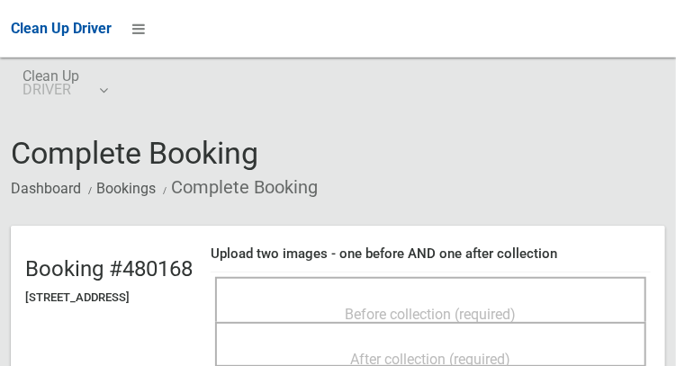
click at [474, 306] on span "Before collection (required)" at bounding box center [430, 314] width 171 height 17
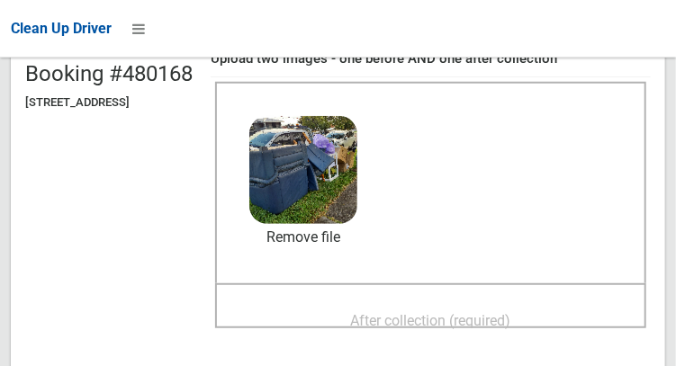
scroll to position [196, 0]
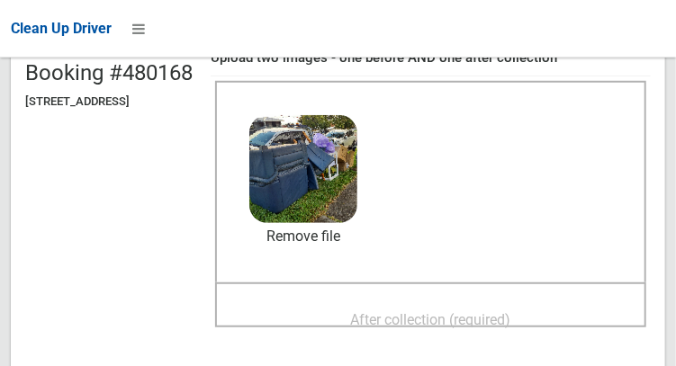
click at [473, 311] on span "After collection (required)" at bounding box center [431, 319] width 160 height 17
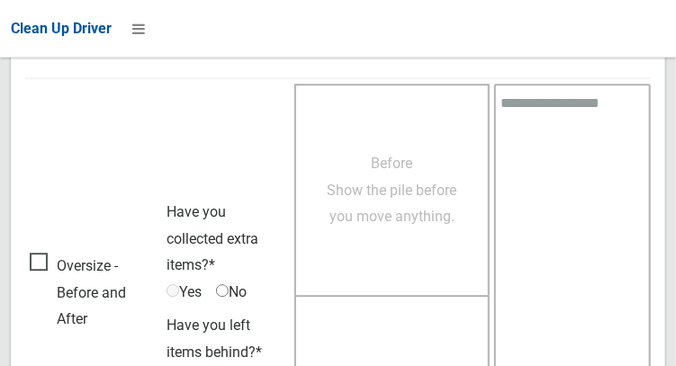
scroll to position [1624, 0]
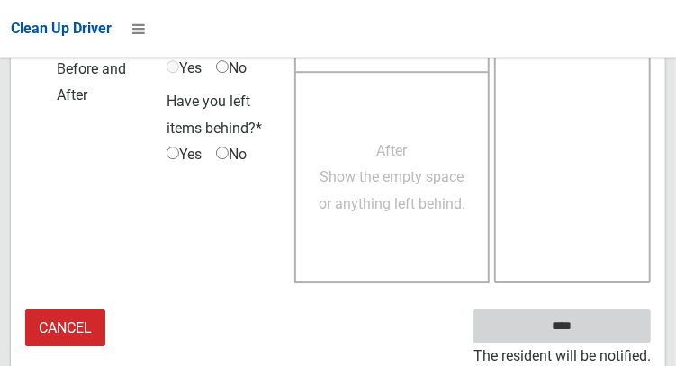
click at [588, 337] on input "****" at bounding box center [561, 325] width 177 height 33
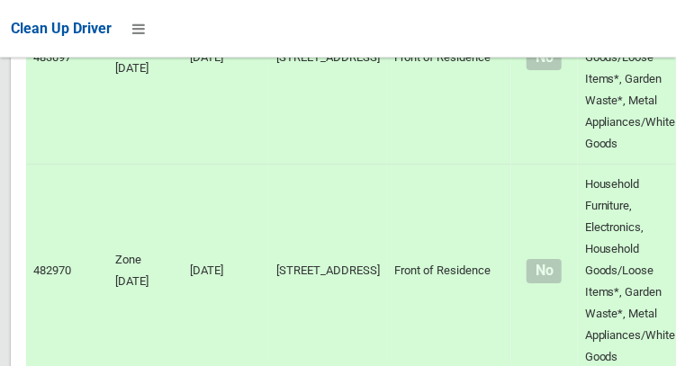
scroll to position [5975, 0]
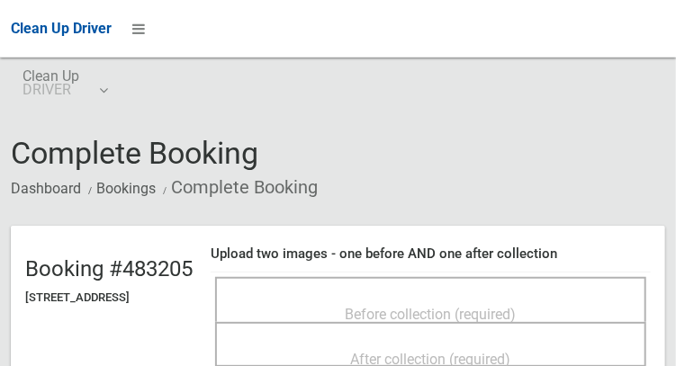
click at [474, 306] on span "Before collection (required)" at bounding box center [430, 314] width 171 height 17
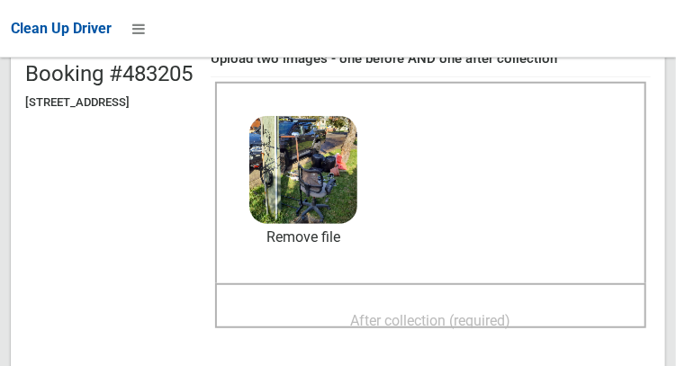
scroll to position [196, 0]
click at [488, 318] on span "After collection (required)" at bounding box center [431, 319] width 160 height 17
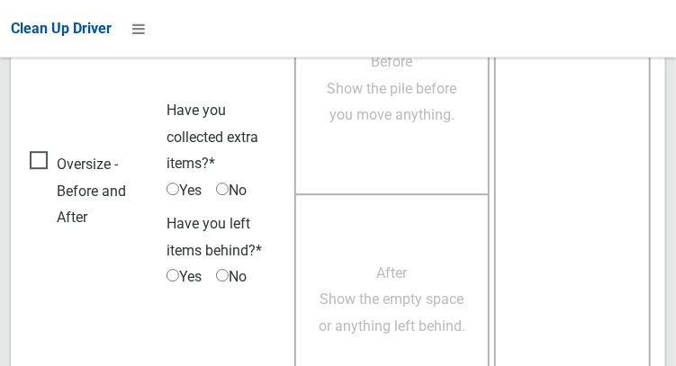
scroll to position [1625, 0]
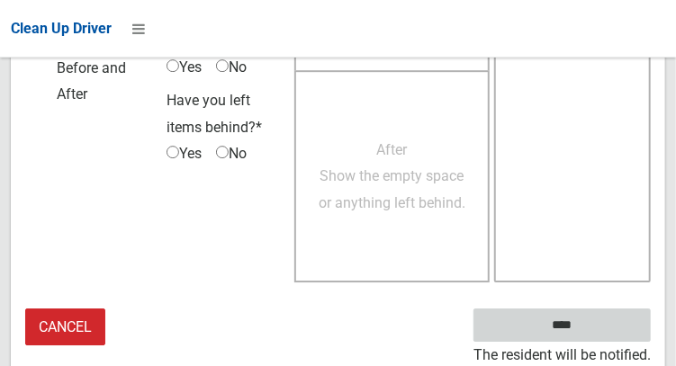
click at [605, 318] on input "****" at bounding box center [561, 325] width 177 height 33
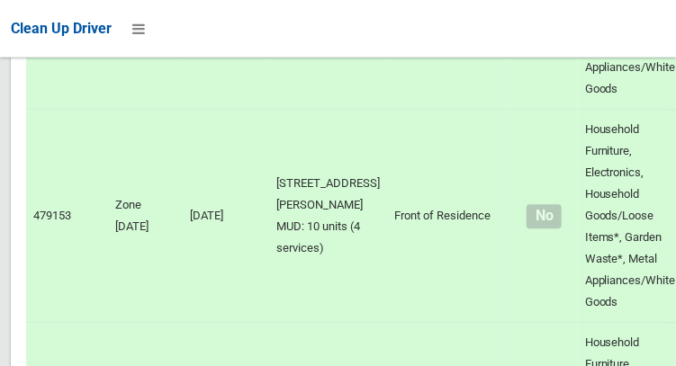
scroll to position [3336, 0]
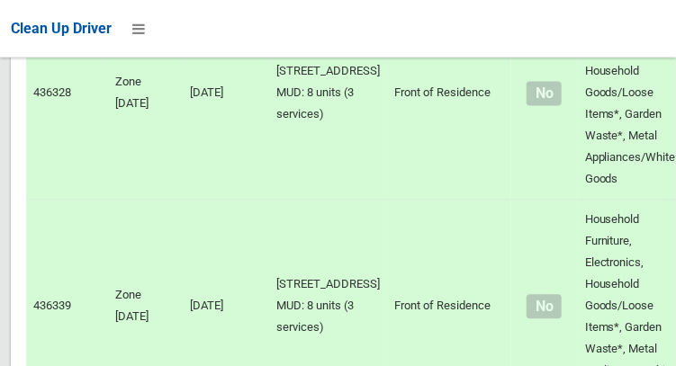
scroll to position [3028, 0]
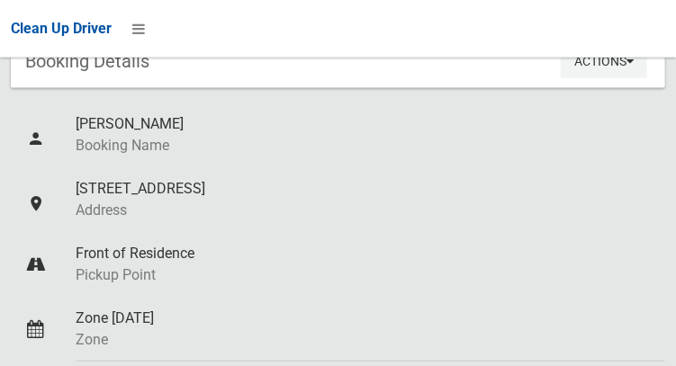
scroll to position [166, 0]
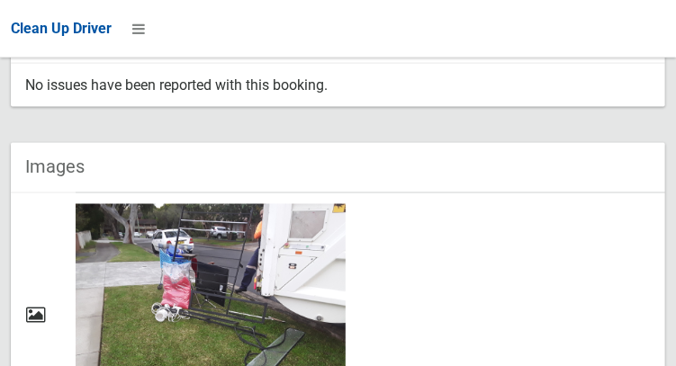
scroll to position [818, 0]
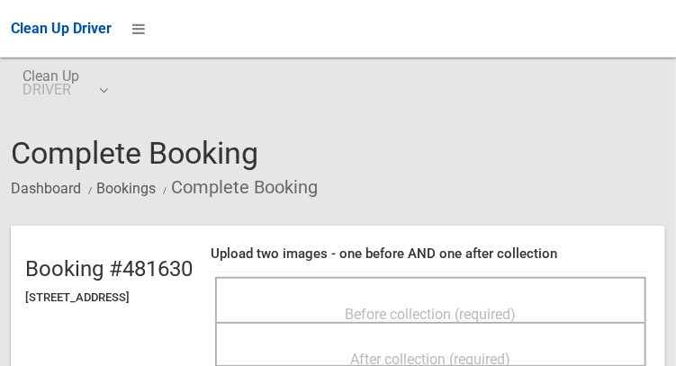
click at [510, 306] on span "Before collection (required)" at bounding box center [430, 314] width 171 height 17
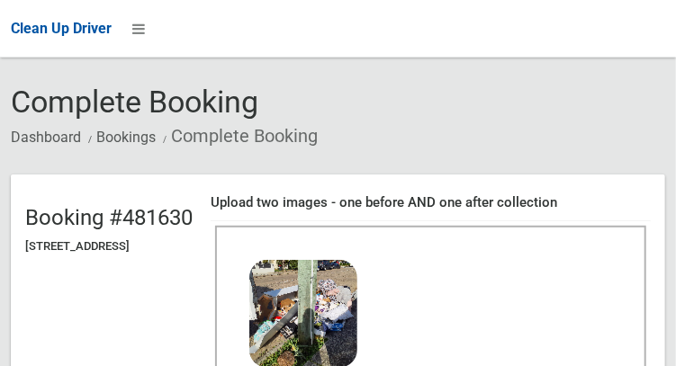
scroll to position [155, 0]
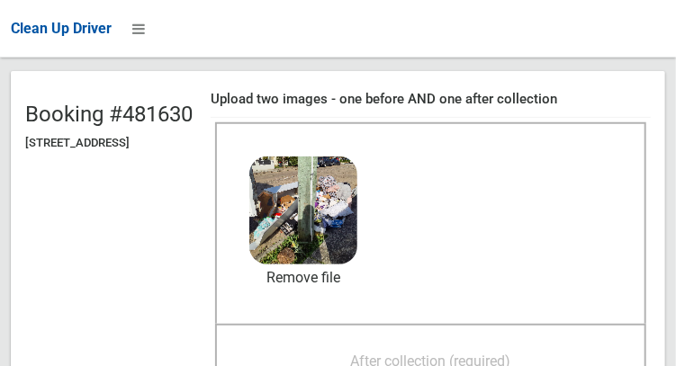
click at [484, 353] on span "After collection (required)" at bounding box center [431, 361] width 160 height 17
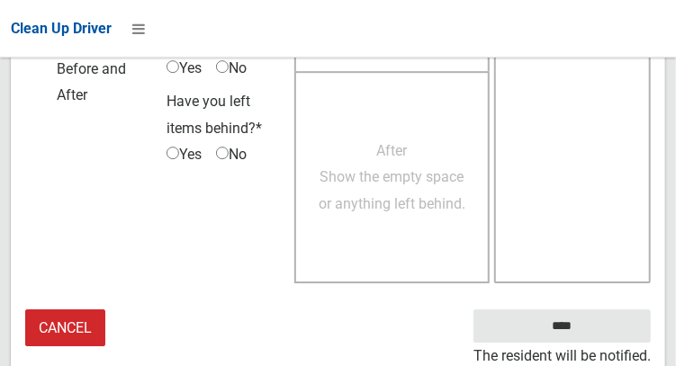
scroll to position [1624, 0]
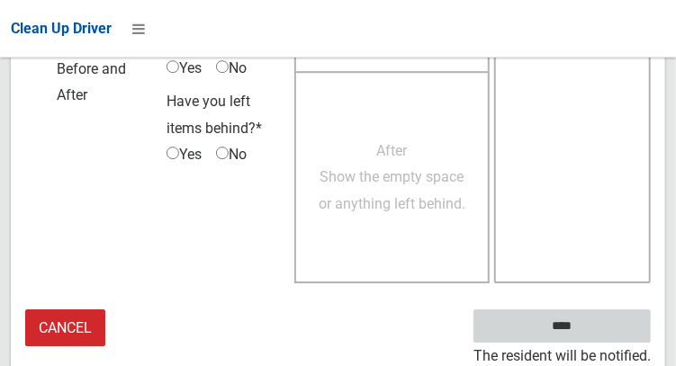
click at [588, 329] on input "****" at bounding box center [561, 325] width 177 height 33
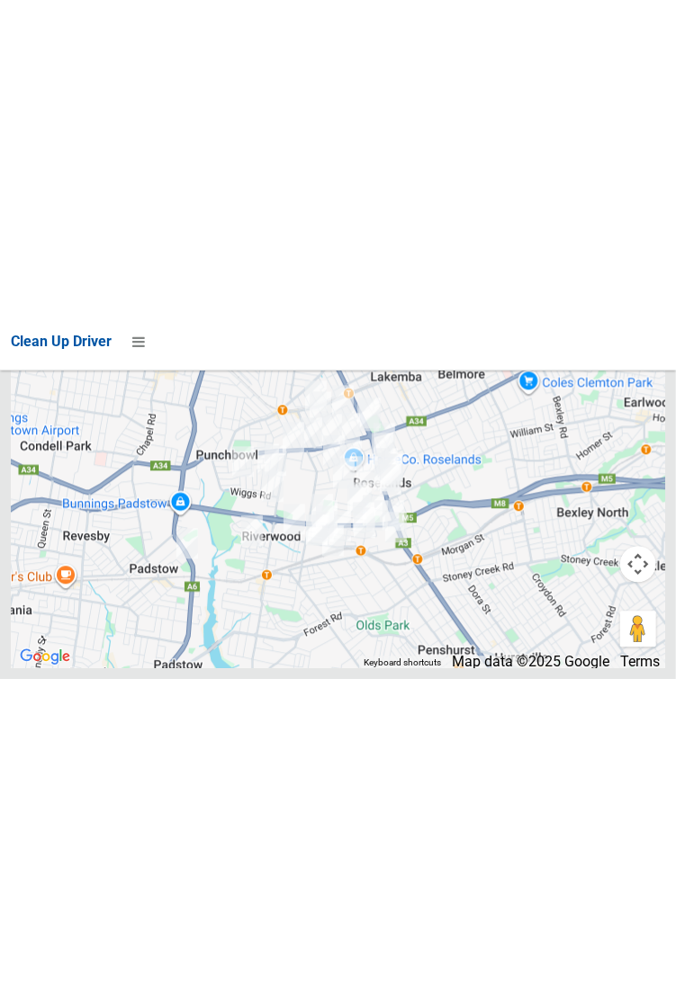
scroll to position [11787, 0]
